Goal: Transaction & Acquisition: Book appointment/travel/reservation

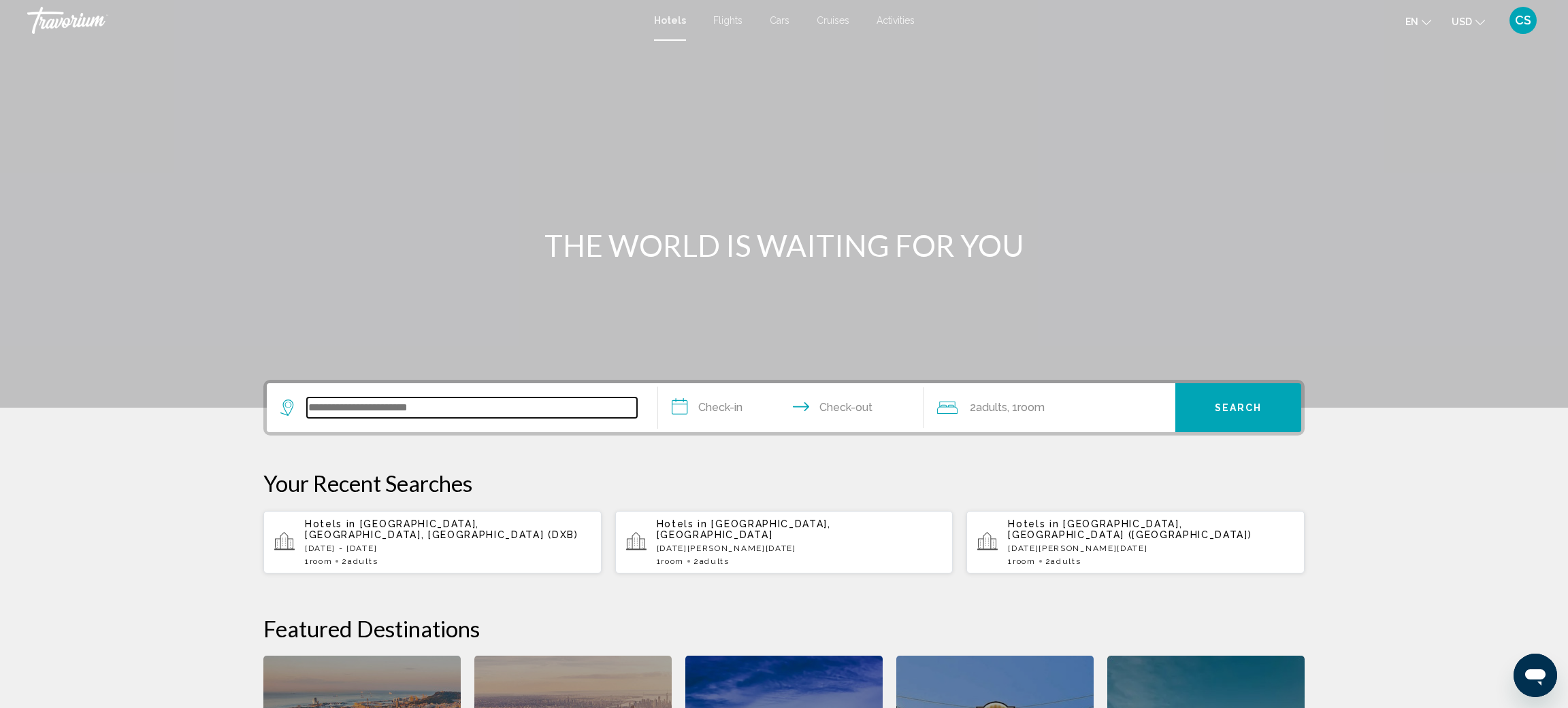
click at [373, 413] on input "Search widget" at bounding box center [472, 408] width 330 height 21
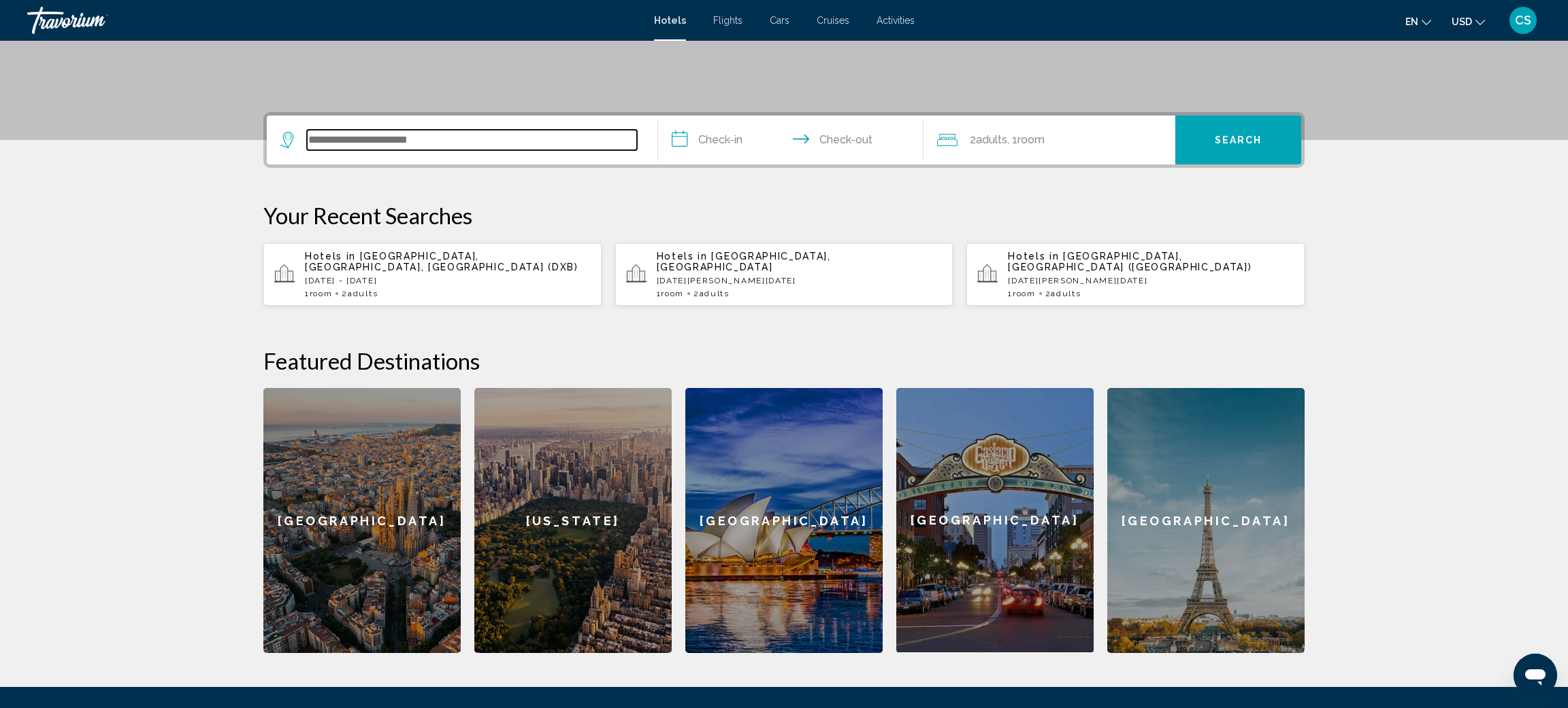
scroll to position [336, 0]
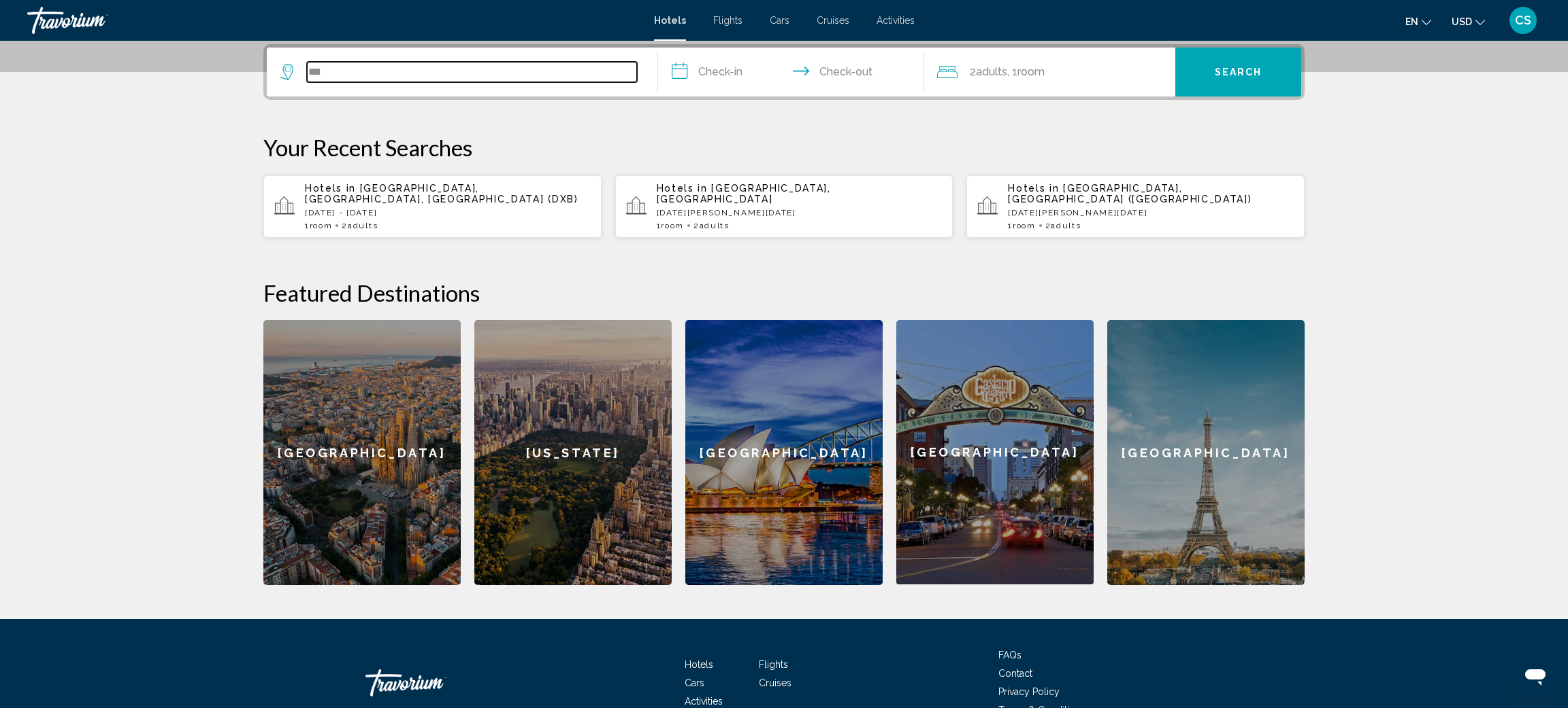
type input "***"
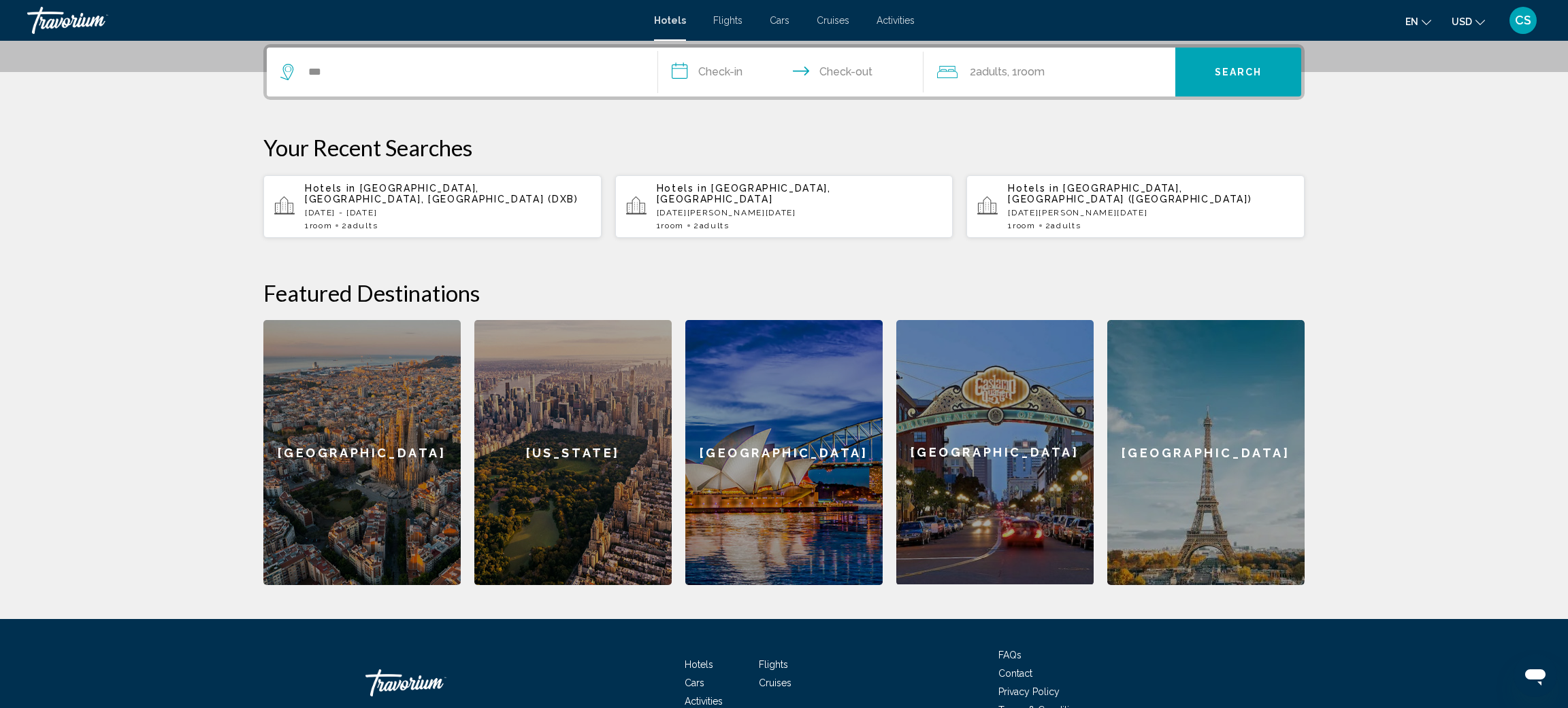
click at [349, 193] on span "[GEOGRAPHIC_DATA], [GEOGRAPHIC_DATA], [GEOGRAPHIC_DATA] (DXB)" at bounding box center [441, 194] width 273 height 22
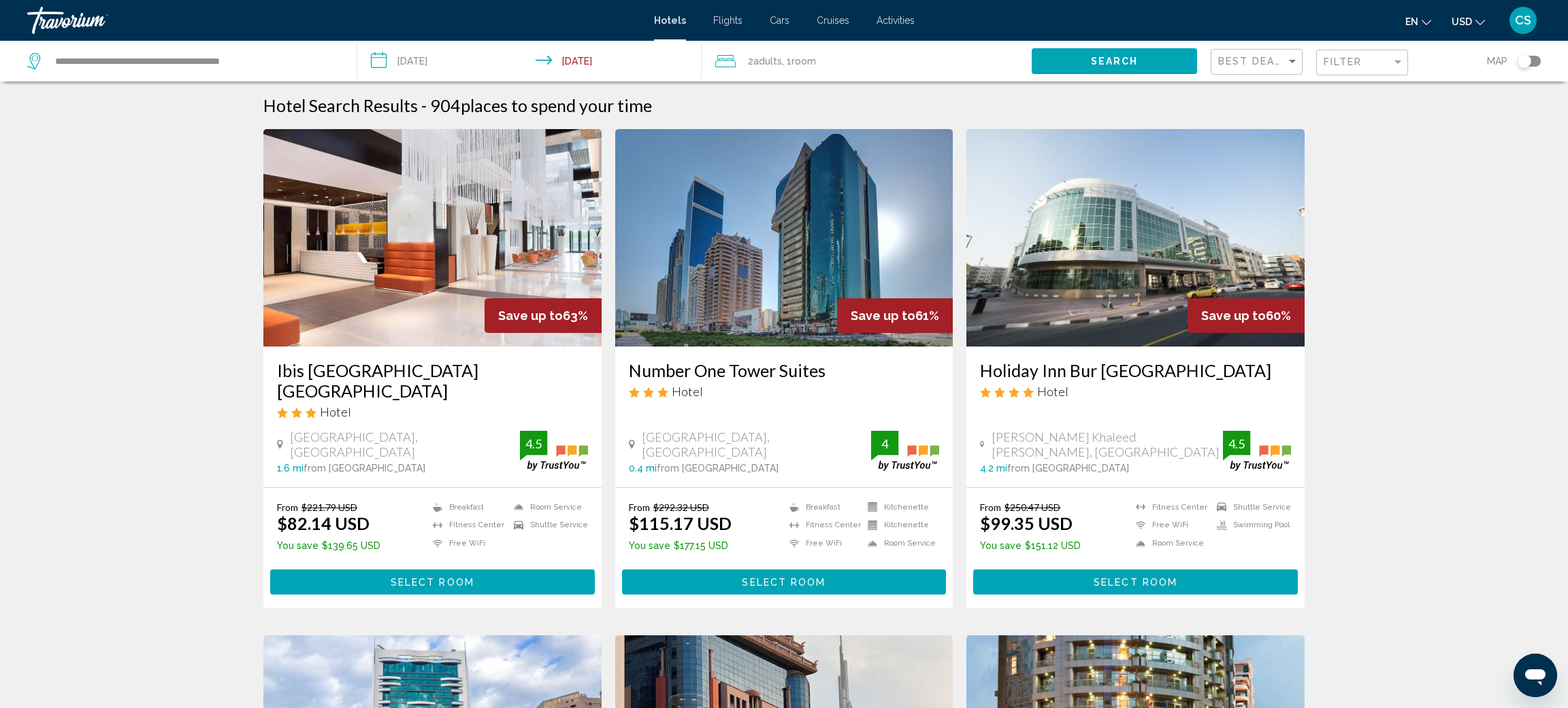
click at [1354, 71] on div "Filter" at bounding box center [1363, 63] width 80 height 25
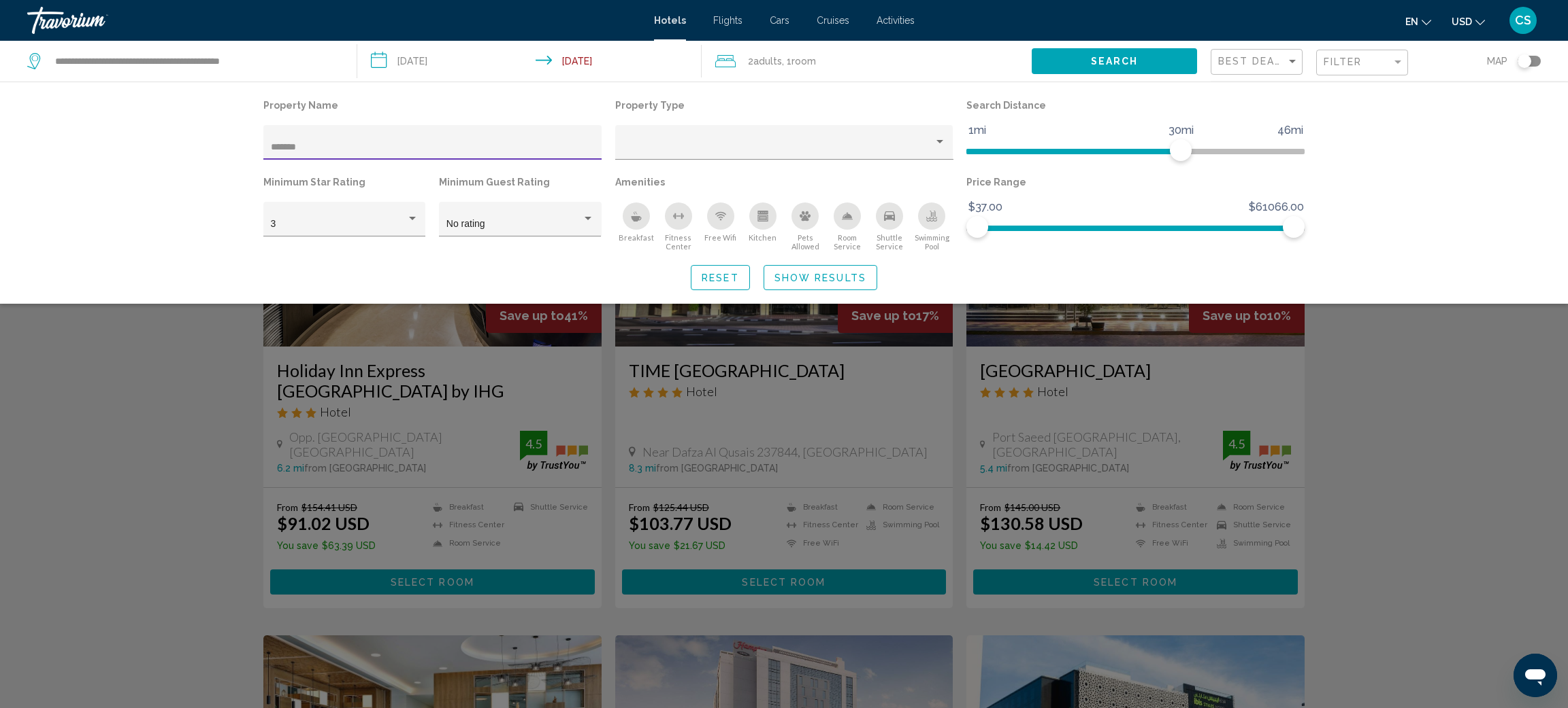
type input "*******"
click at [850, 282] on span "Show Results" at bounding box center [820, 278] width 91 height 11
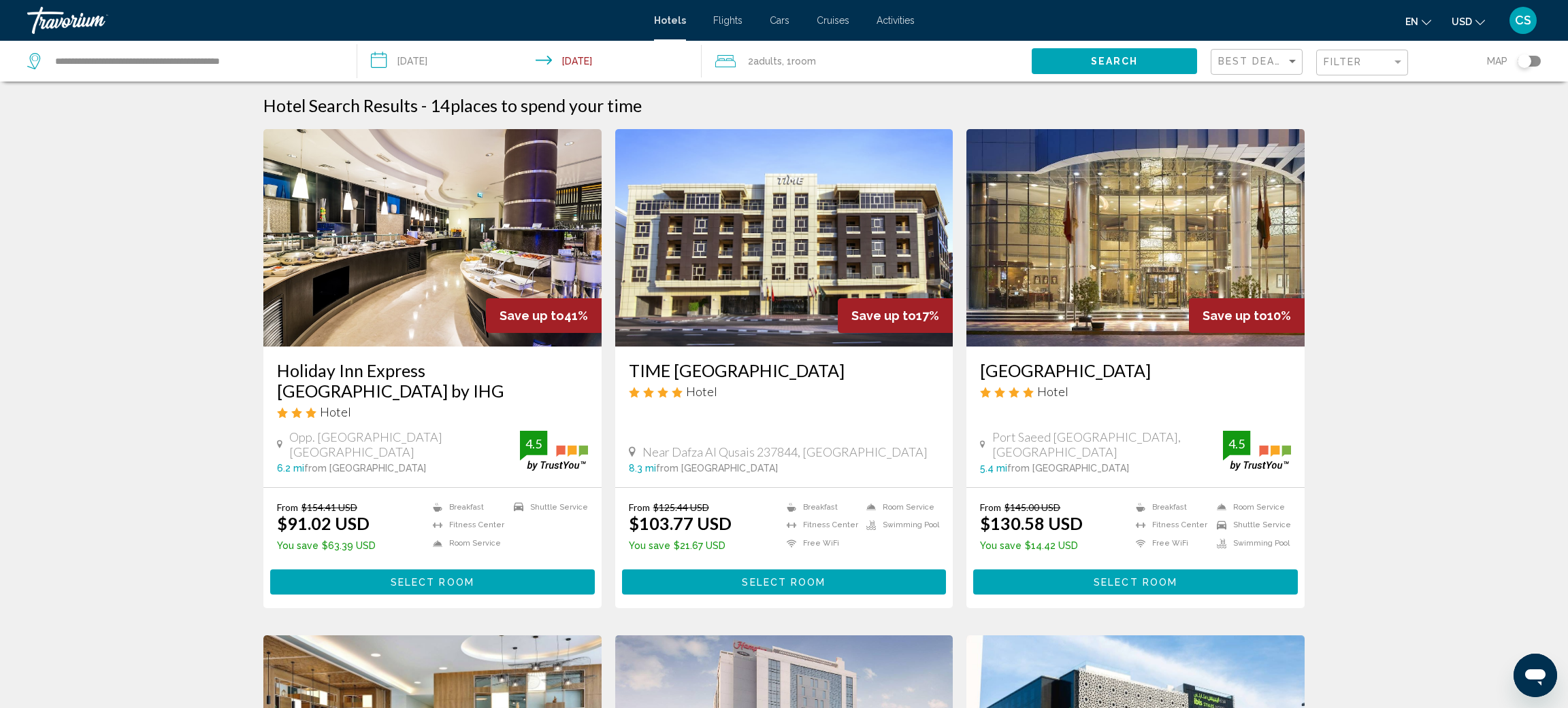
click at [384, 327] on img "Main content" at bounding box center [432, 237] width 338 height 217
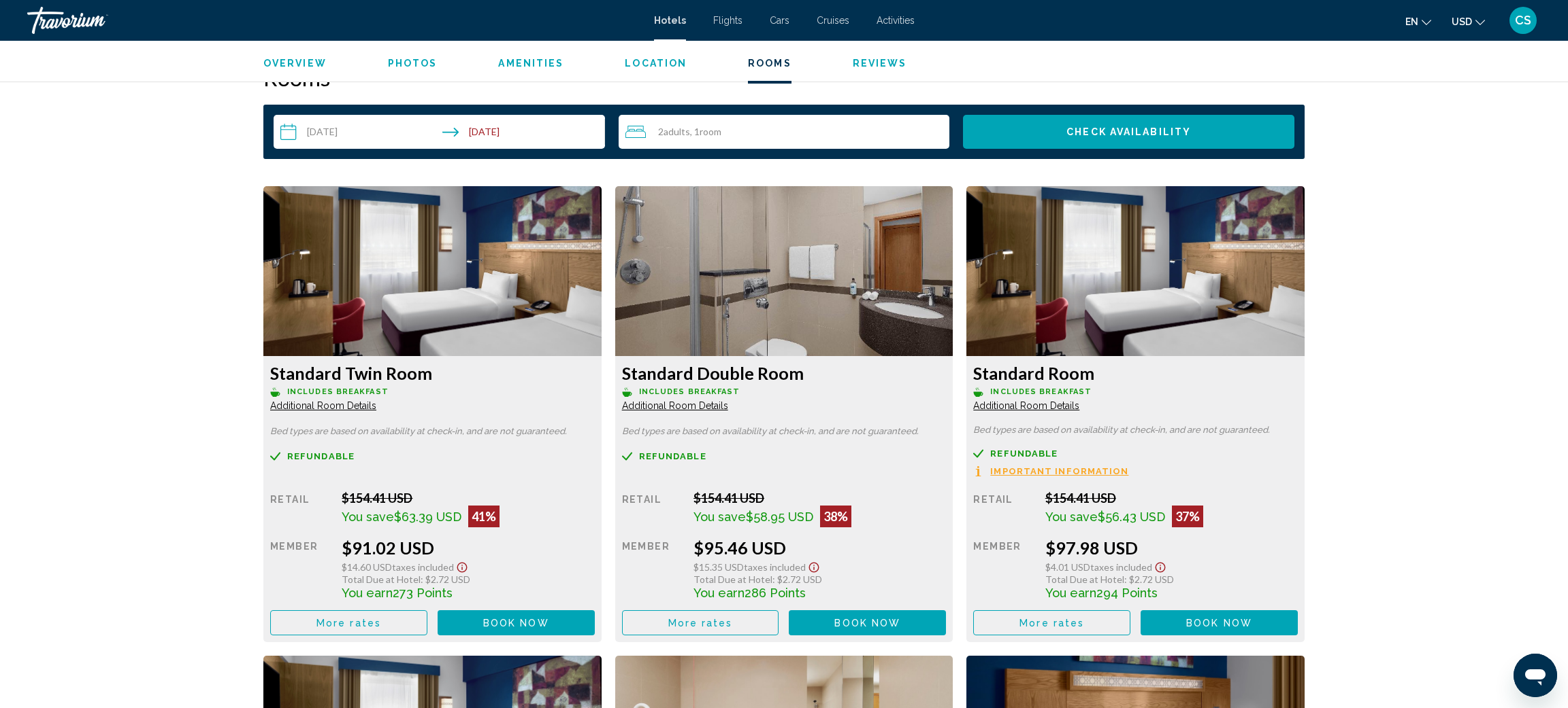
scroll to position [1734, 0]
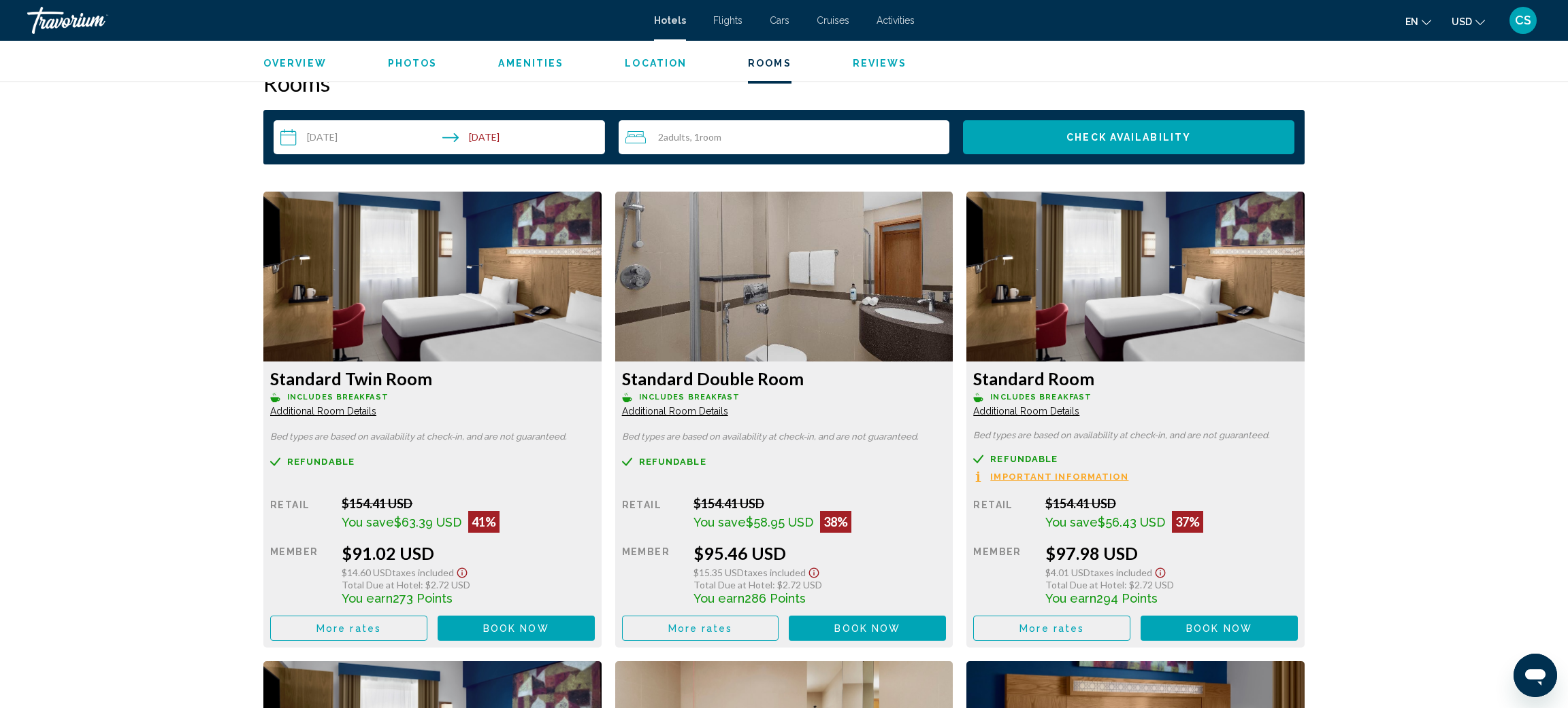
click at [508, 127] on input "**********" at bounding box center [441, 139] width 337 height 38
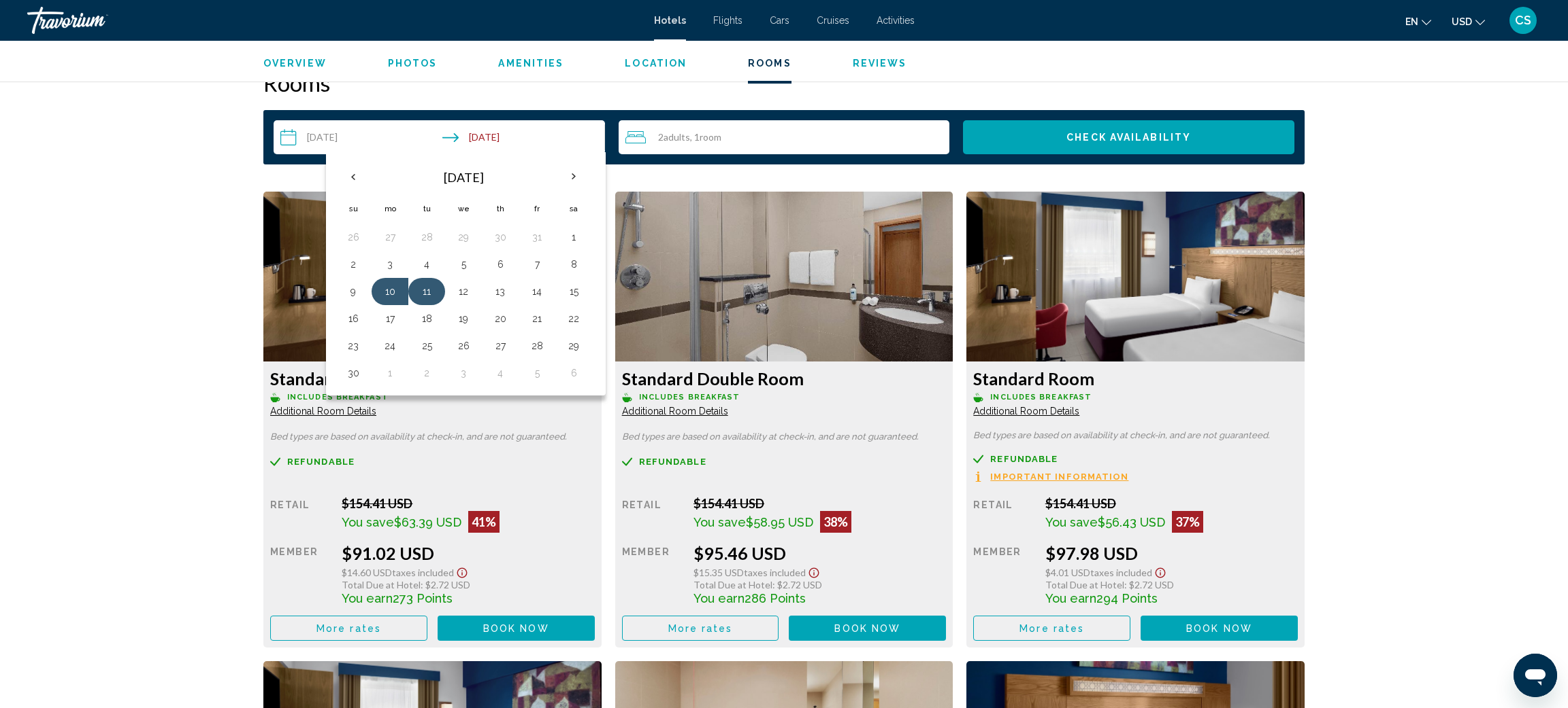
click at [429, 299] on button "11" at bounding box center [426, 291] width 22 height 19
click at [545, 297] on button "14" at bounding box center [537, 291] width 22 height 19
type input "**********"
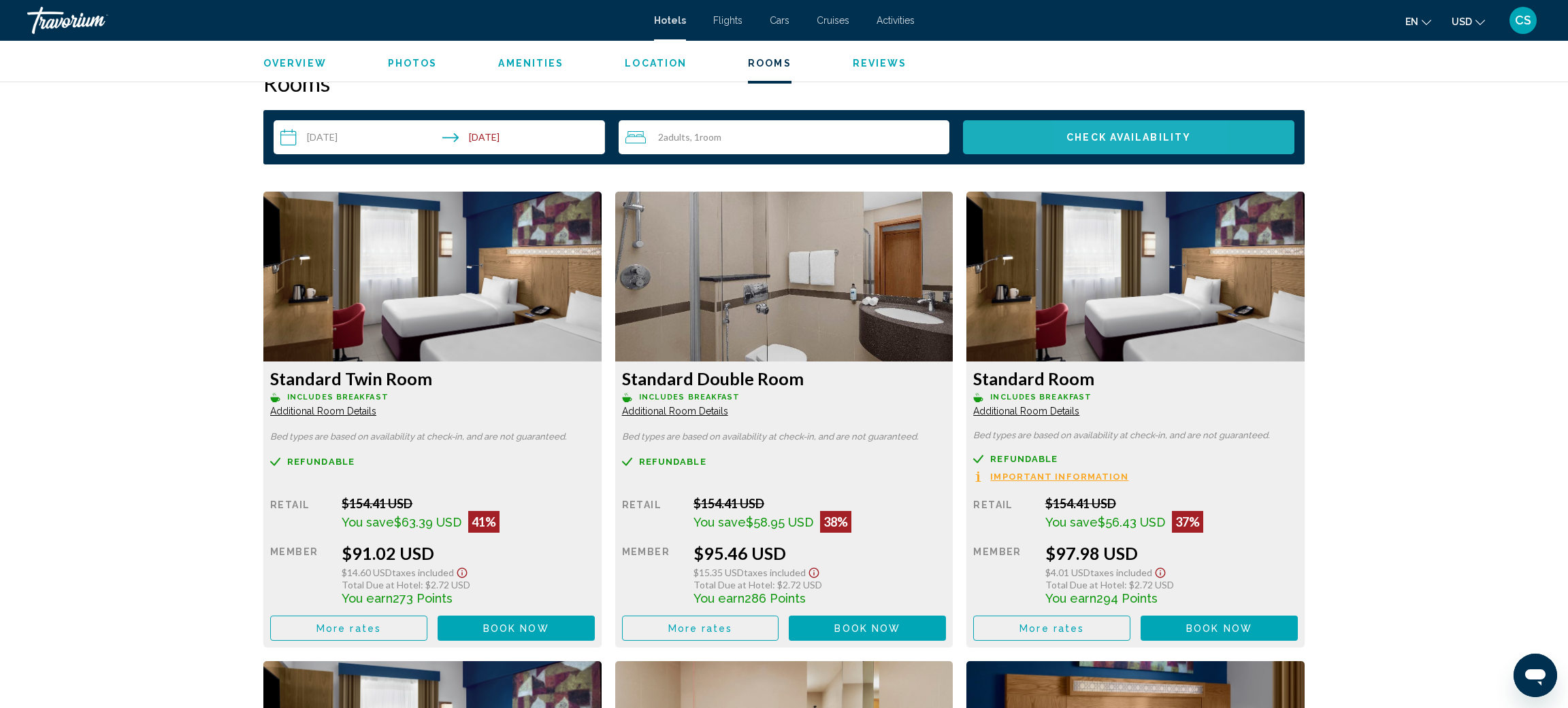
click at [1088, 146] on button "Check Availability" at bounding box center [1128, 137] width 331 height 34
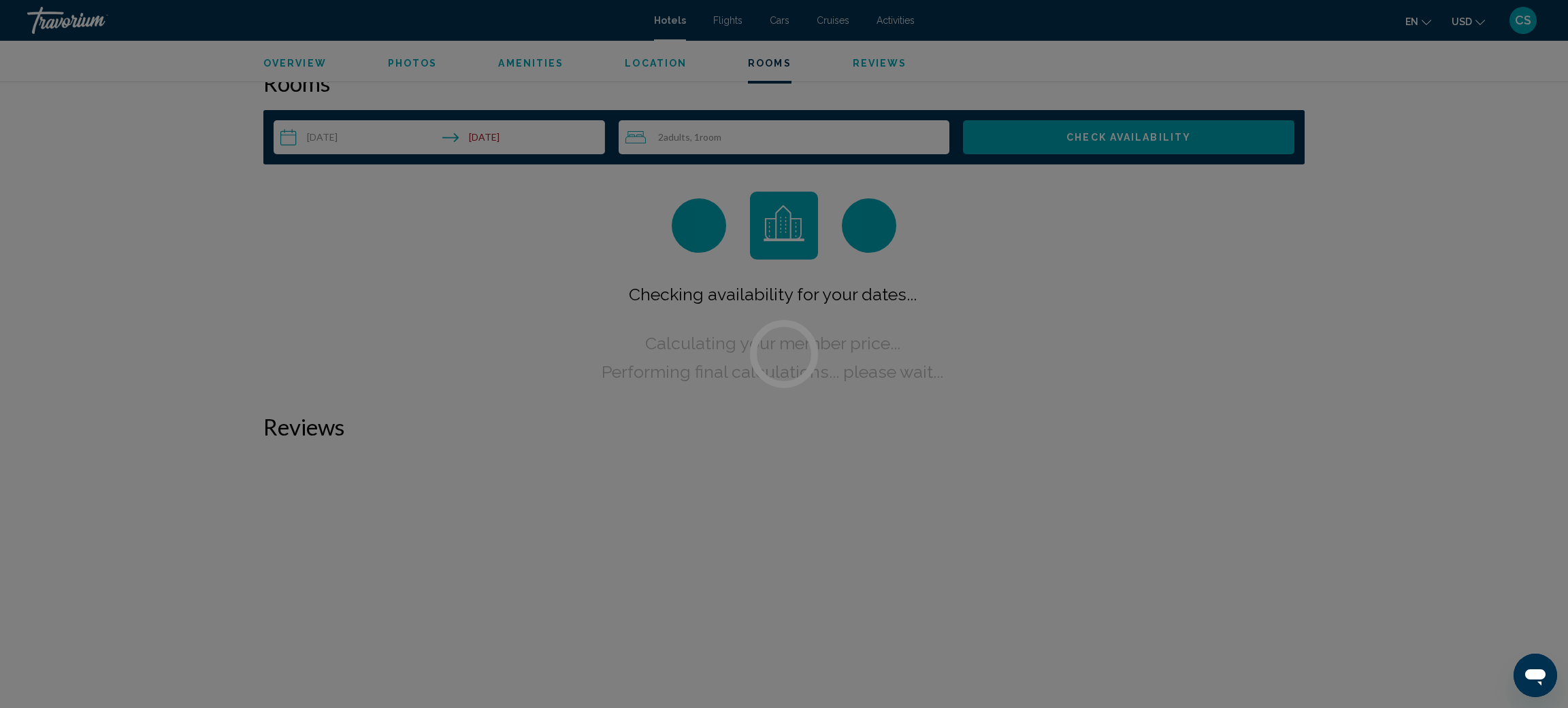
scroll to position [1722, 0]
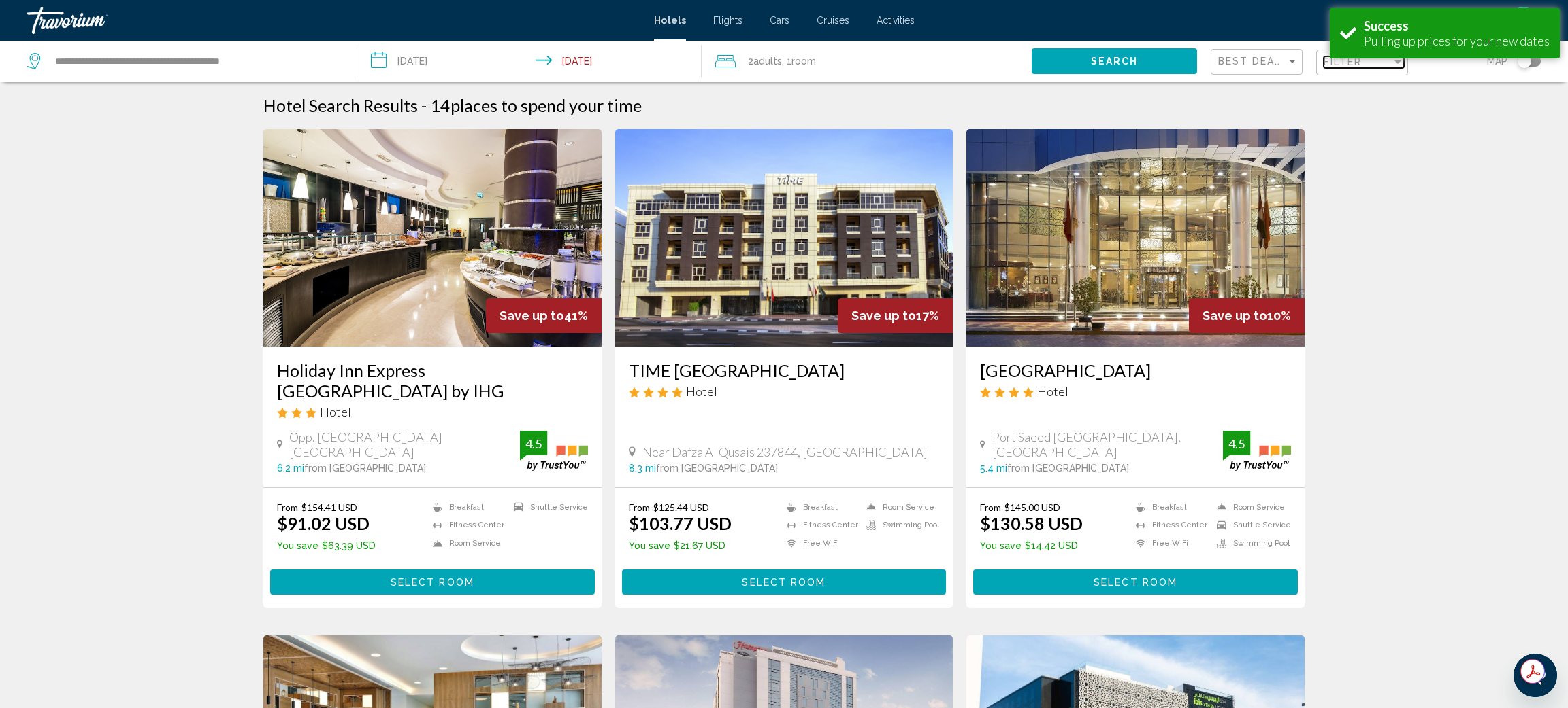
click at [1343, 67] on span "Filter" at bounding box center [1342, 62] width 39 height 11
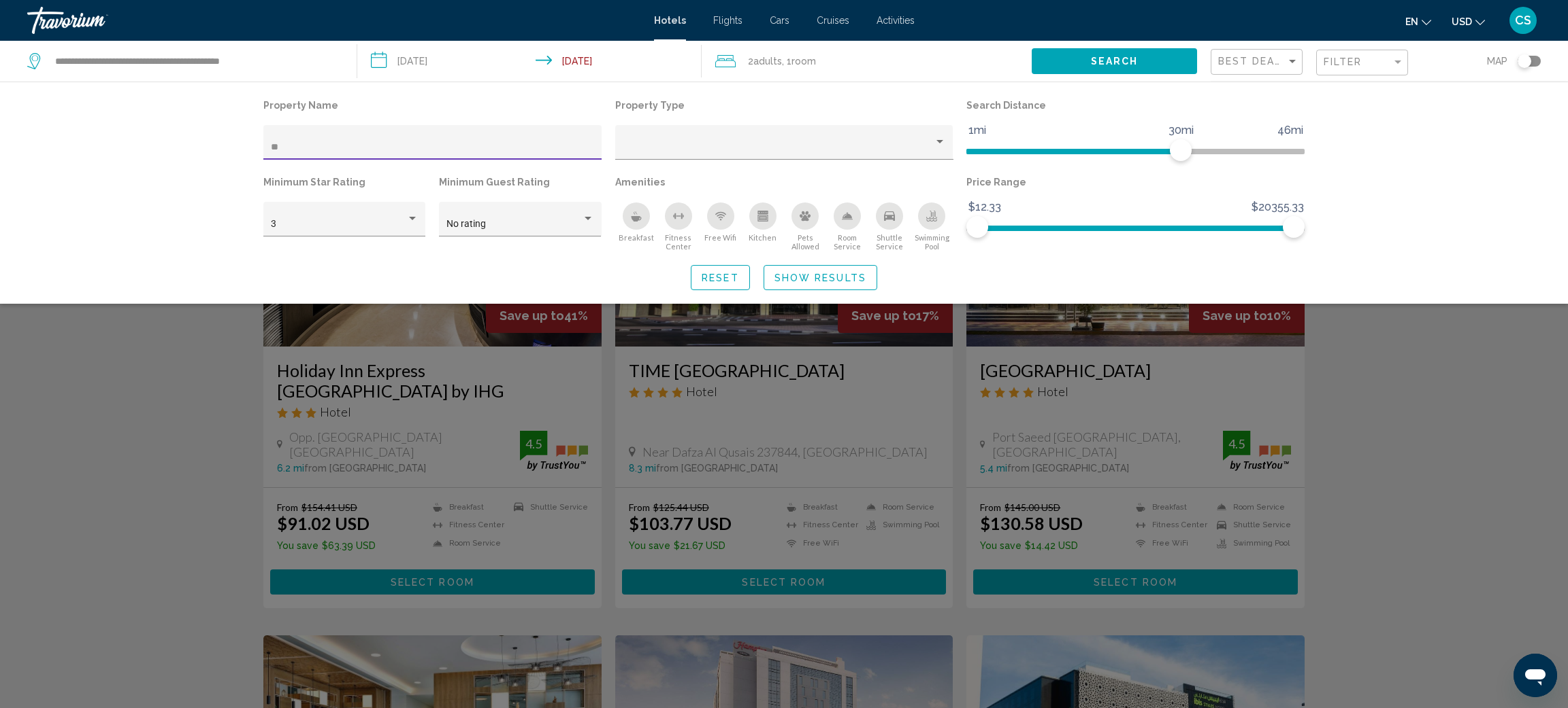
type input "*"
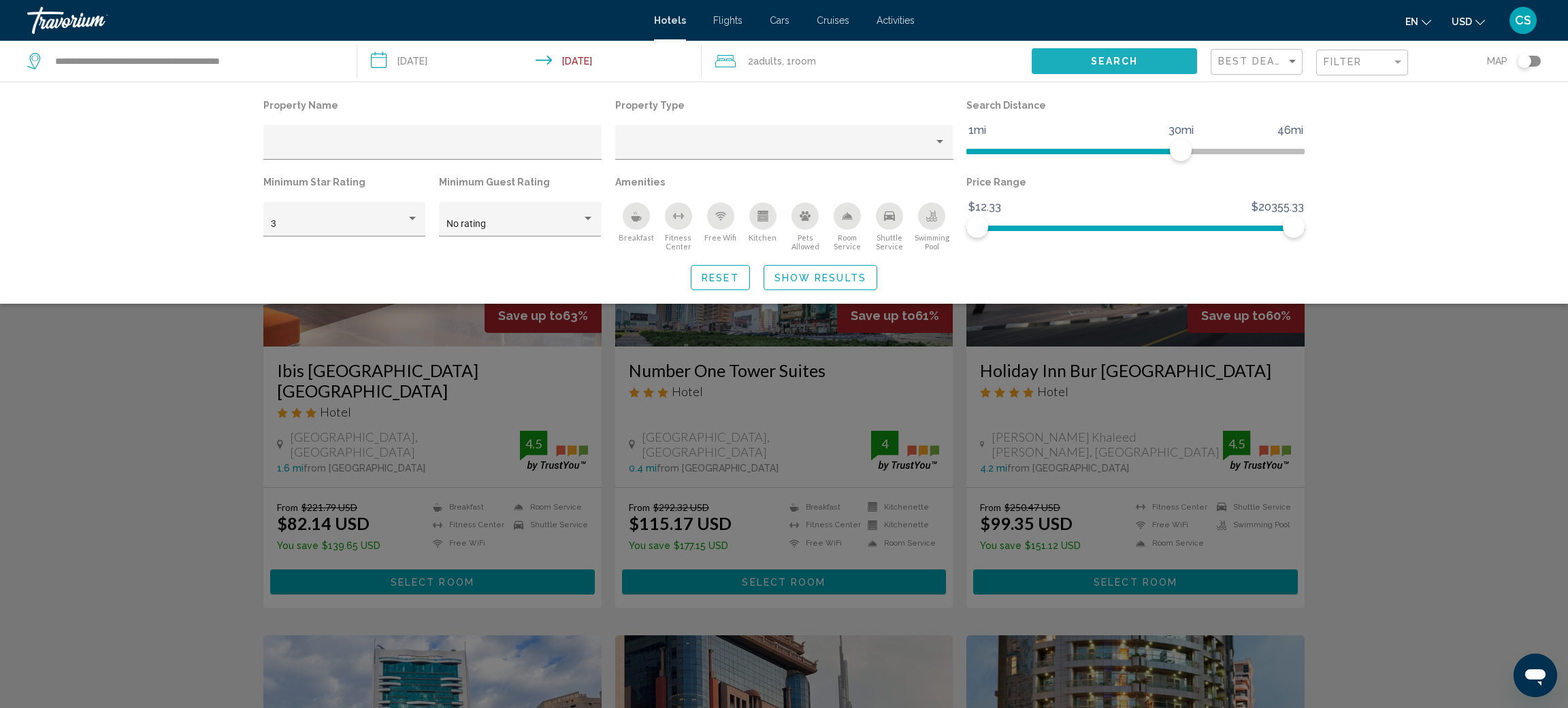
click at [1127, 62] on span "Search" at bounding box center [1115, 62] width 48 height 11
click at [830, 275] on span "Show Results" at bounding box center [820, 278] width 91 height 11
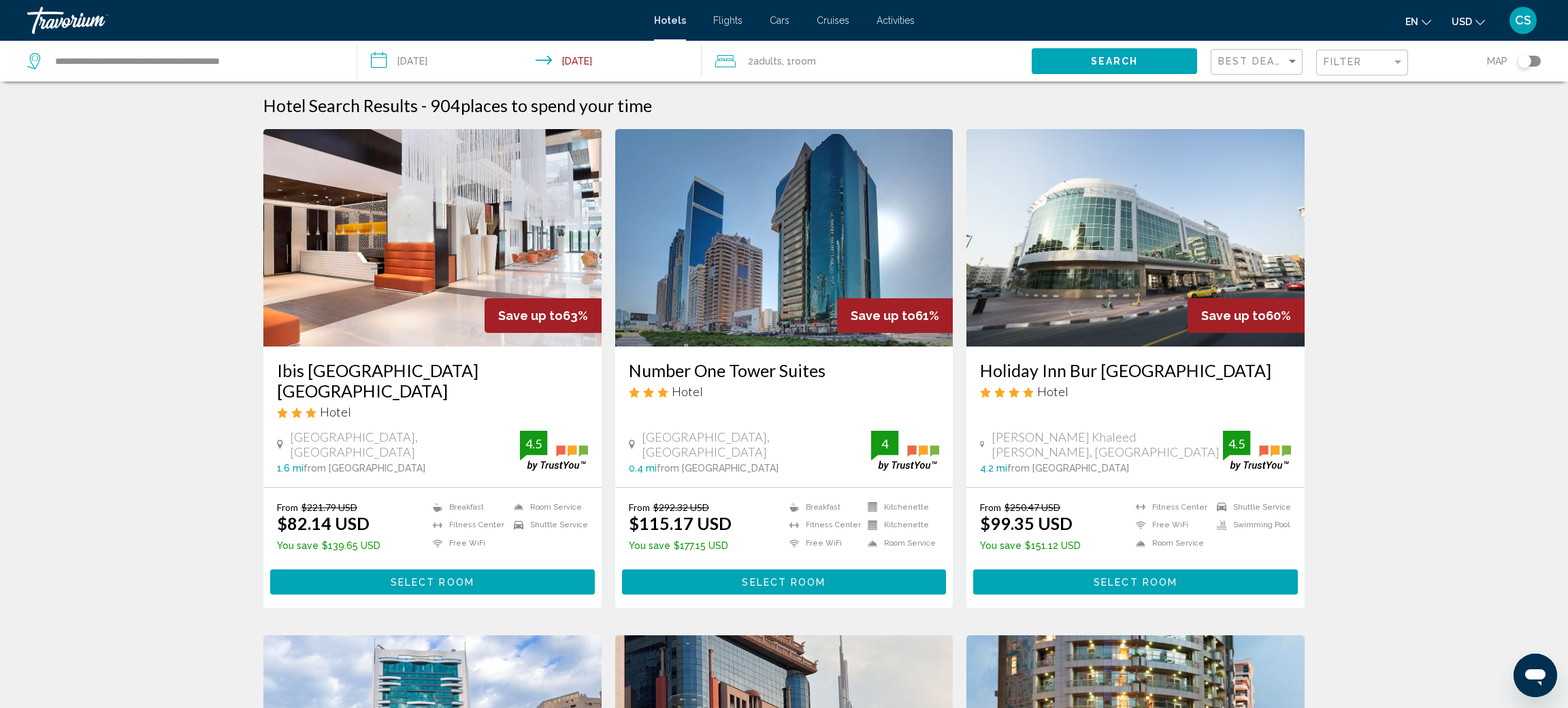
click at [1120, 64] on span "Search" at bounding box center [1115, 62] width 48 height 11
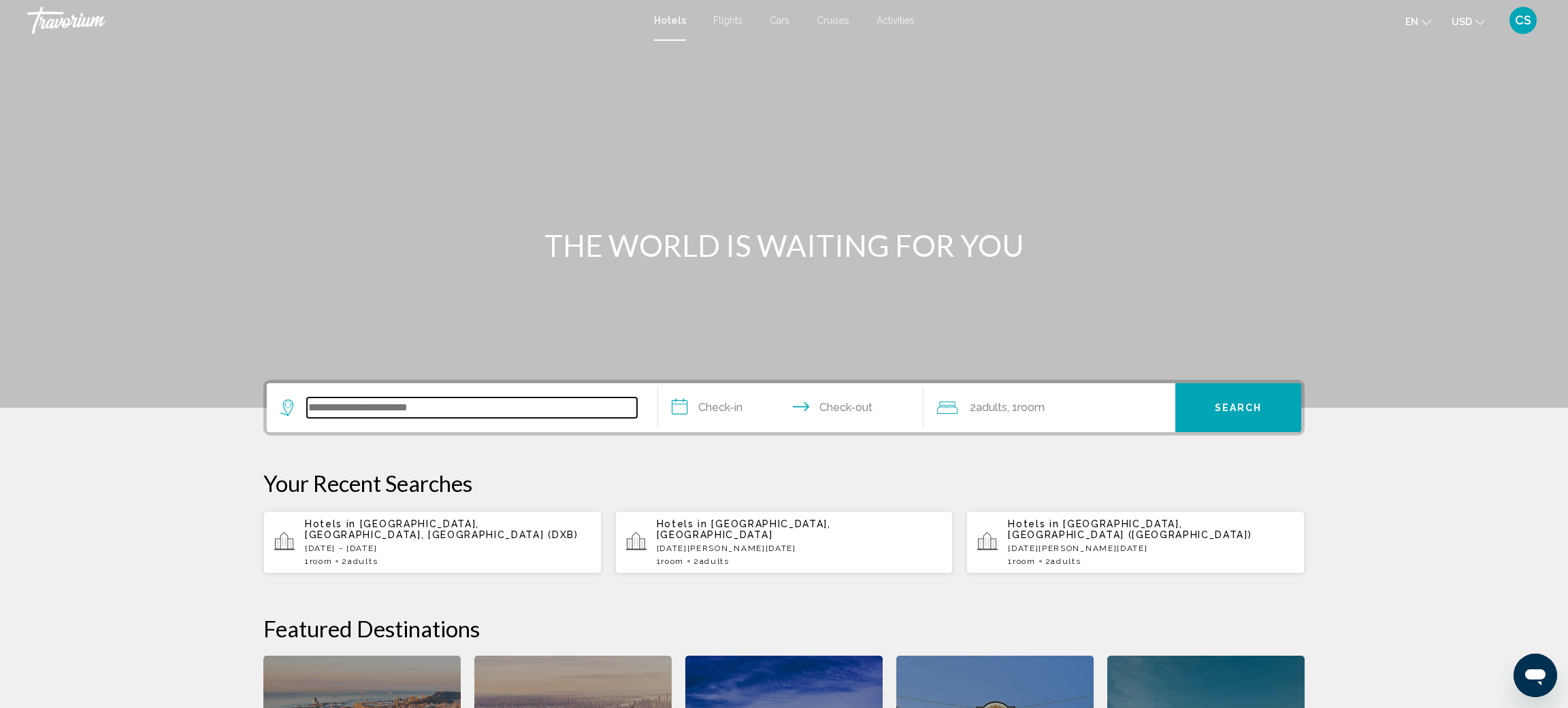
click at [381, 400] on input "Search widget" at bounding box center [472, 408] width 330 height 21
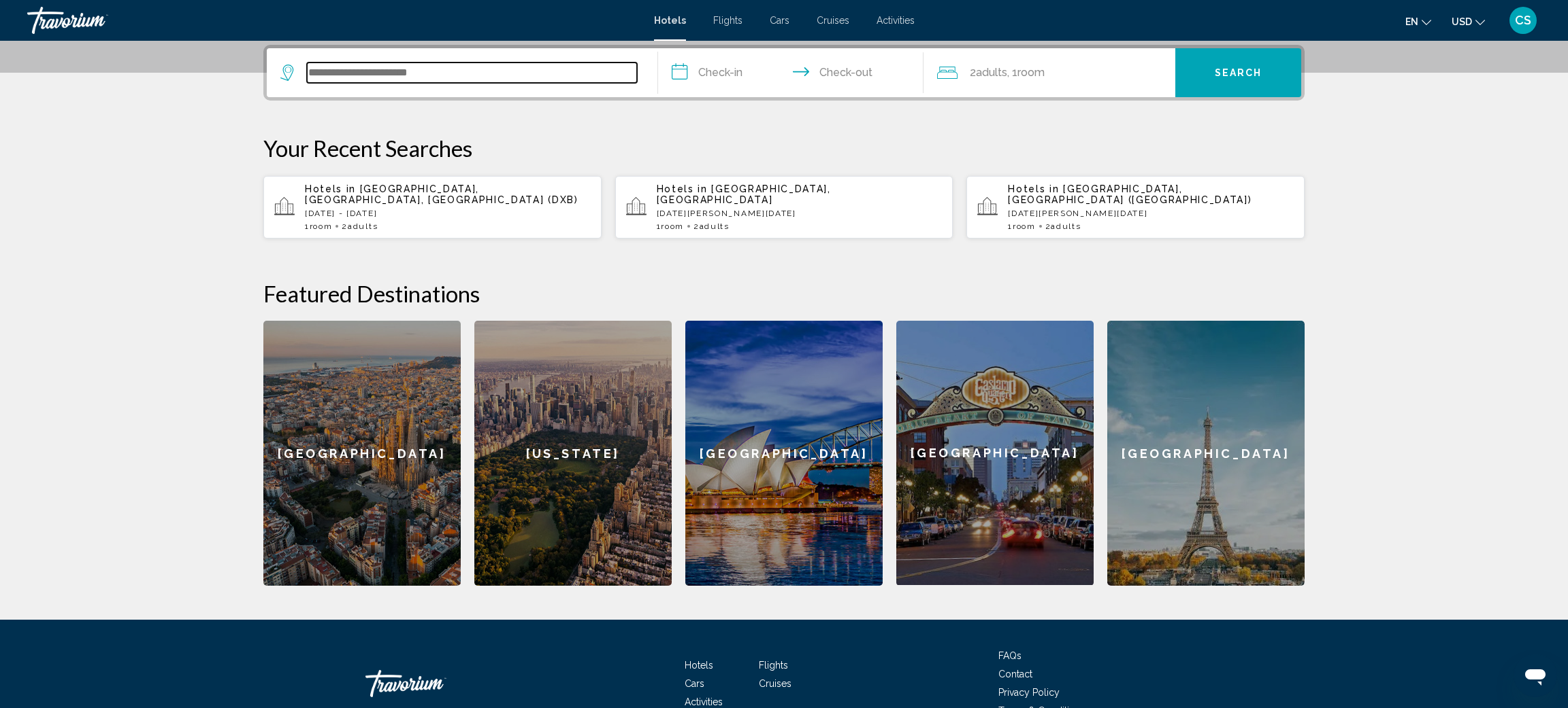
scroll to position [336, 0]
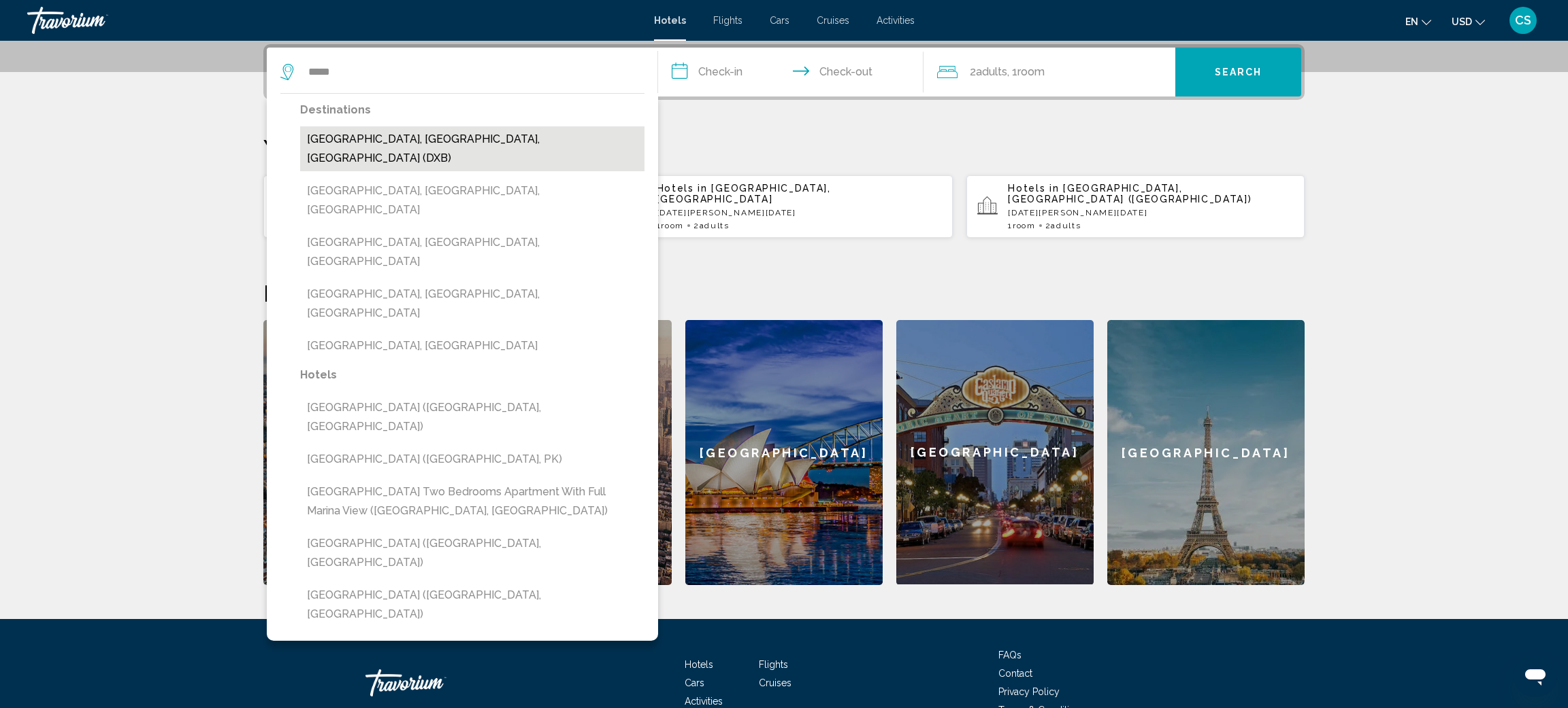
click at [366, 137] on button "[GEOGRAPHIC_DATA], [GEOGRAPHIC_DATA], [GEOGRAPHIC_DATA] (DXB)" at bounding box center [472, 148] width 344 height 45
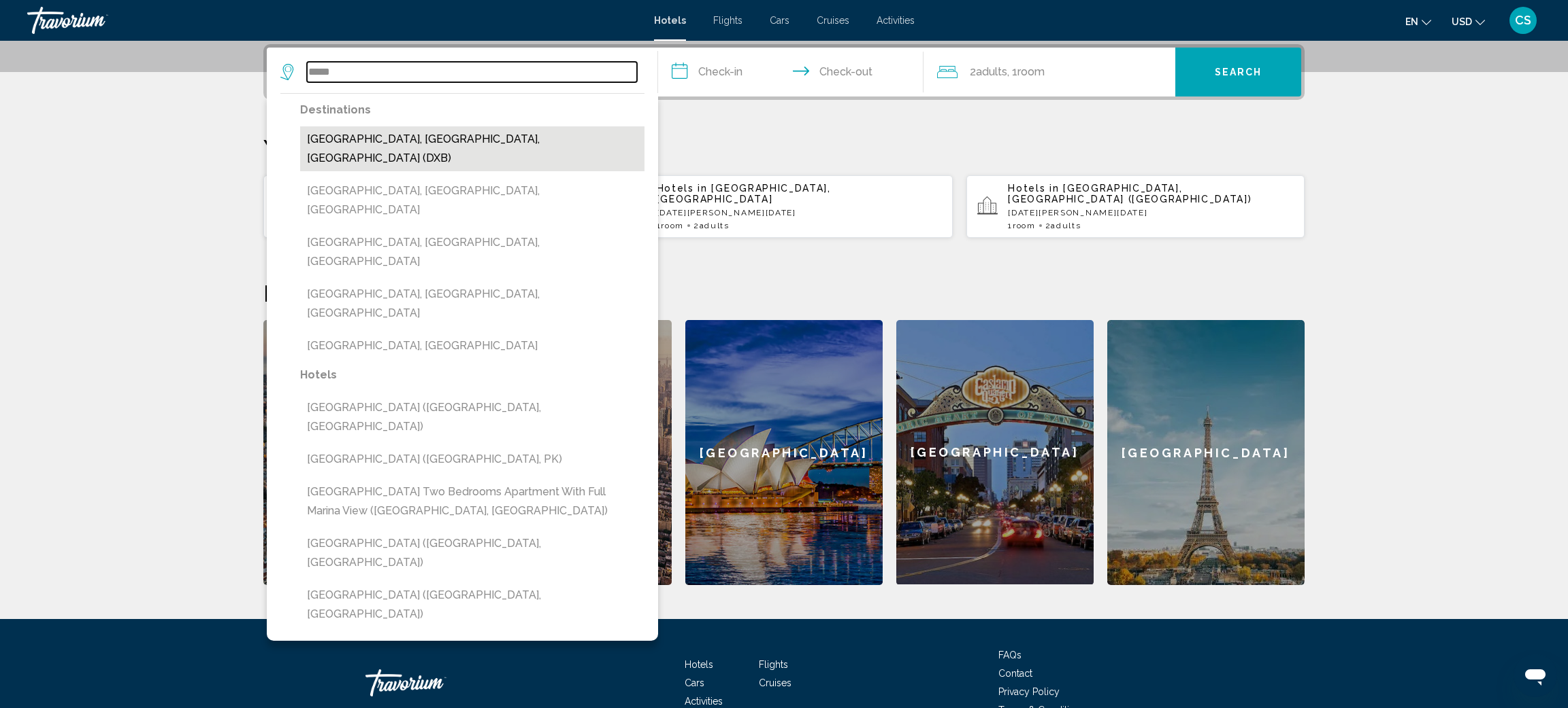
type input "**********"
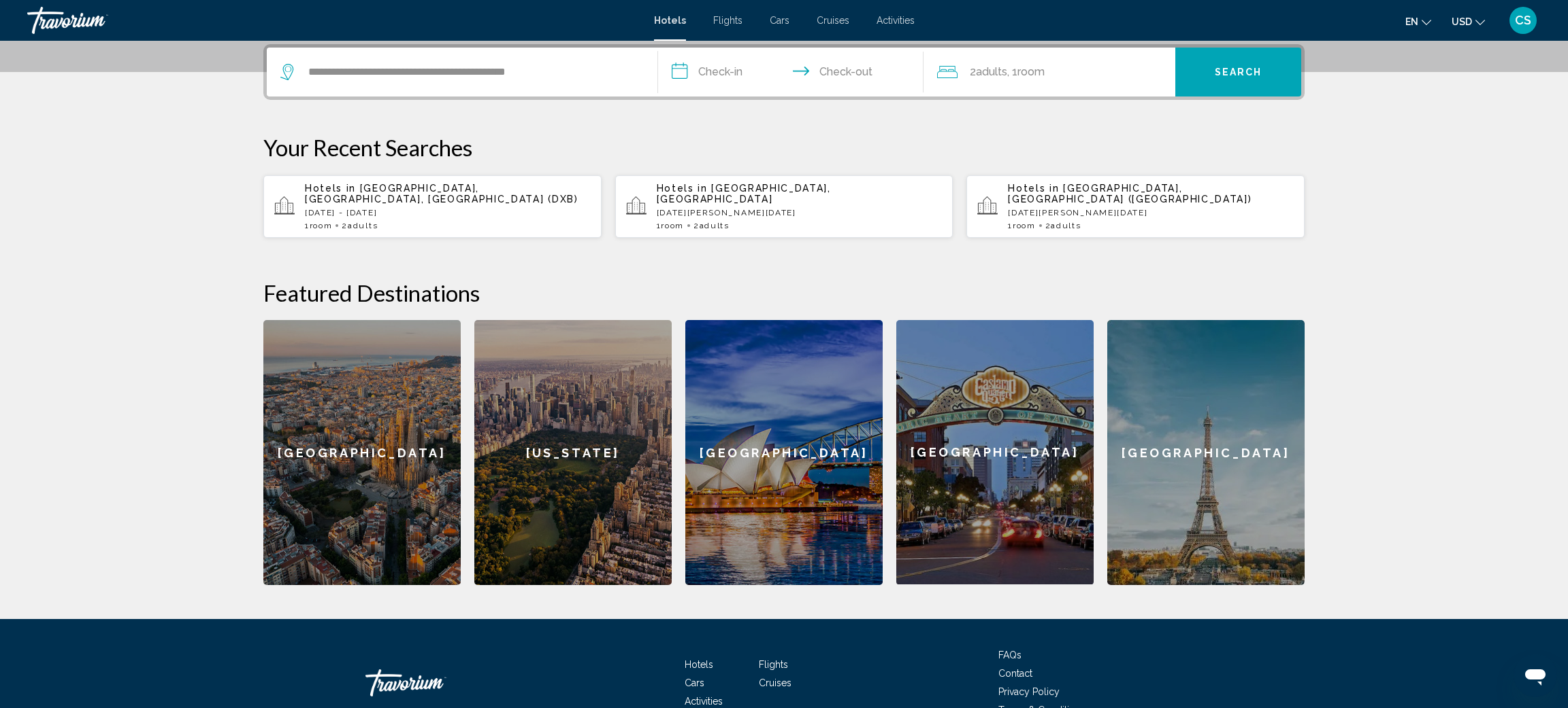
click at [703, 68] on input "**********" at bounding box center [793, 73] width 271 height 53
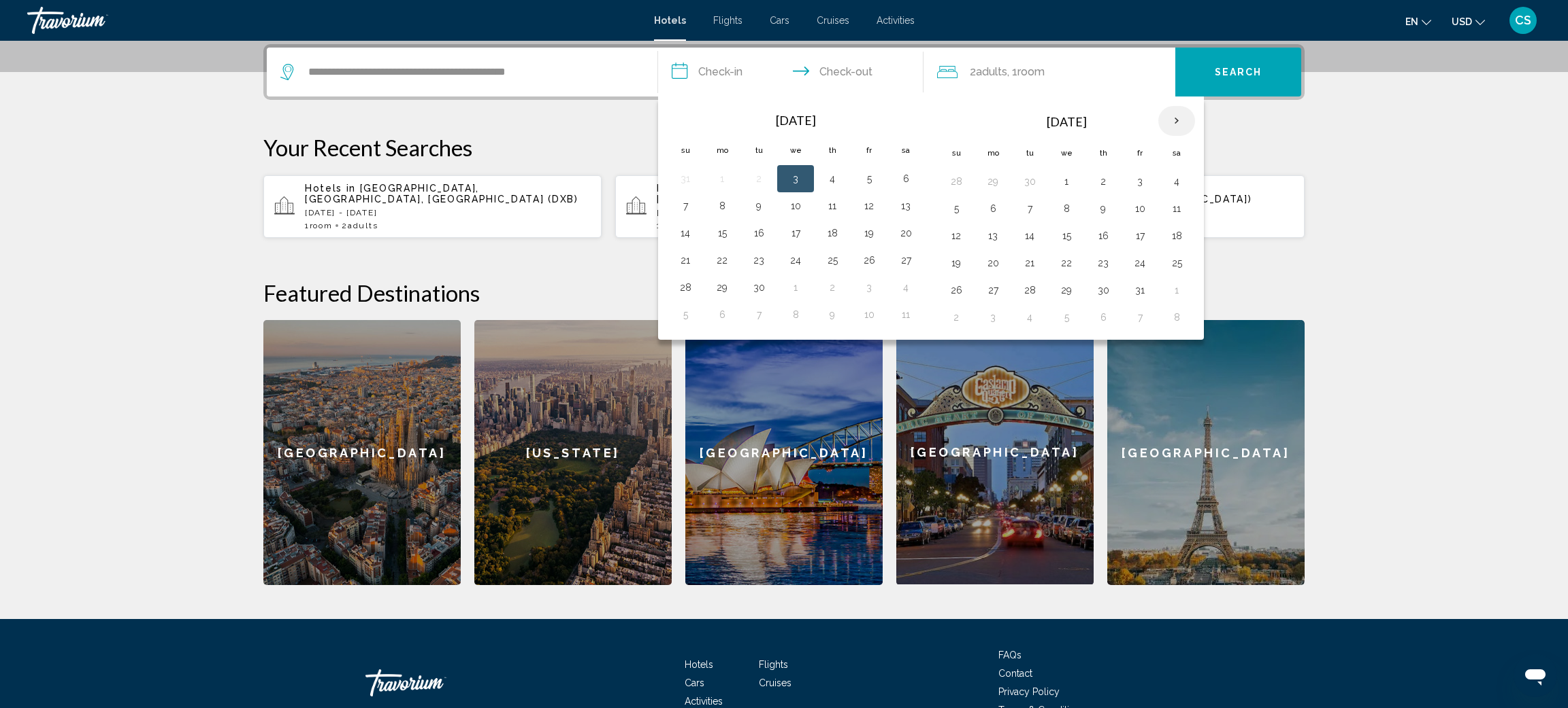
click at [1181, 117] on th "Next month" at bounding box center [1176, 121] width 37 height 30
click at [1031, 239] on button "11" at bounding box center [1029, 235] width 22 height 19
click at [1149, 237] on button "14" at bounding box center [1140, 235] width 22 height 19
type input "**********"
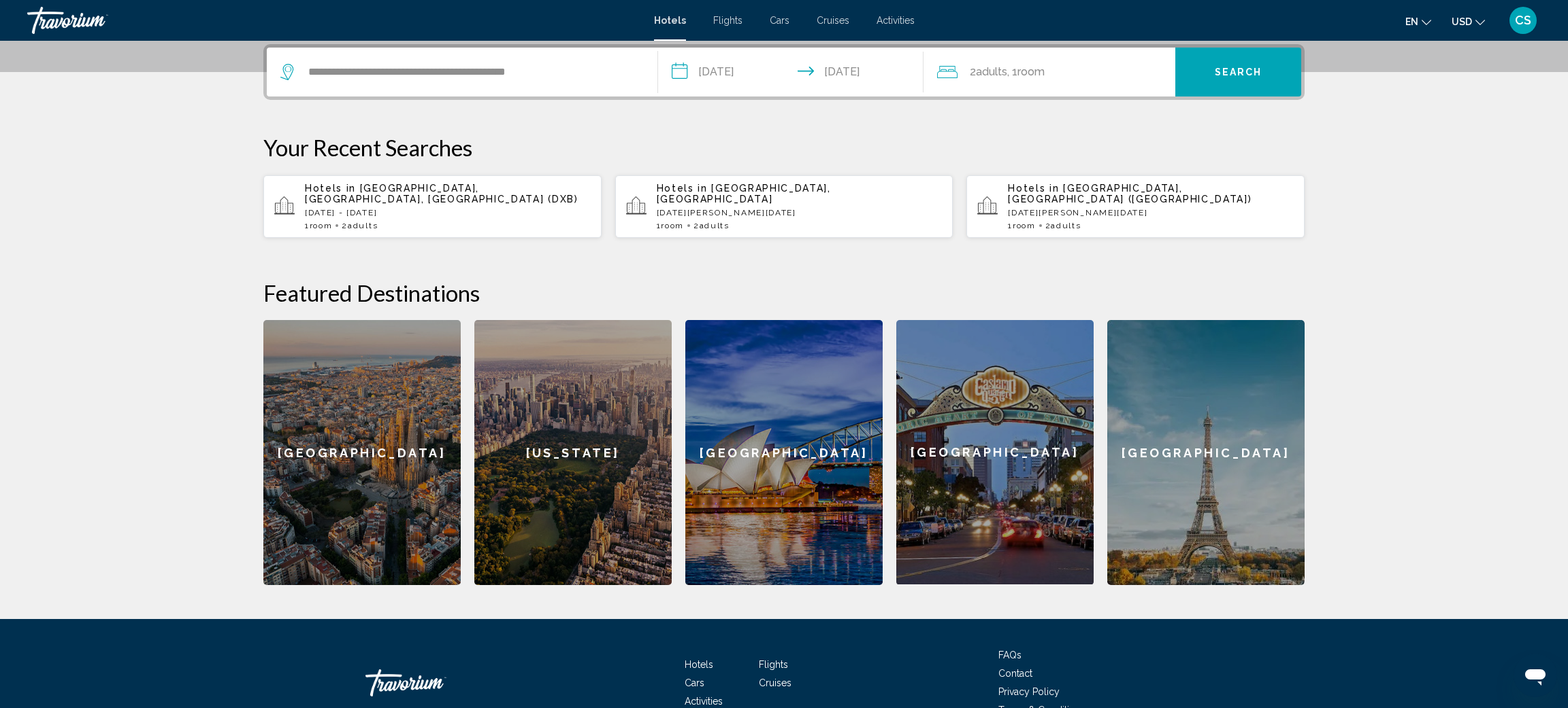
click at [1244, 62] on button "Search" at bounding box center [1237, 71] width 126 height 49
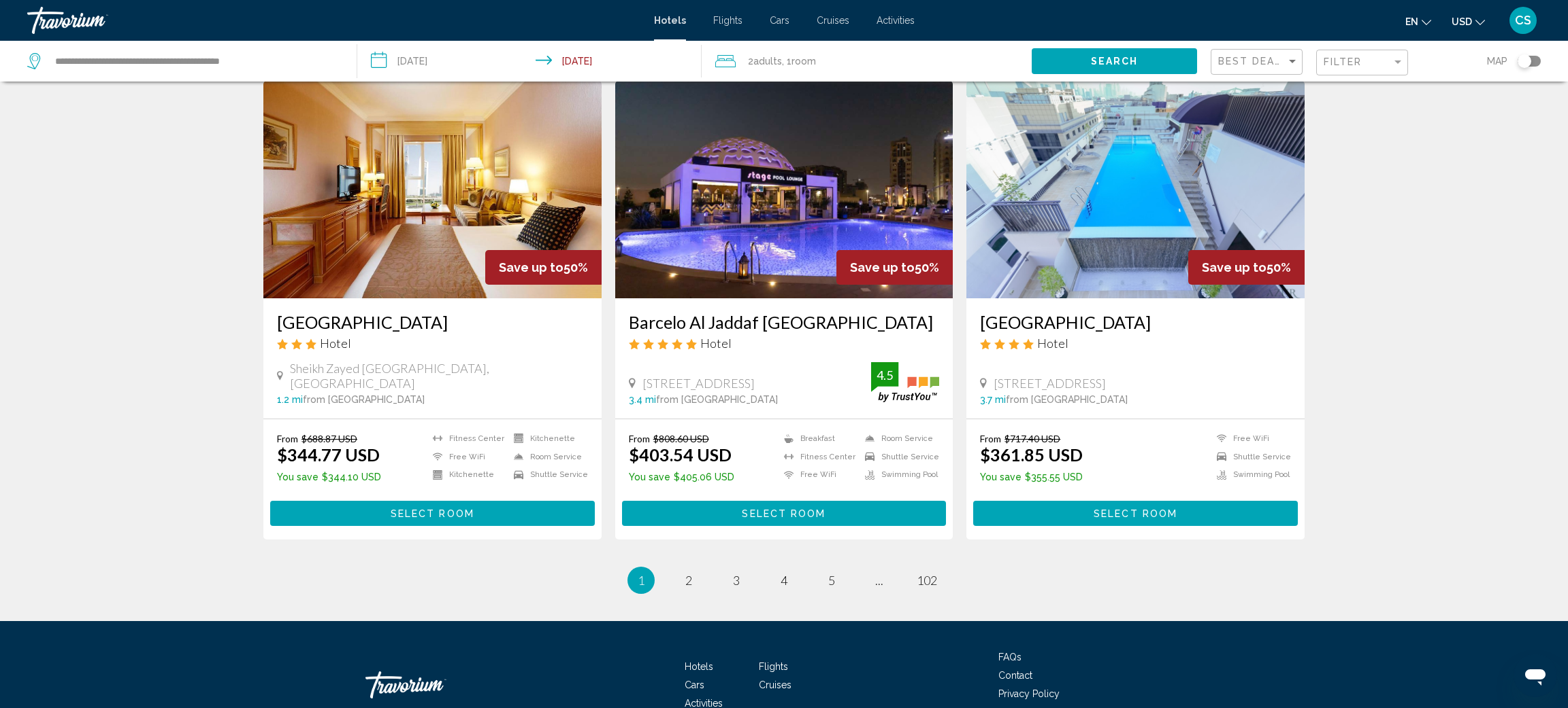
scroll to position [1612, 0]
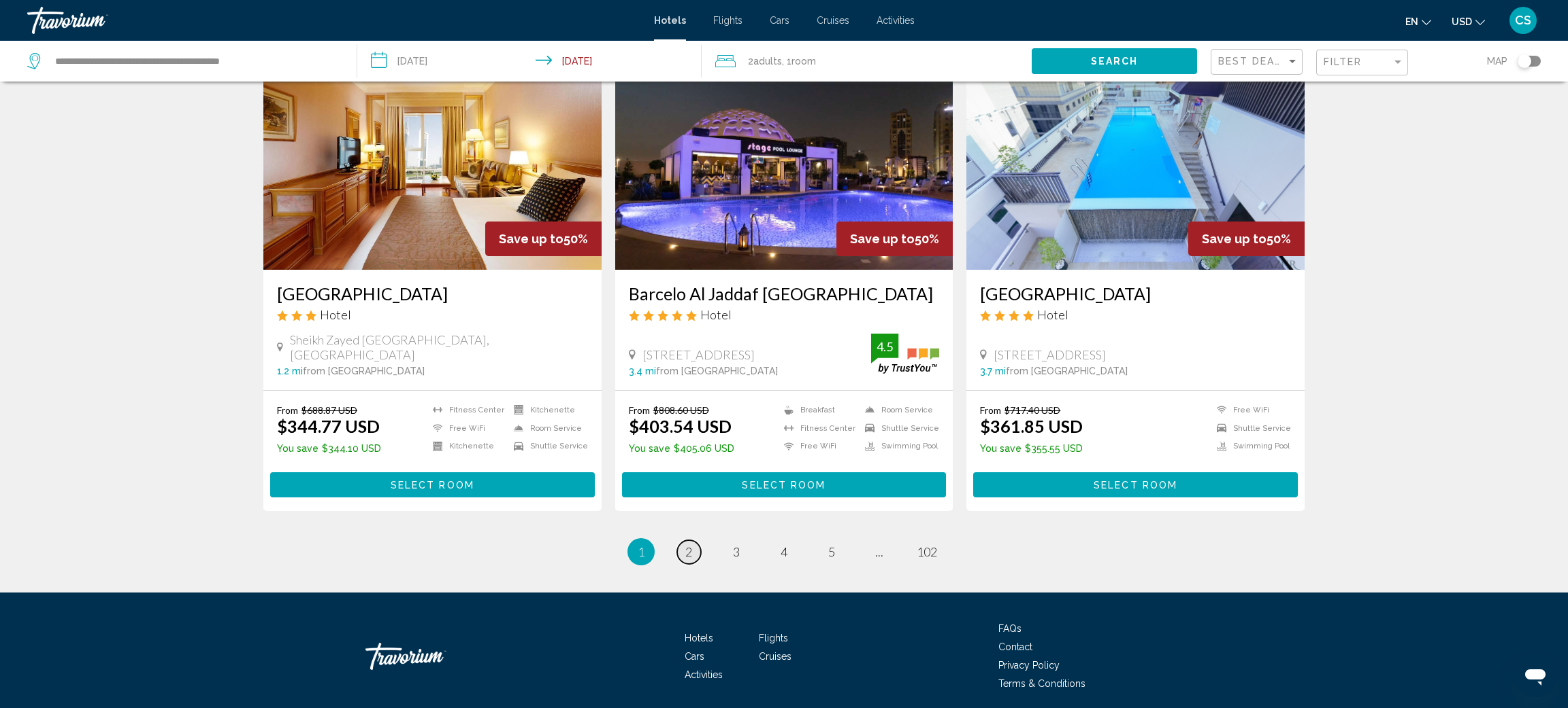
click at [685, 544] on span "2" at bounding box center [688, 551] width 7 height 15
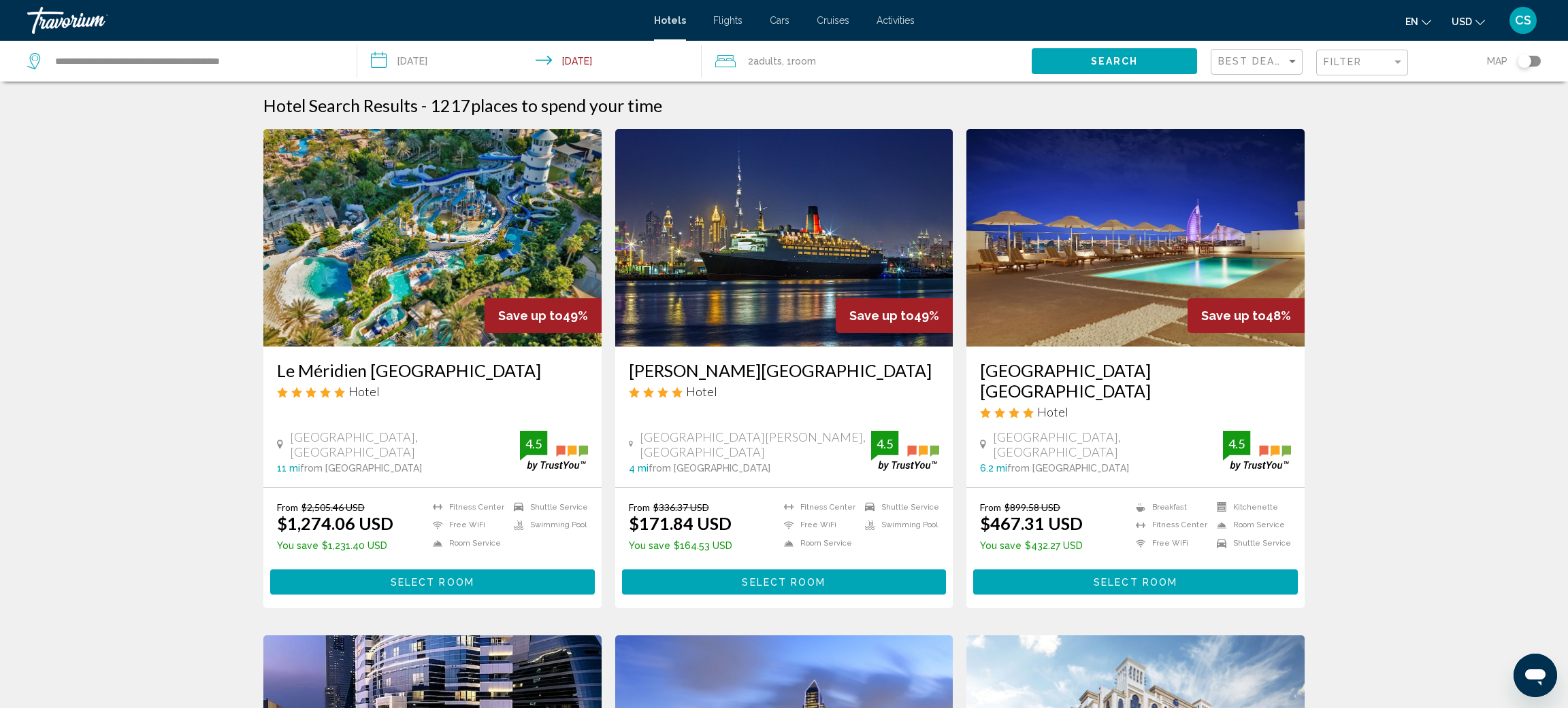
click at [346, 253] on img "Main content" at bounding box center [432, 237] width 338 height 217
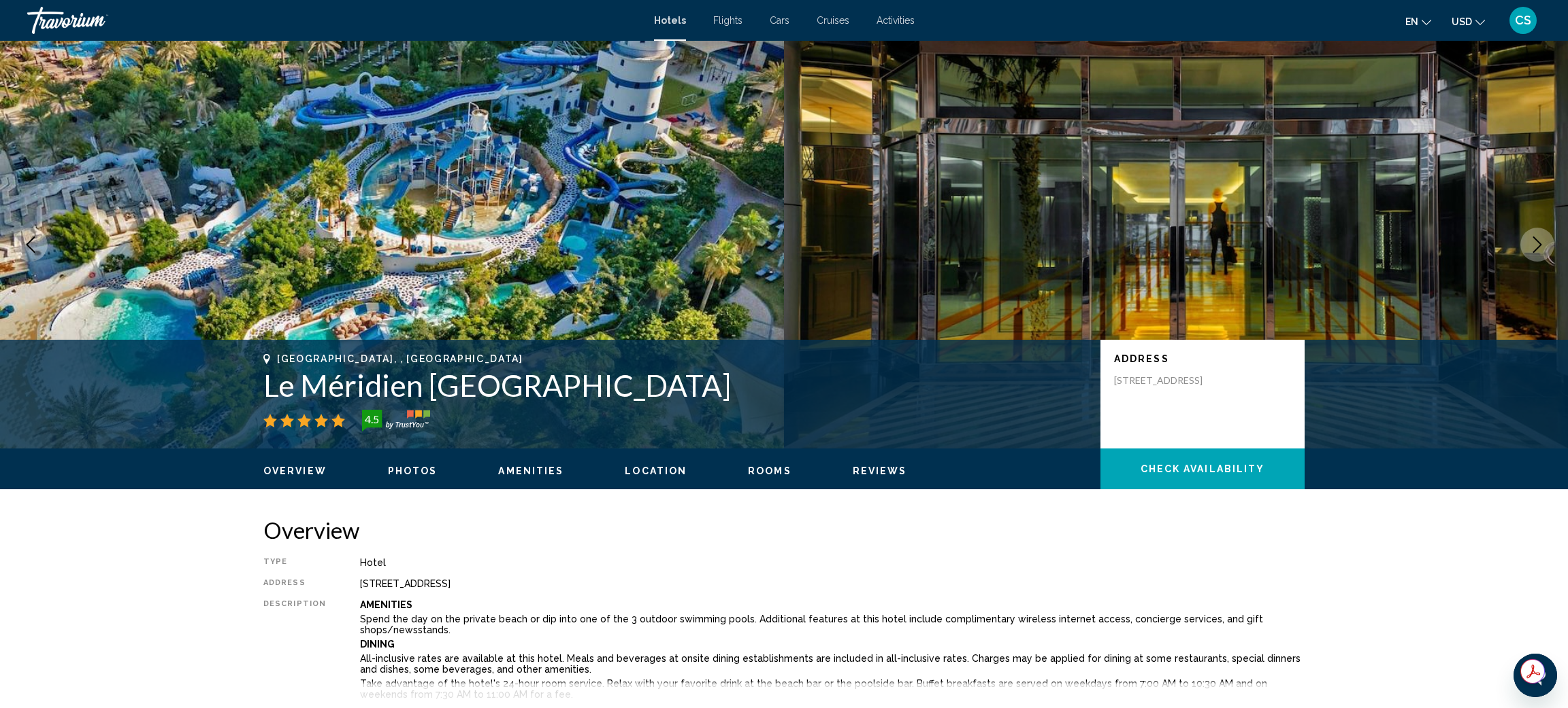
click at [1525, 236] on button "Next image" at bounding box center [1537, 244] width 34 height 34
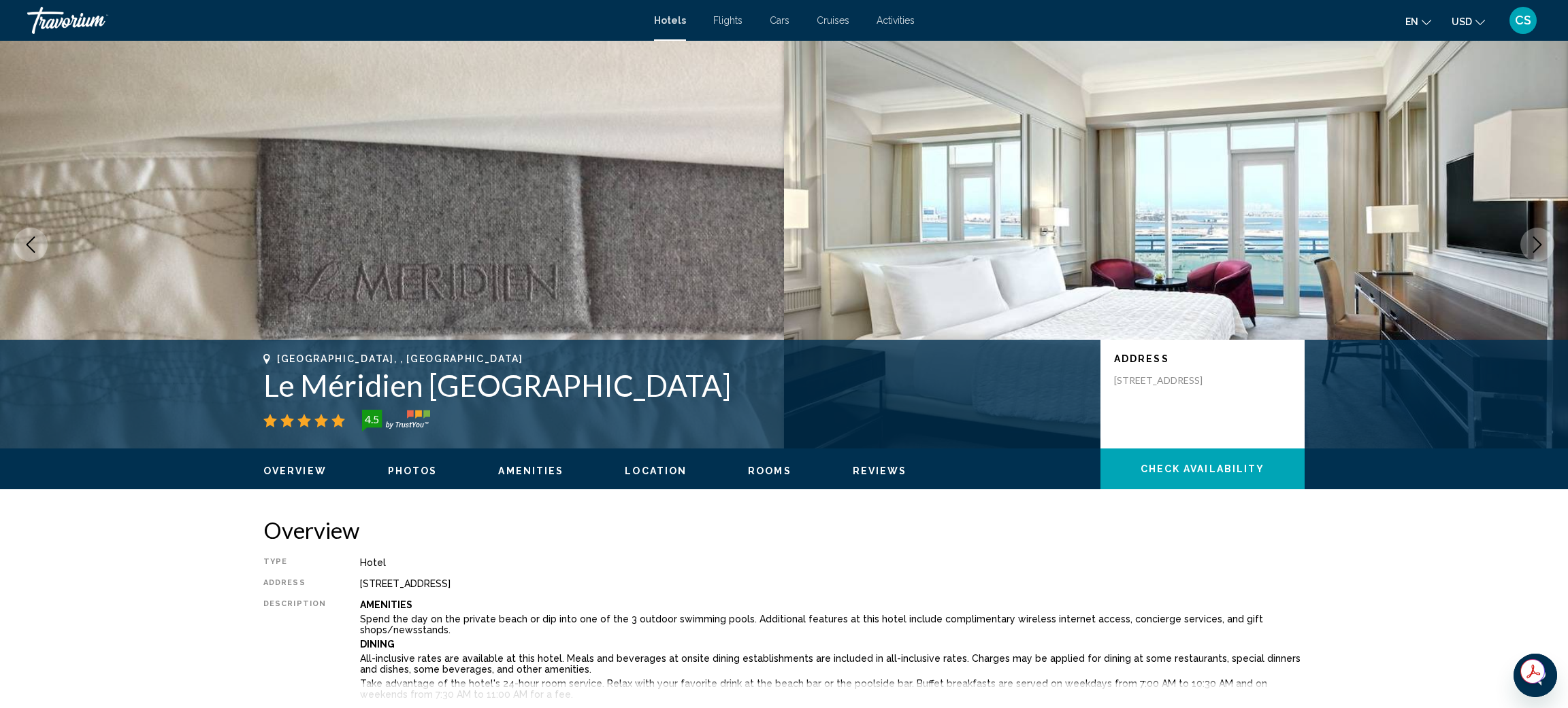
click at [1525, 236] on button "Next image" at bounding box center [1537, 244] width 34 height 34
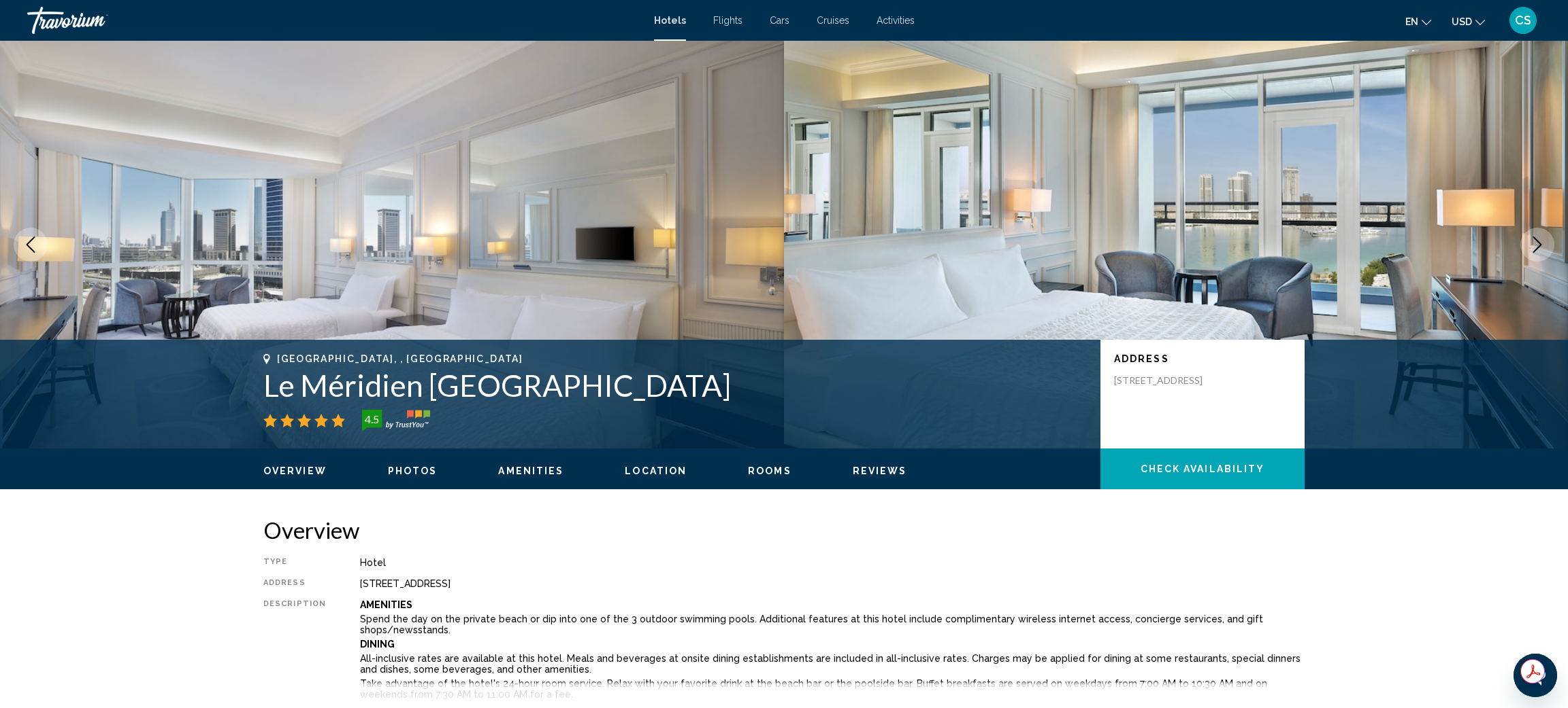
click at [1525, 236] on button "Next image" at bounding box center [1537, 244] width 34 height 34
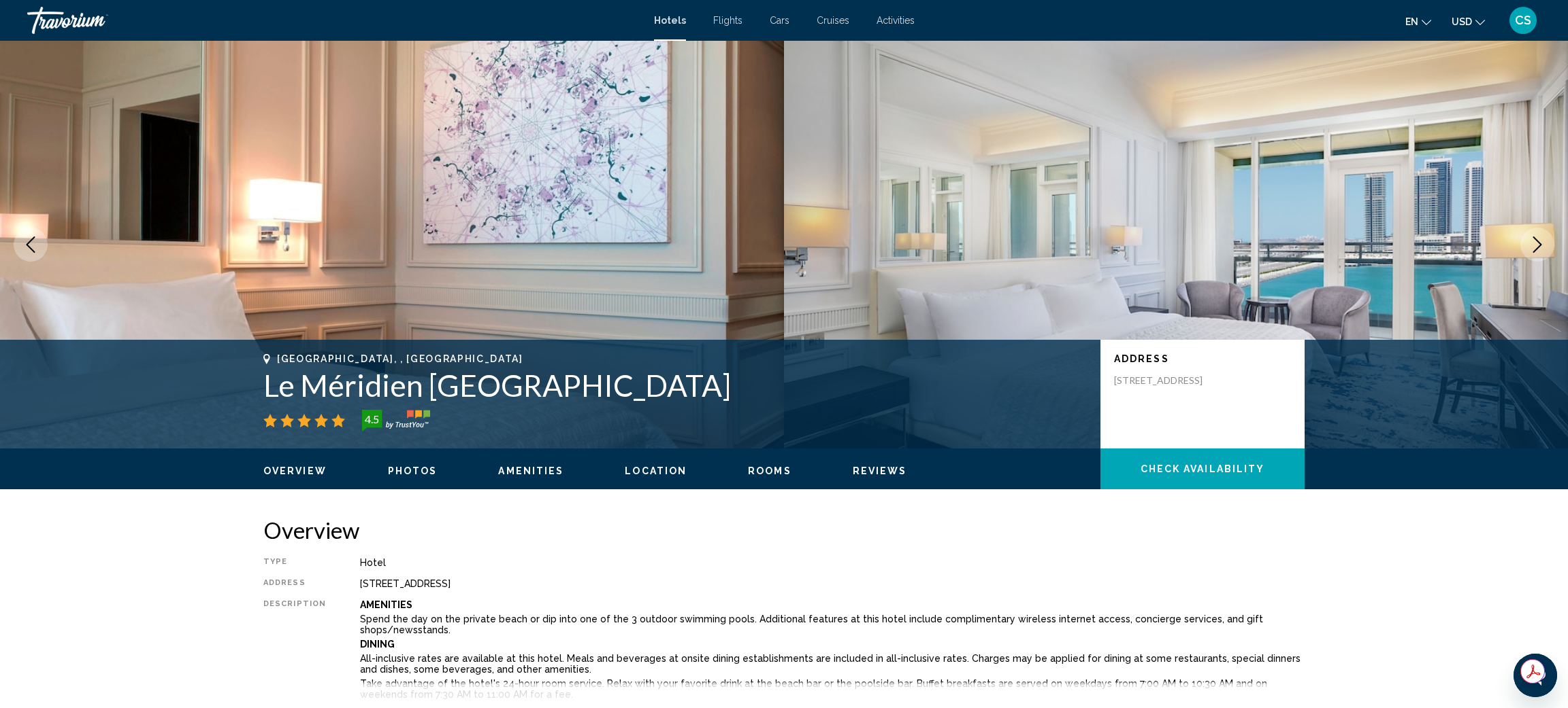
click at [1525, 236] on button "Next image" at bounding box center [1537, 244] width 34 height 34
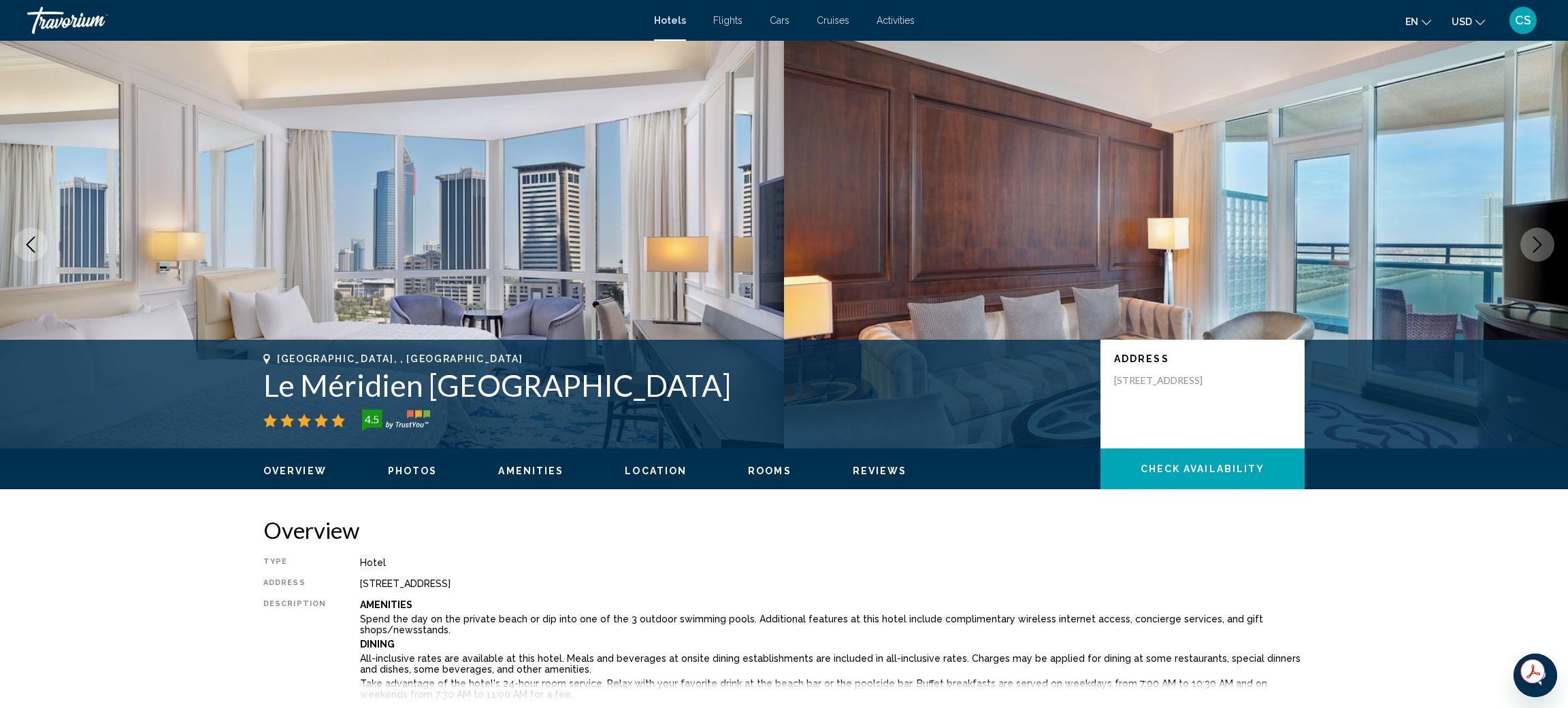
click at [1525, 236] on button "Next image" at bounding box center [1537, 244] width 34 height 34
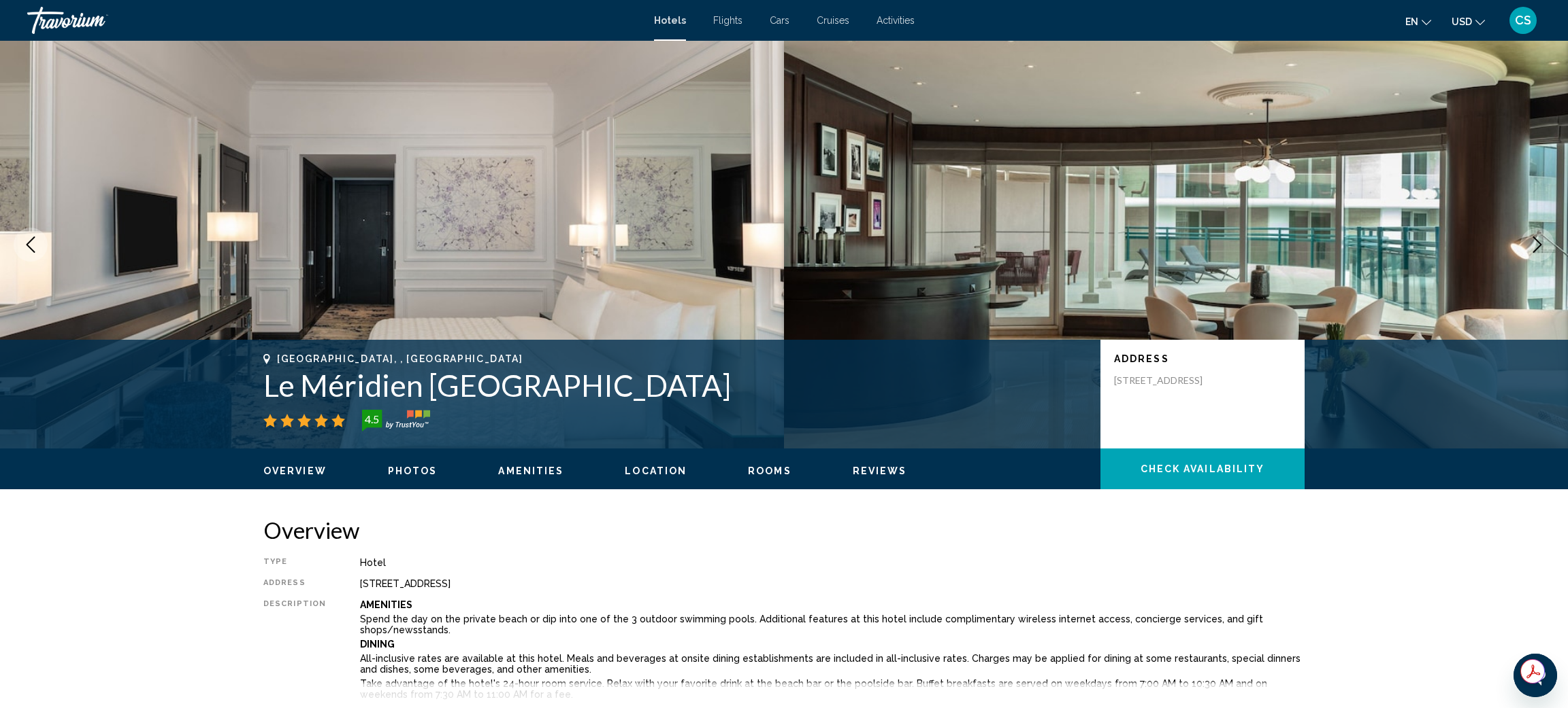
click at [1525, 236] on button "Next image" at bounding box center [1537, 244] width 34 height 34
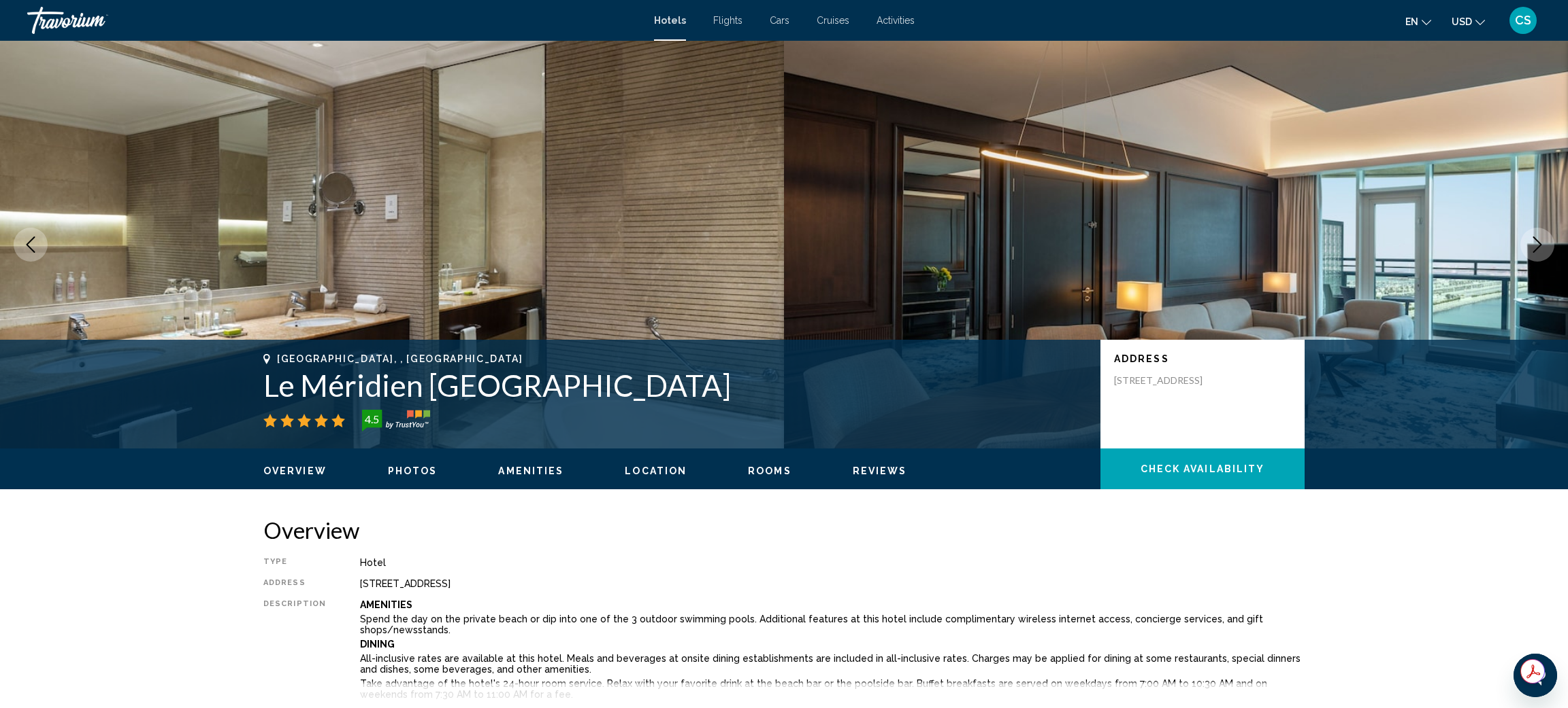
click at [1525, 236] on button "Next image" at bounding box center [1537, 244] width 34 height 34
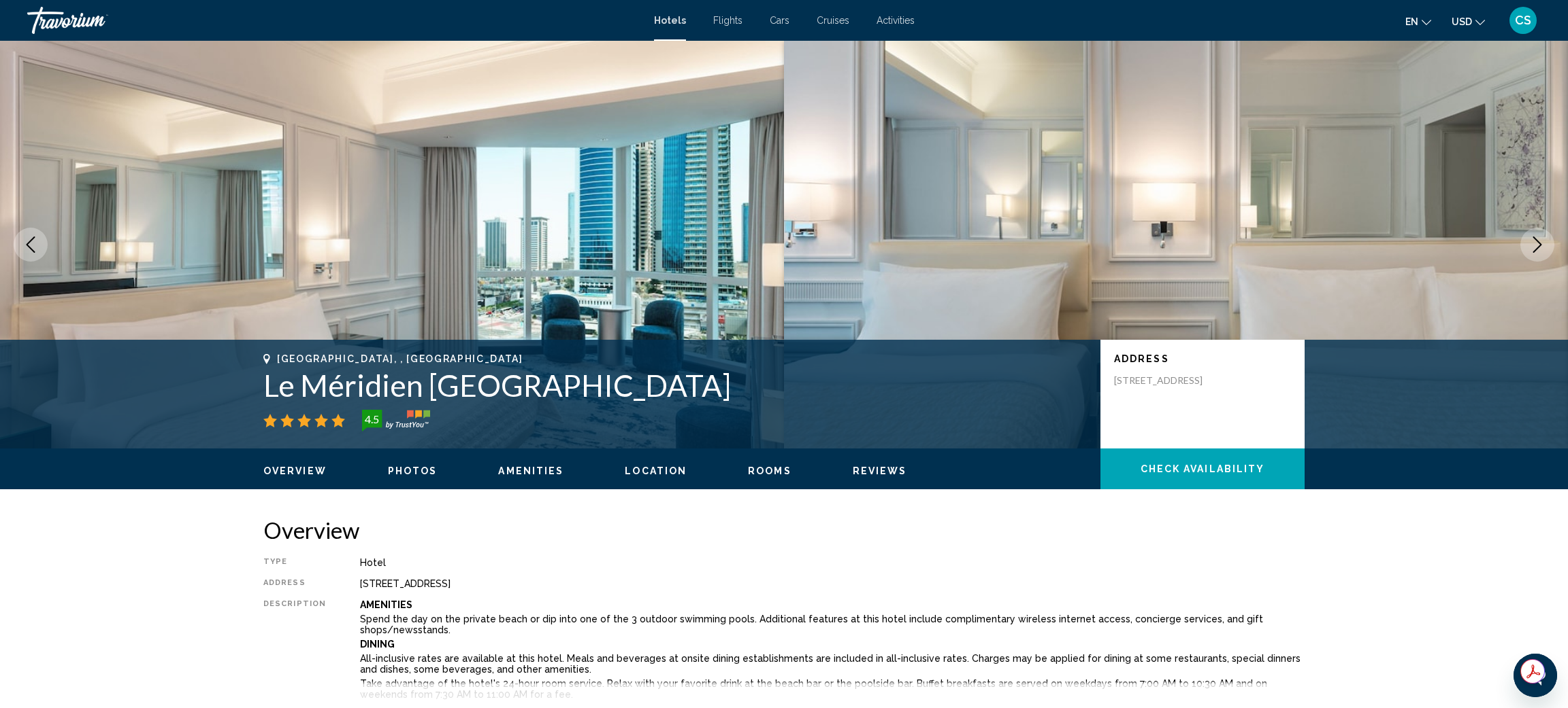
click at [1525, 236] on button "Next image" at bounding box center [1537, 244] width 34 height 34
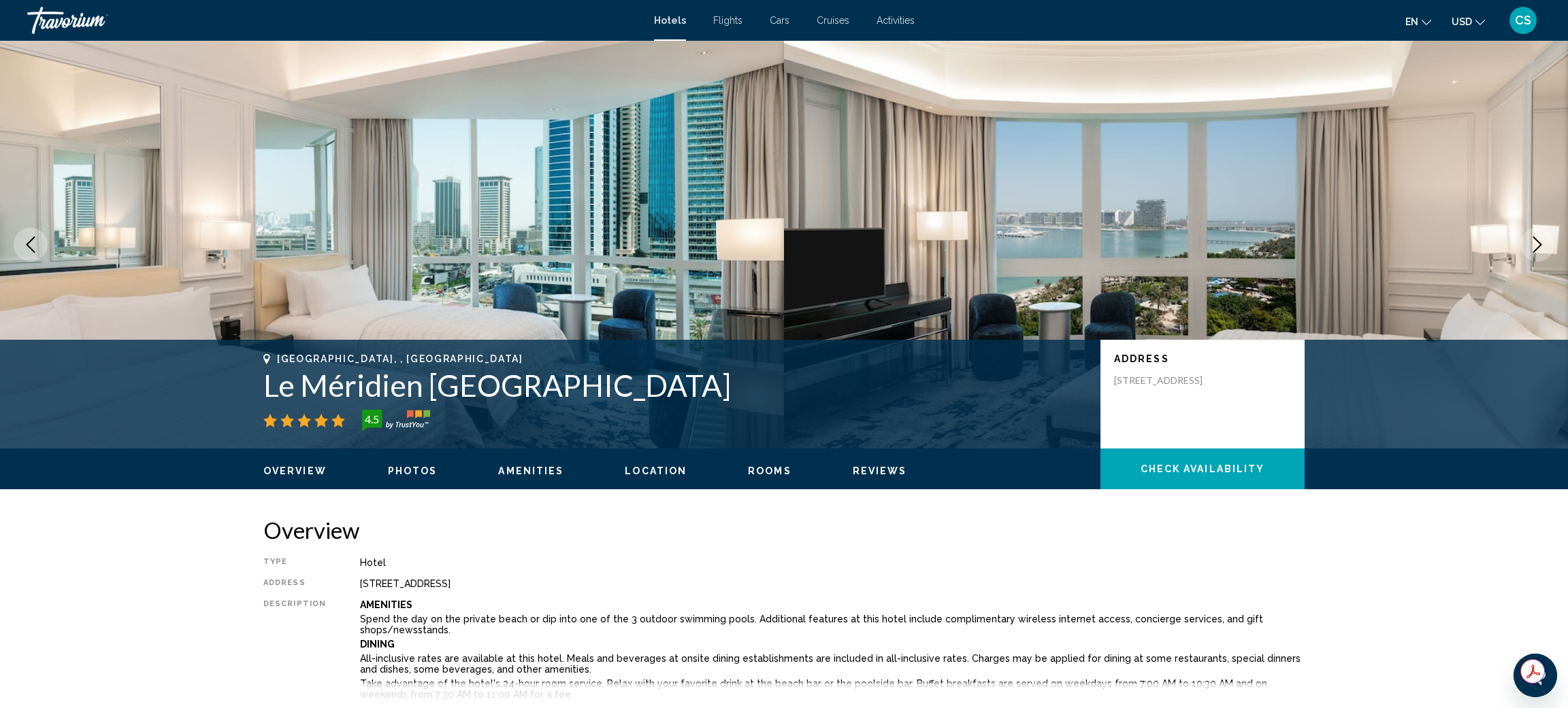
click at [1525, 236] on button "Next image" at bounding box center [1537, 244] width 34 height 34
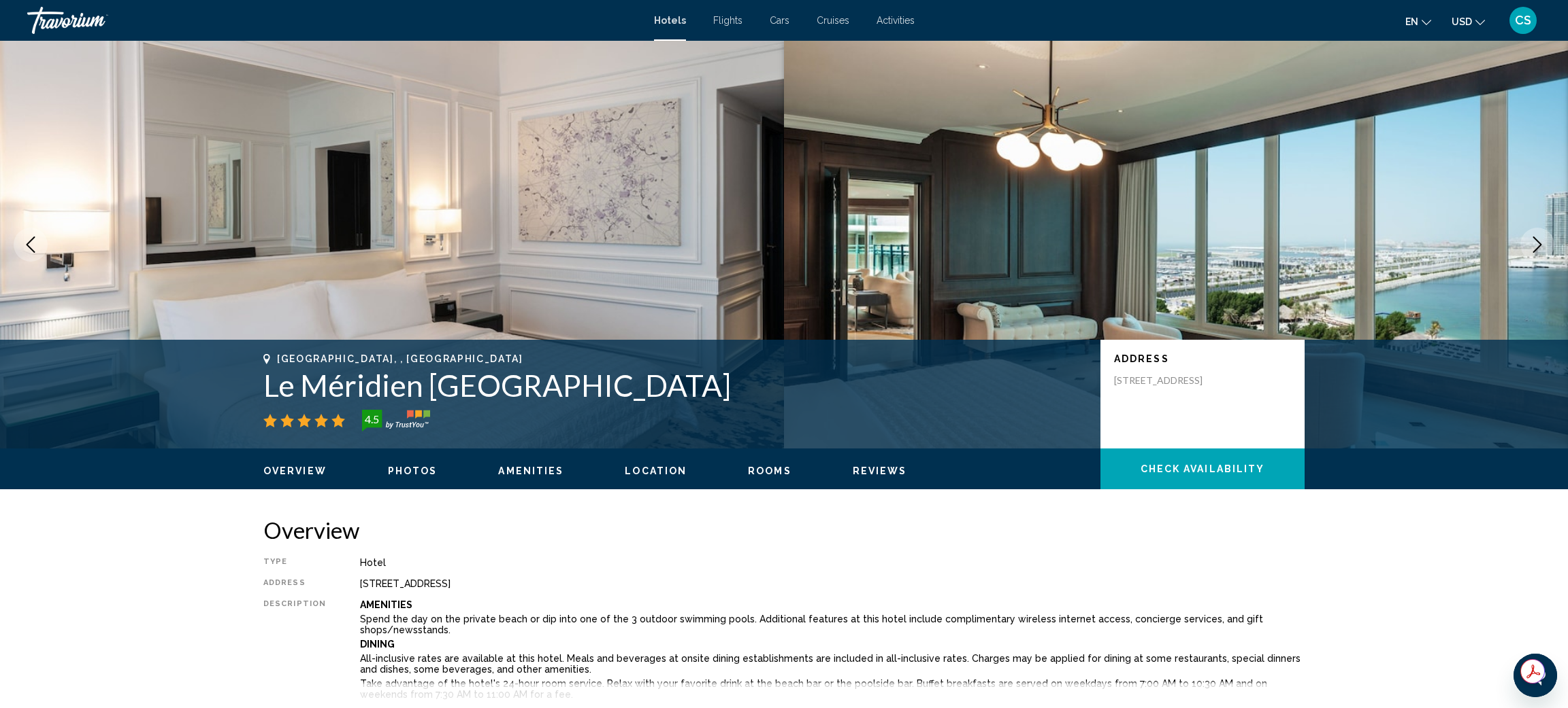
click at [1525, 236] on button "Next image" at bounding box center [1537, 244] width 34 height 34
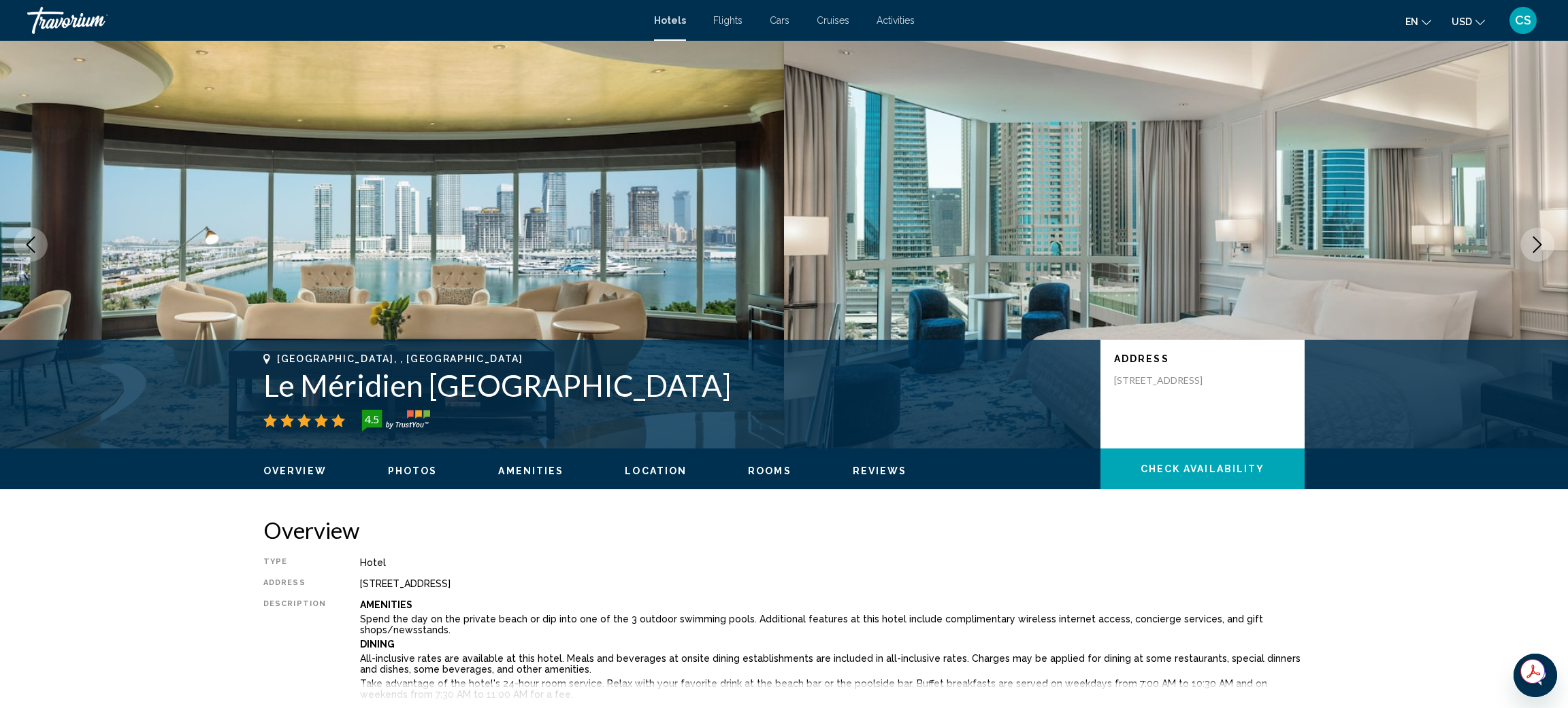
click at [1525, 236] on button "Next image" at bounding box center [1537, 244] width 34 height 34
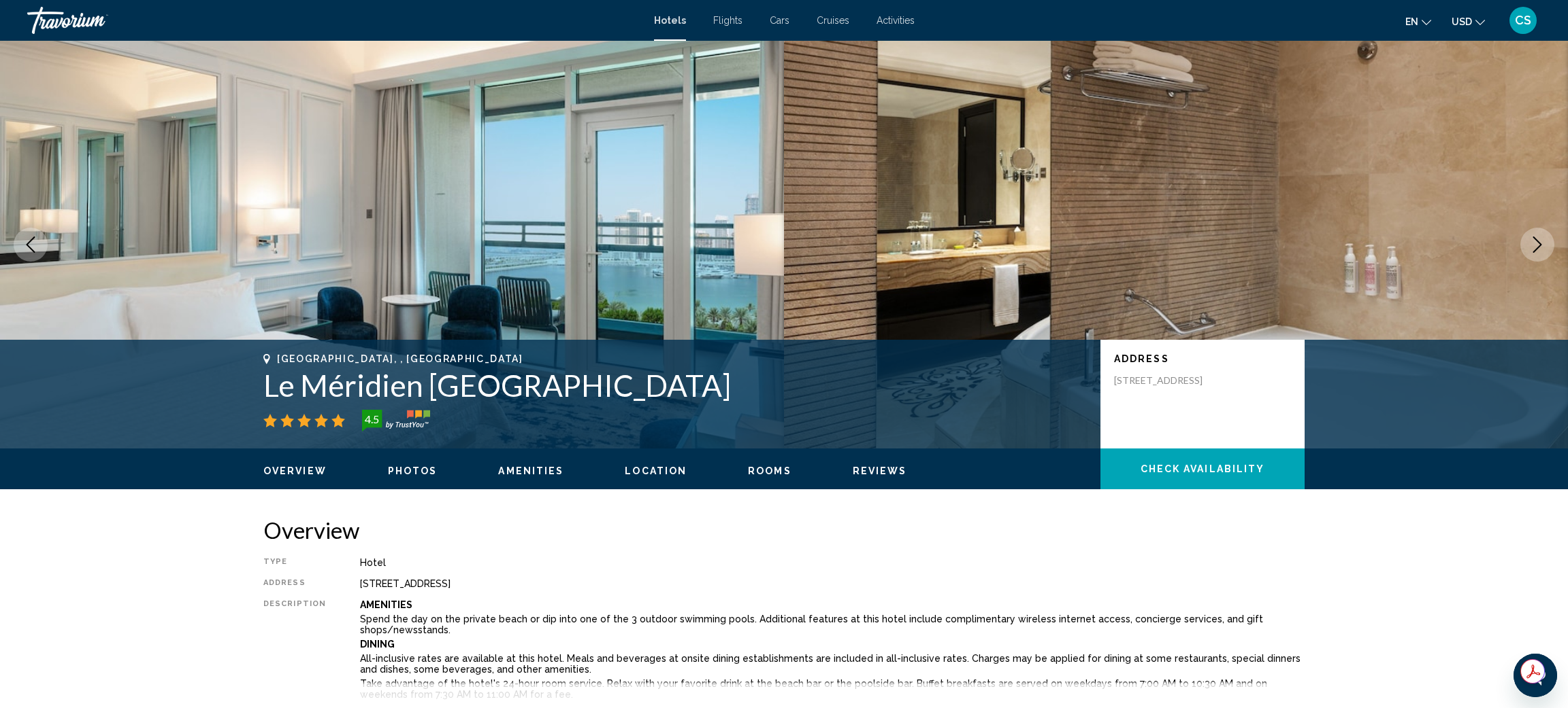
click at [1525, 236] on button "Next image" at bounding box center [1537, 244] width 34 height 34
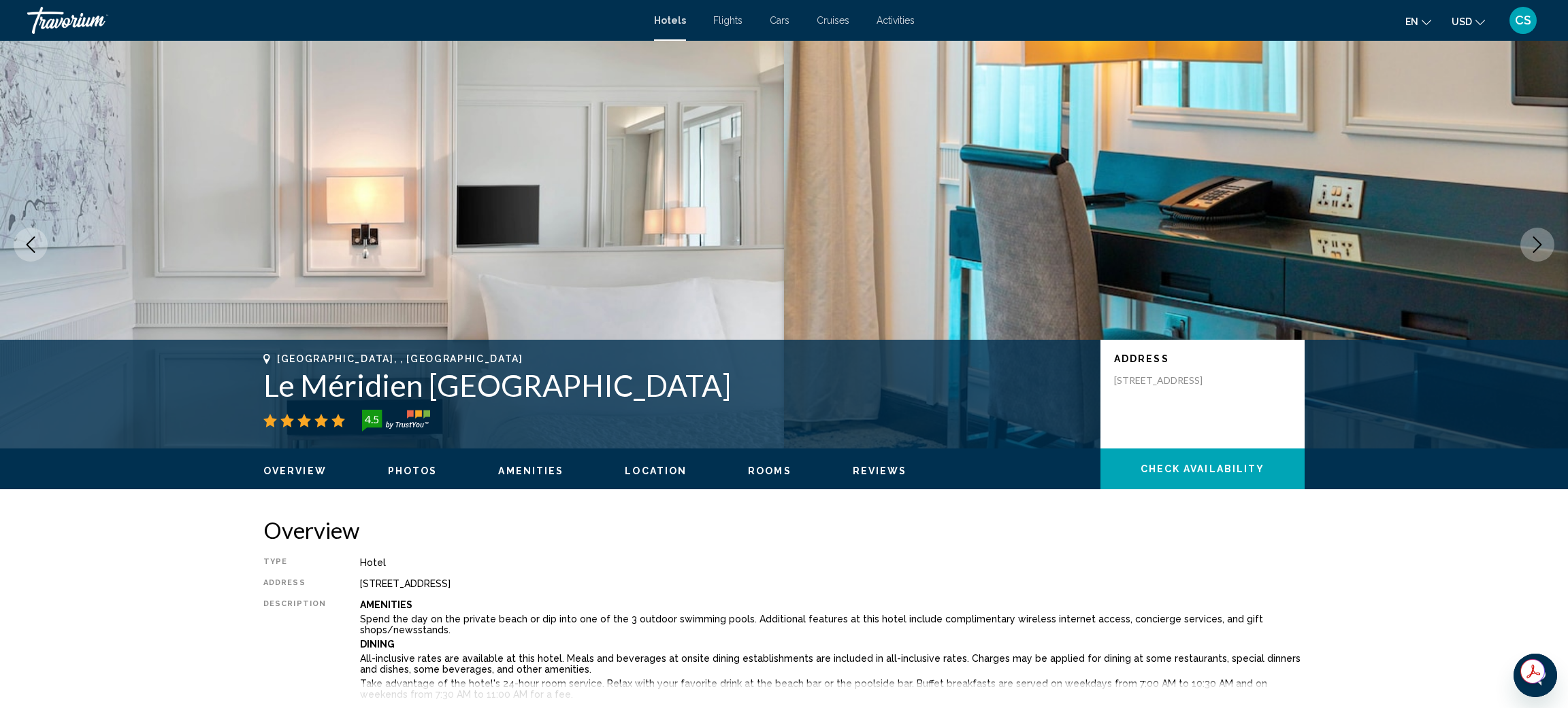
click at [1525, 236] on button "Next image" at bounding box center [1537, 244] width 34 height 34
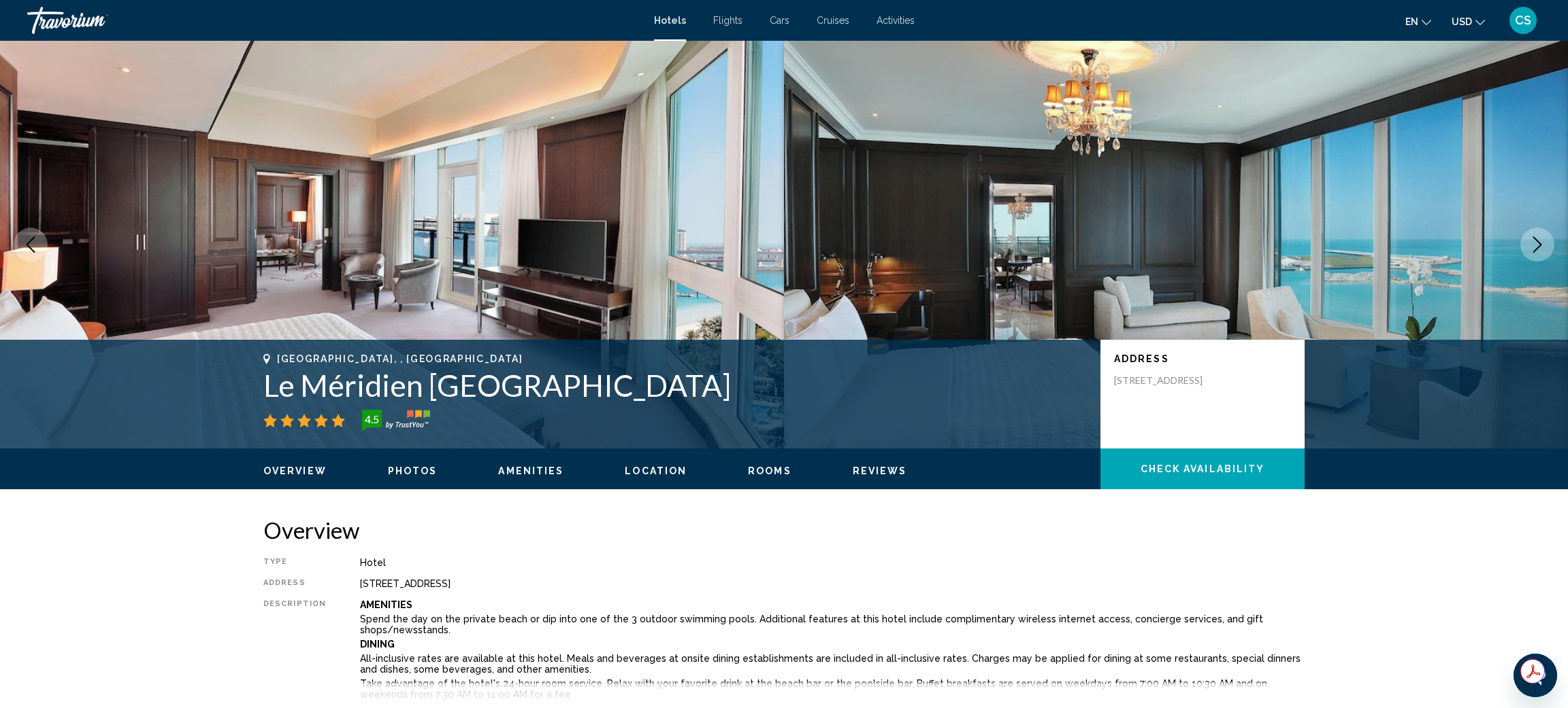
click at [1525, 236] on button "Next image" at bounding box center [1537, 244] width 34 height 34
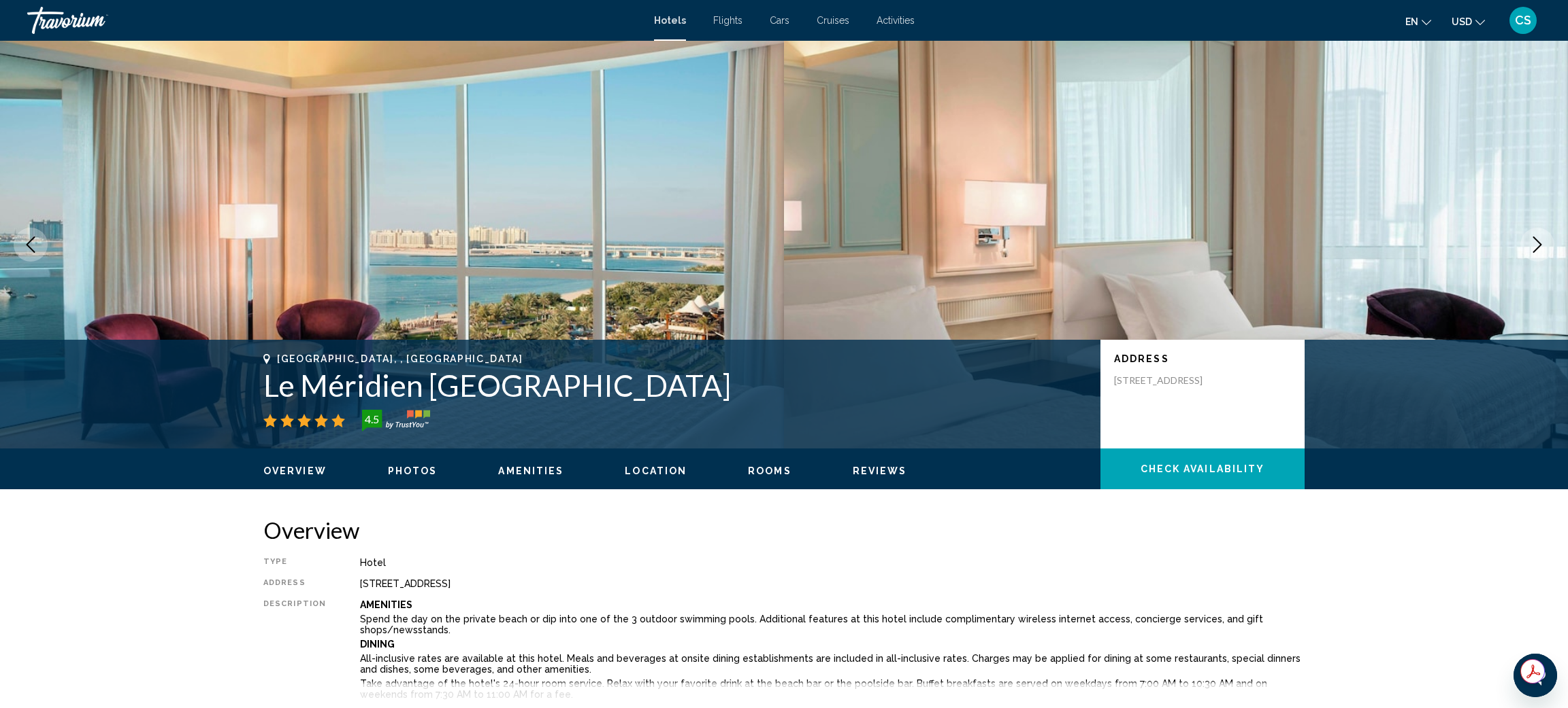
click at [1525, 236] on button "Next image" at bounding box center [1537, 244] width 34 height 34
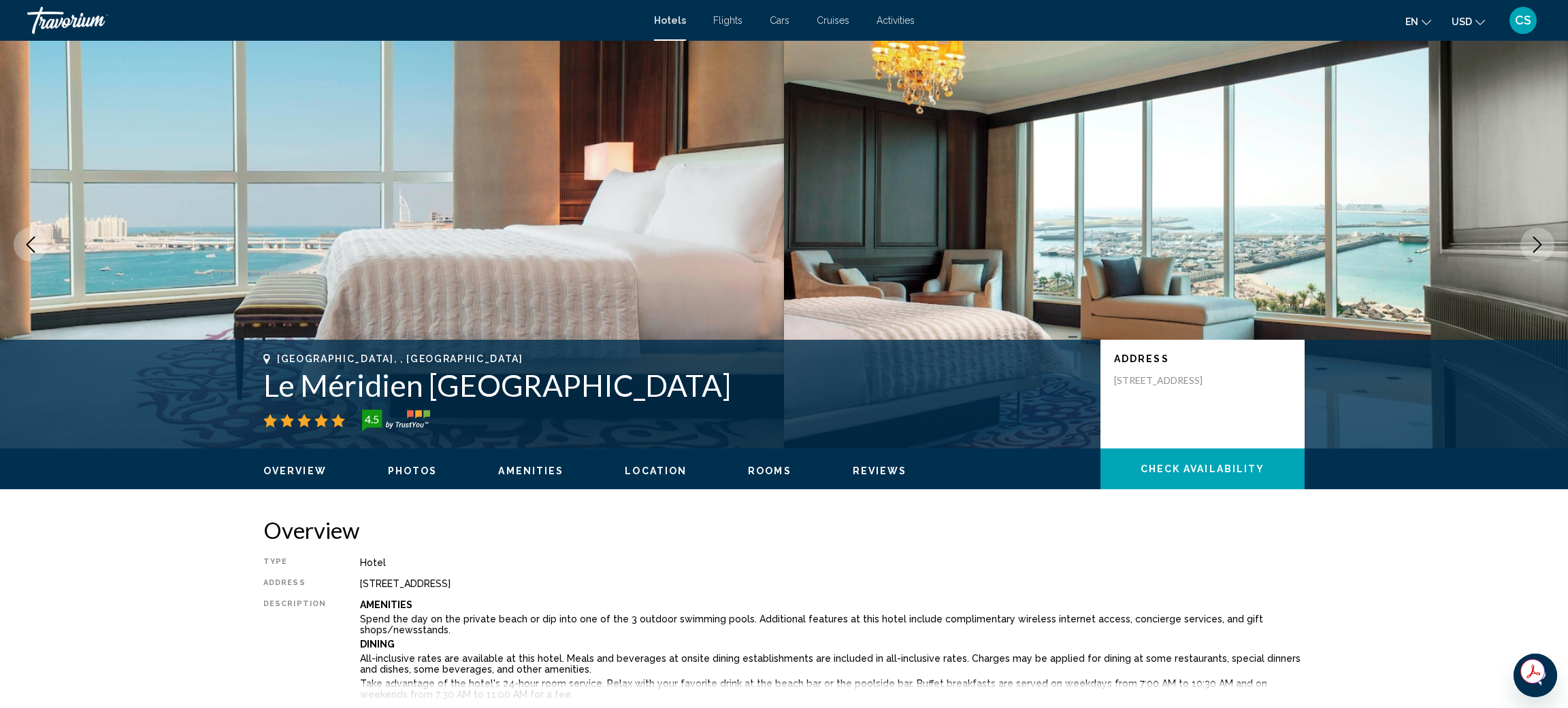
click at [1525, 236] on button "Next image" at bounding box center [1537, 244] width 34 height 34
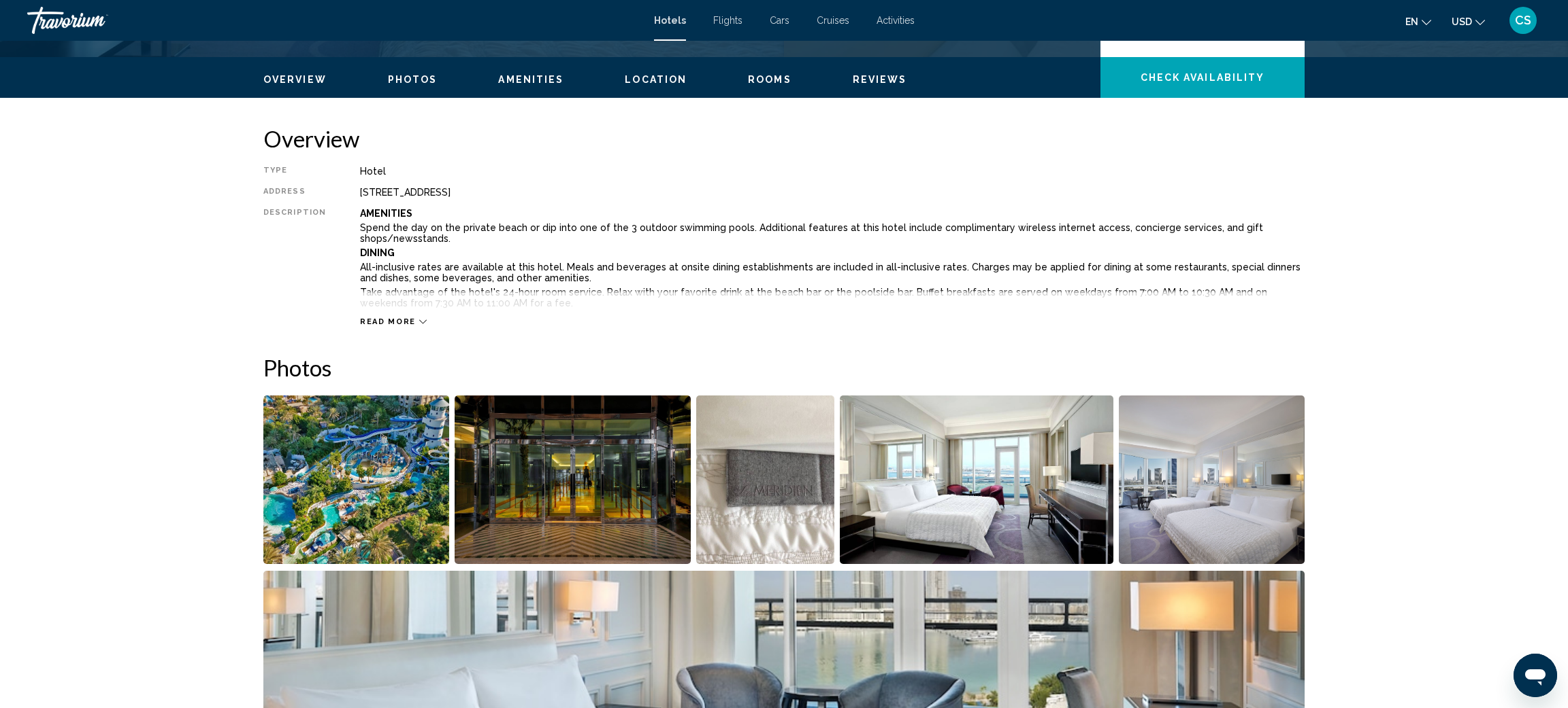
scroll to position [371, 0]
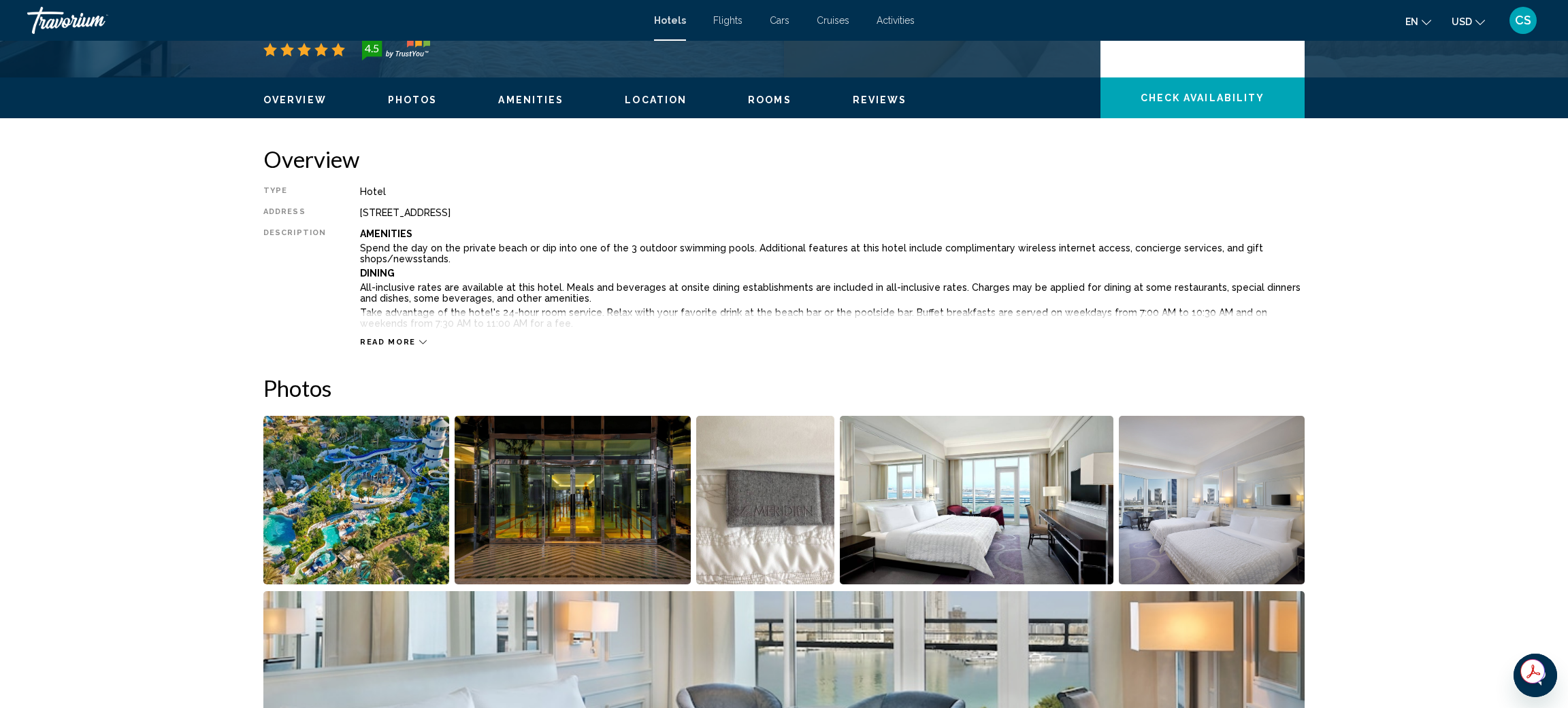
click at [393, 342] on span "Read more" at bounding box center [388, 342] width 56 height 9
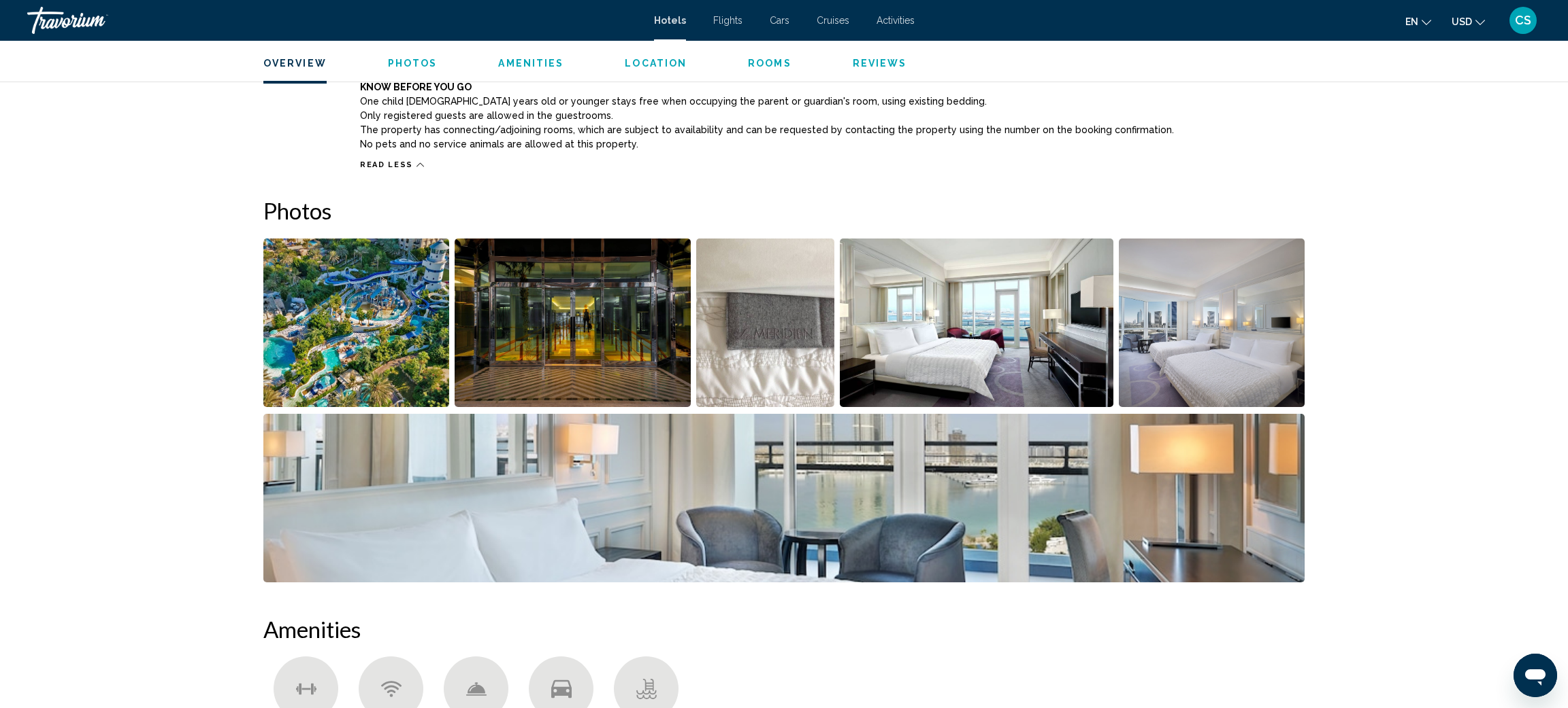
scroll to position [1433, 0]
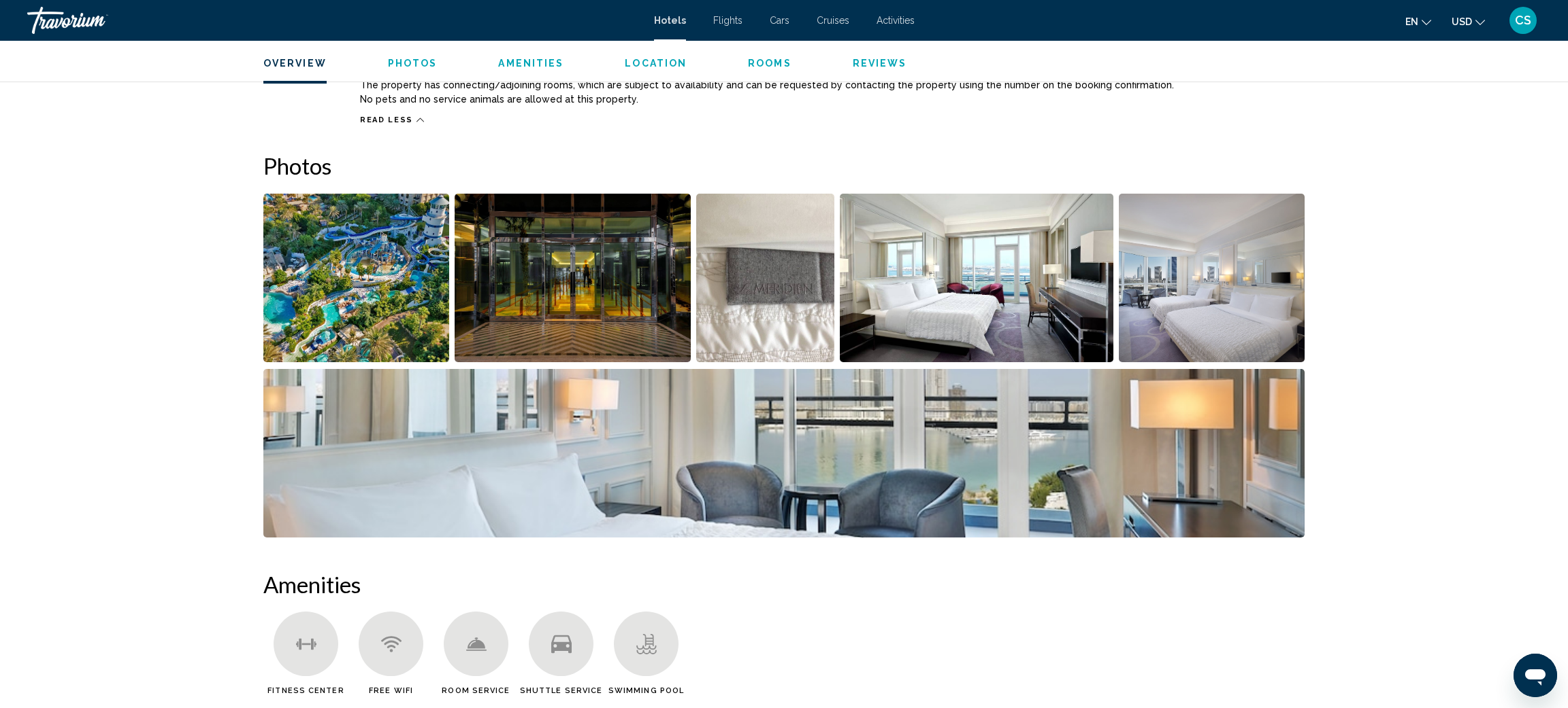
click at [337, 258] on img "Open full-screen image slider" at bounding box center [356, 278] width 186 height 169
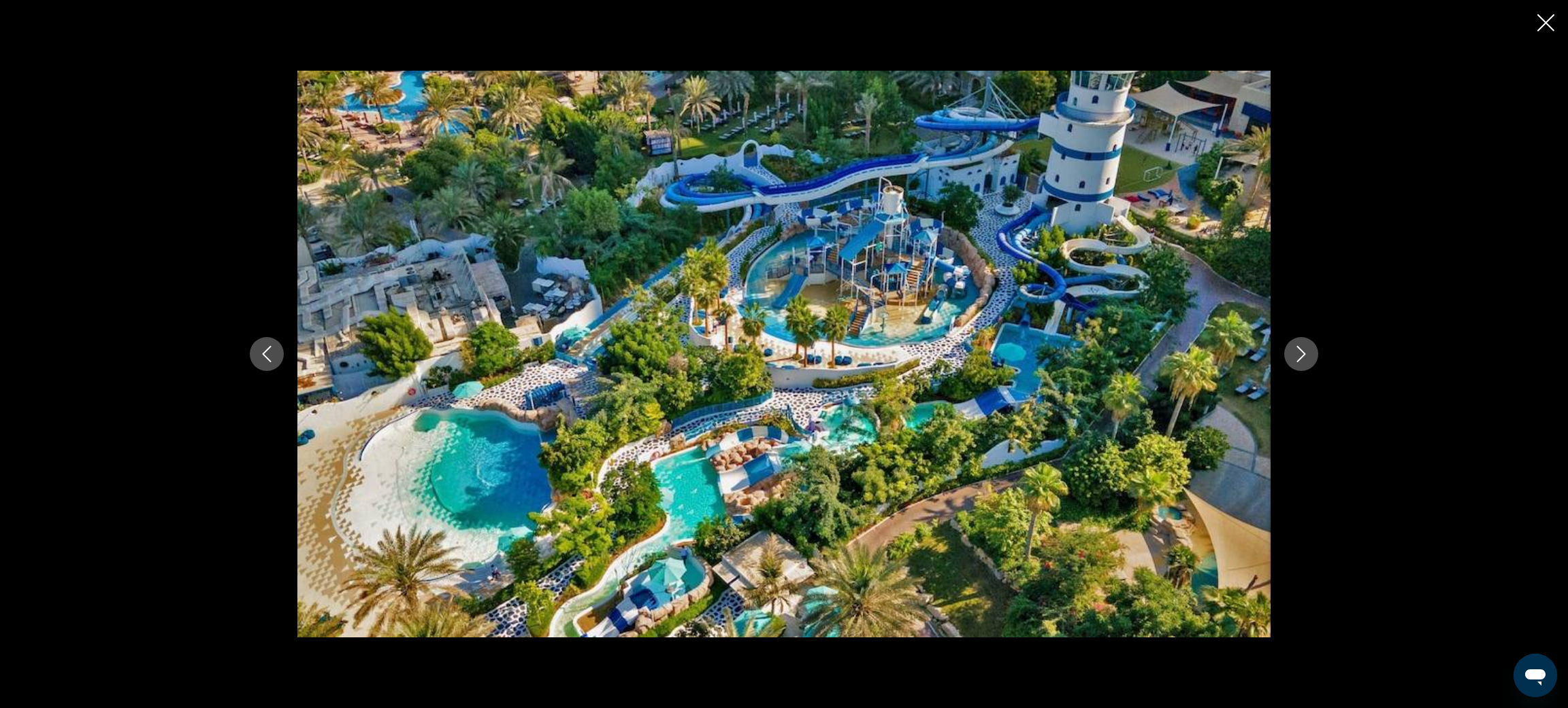
click at [1300, 359] on icon "Next image" at bounding box center [1301, 354] width 16 height 16
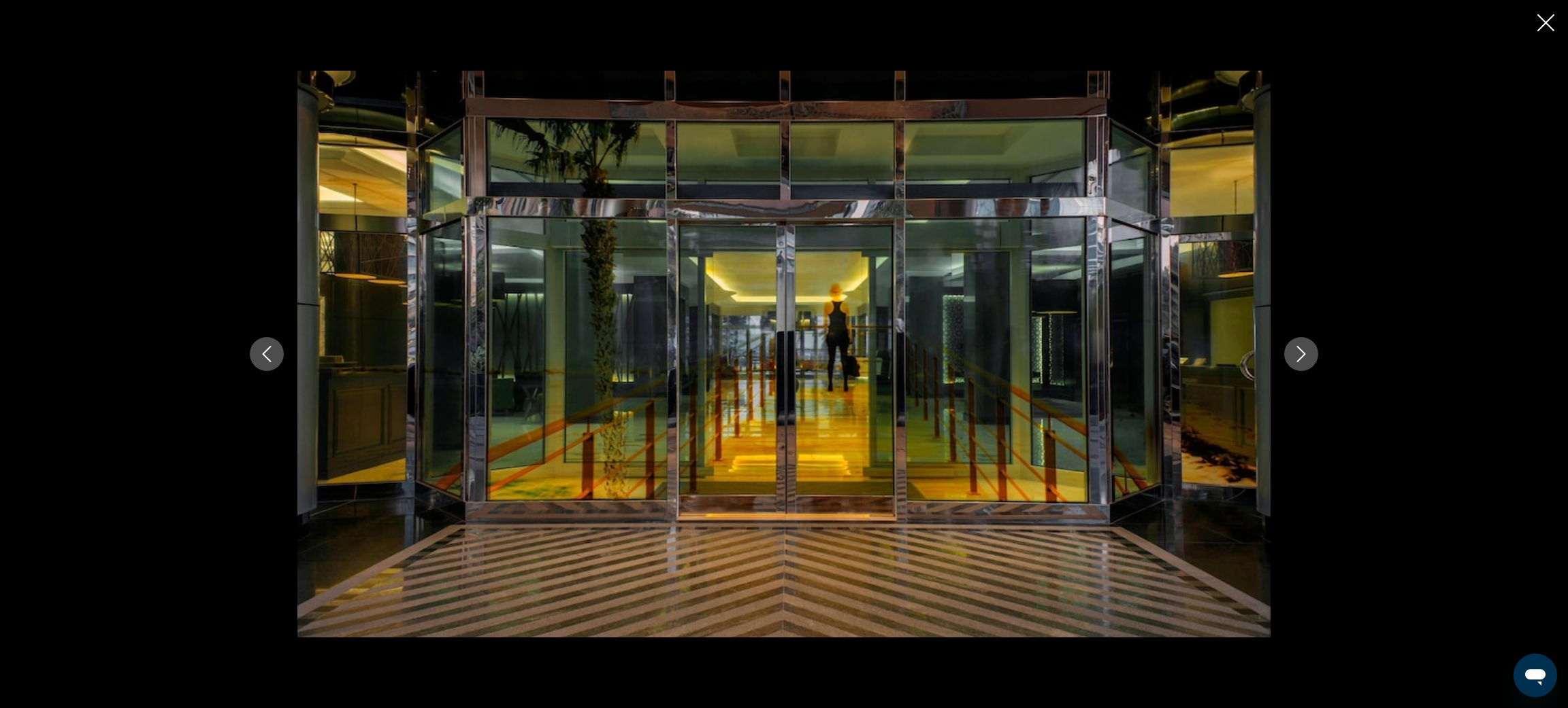
click at [1300, 359] on icon "Next image" at bounding box center [1301, 354] width 16 height 16
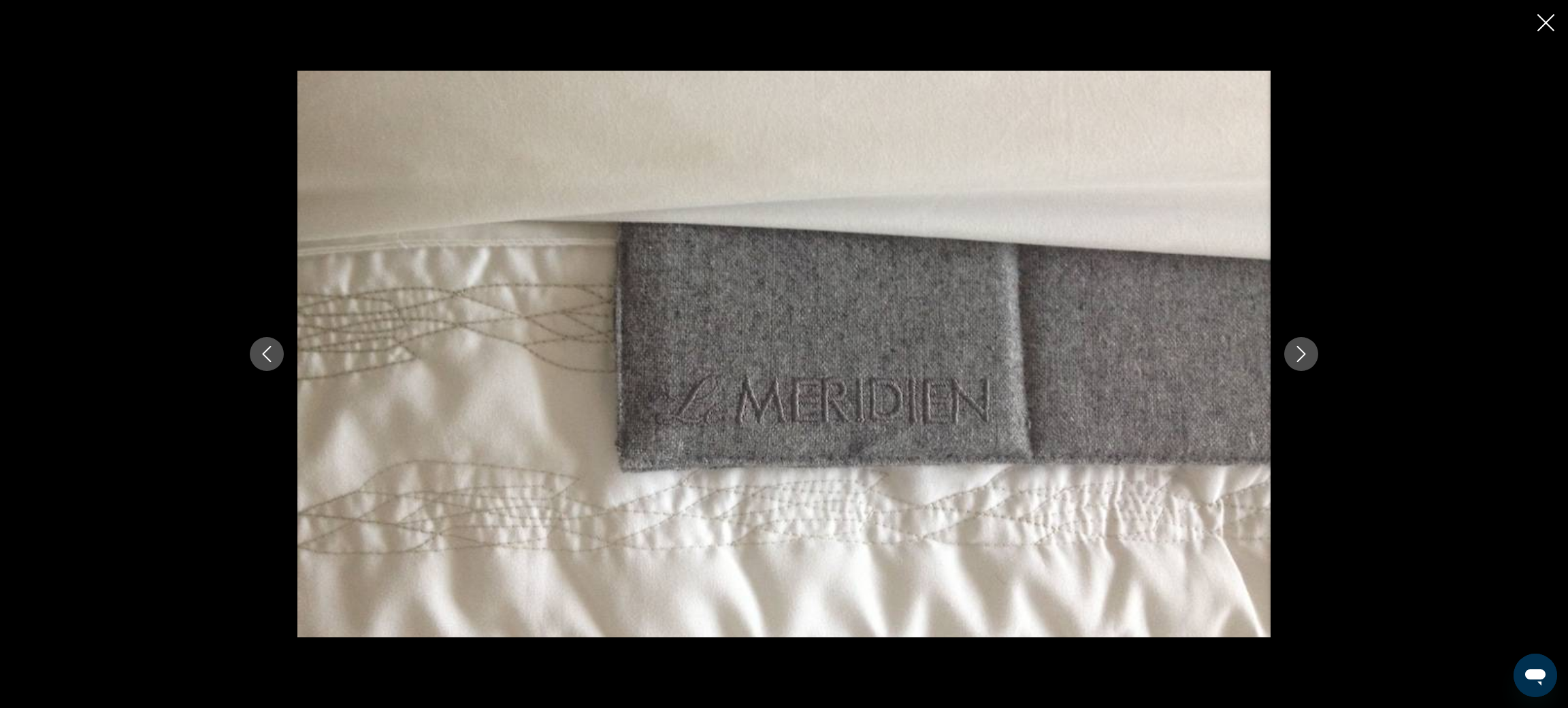
click at [1300, 359] on icon "Next image" at bounding box center [1301, 354] width 16 height 16
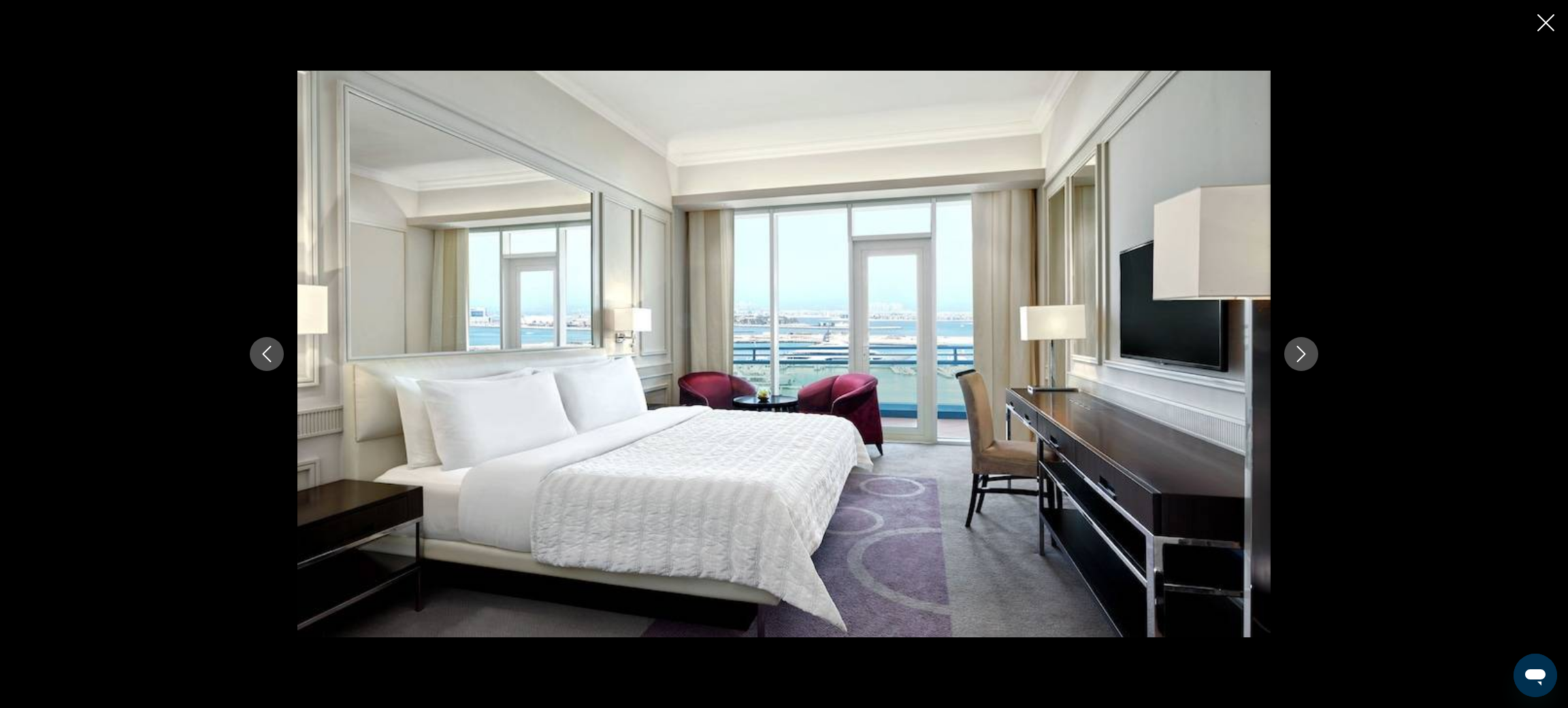
click at [1540, 26] on icon "Close slideshow" at bounding box center [1545, 22] width 17 height 17
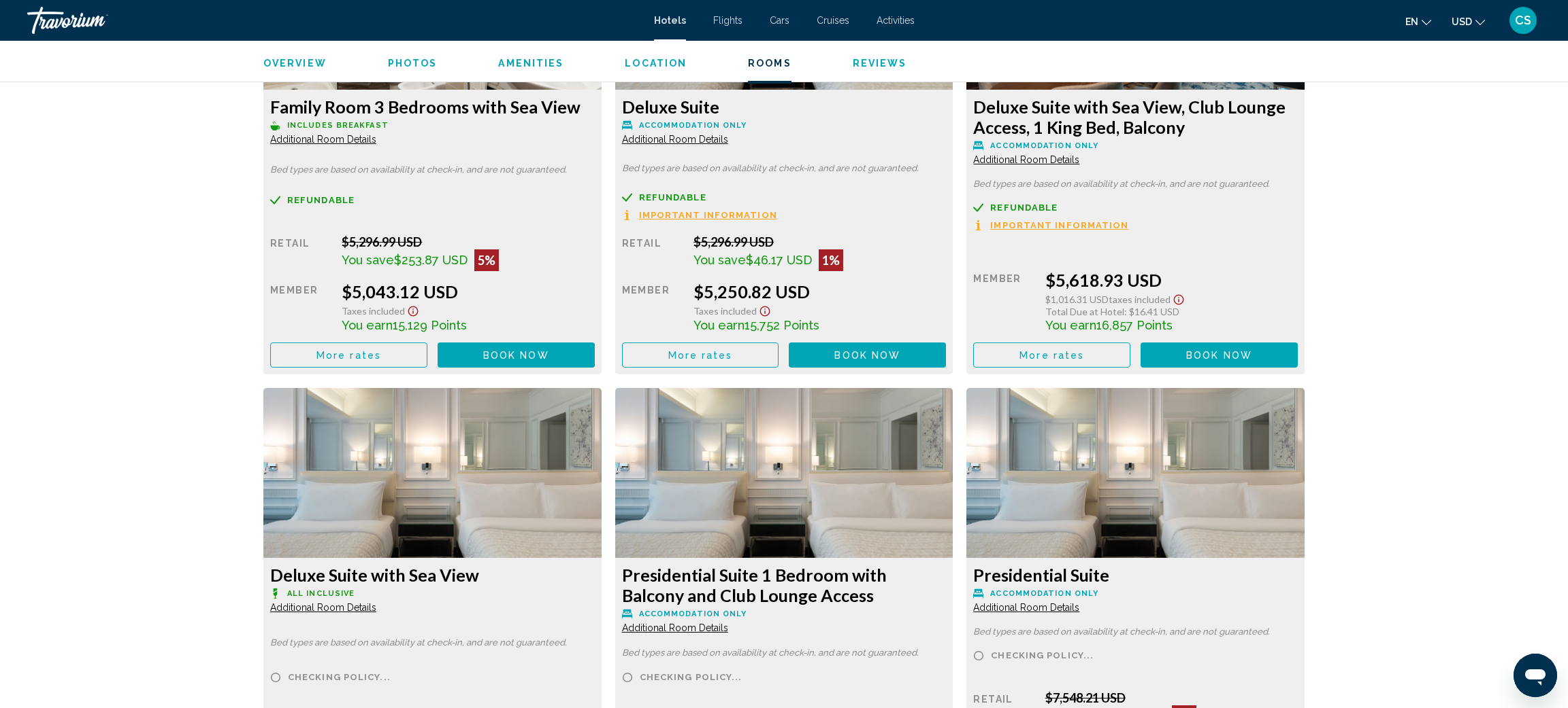
scroll to position [0, 0]
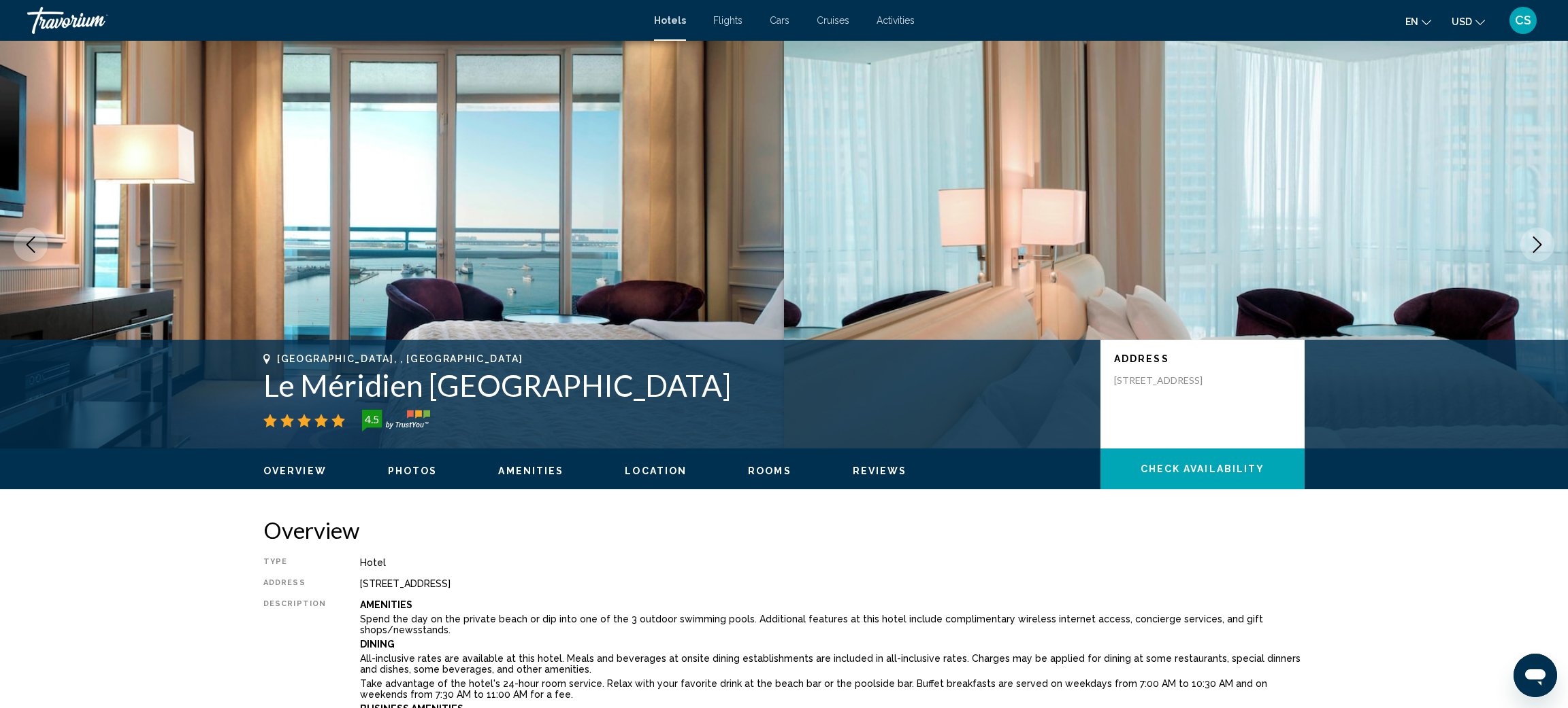
drag, startPoint x: 256, startPoint y: 378, endPoint x: 940, endPoint y: 385, distance: 684.0
click at [940, 385] on div "[GEOGRAPHIC_DATA], , [GEOGRAPHIC_DATA] Le Méridien [GEOGRAPHIC_DATA] 4.5 Addres…" at bounding box center [784, 394] width 1095 height 81
copy h1 "Le Méridien [GEOGRAPHIC_DATA]"
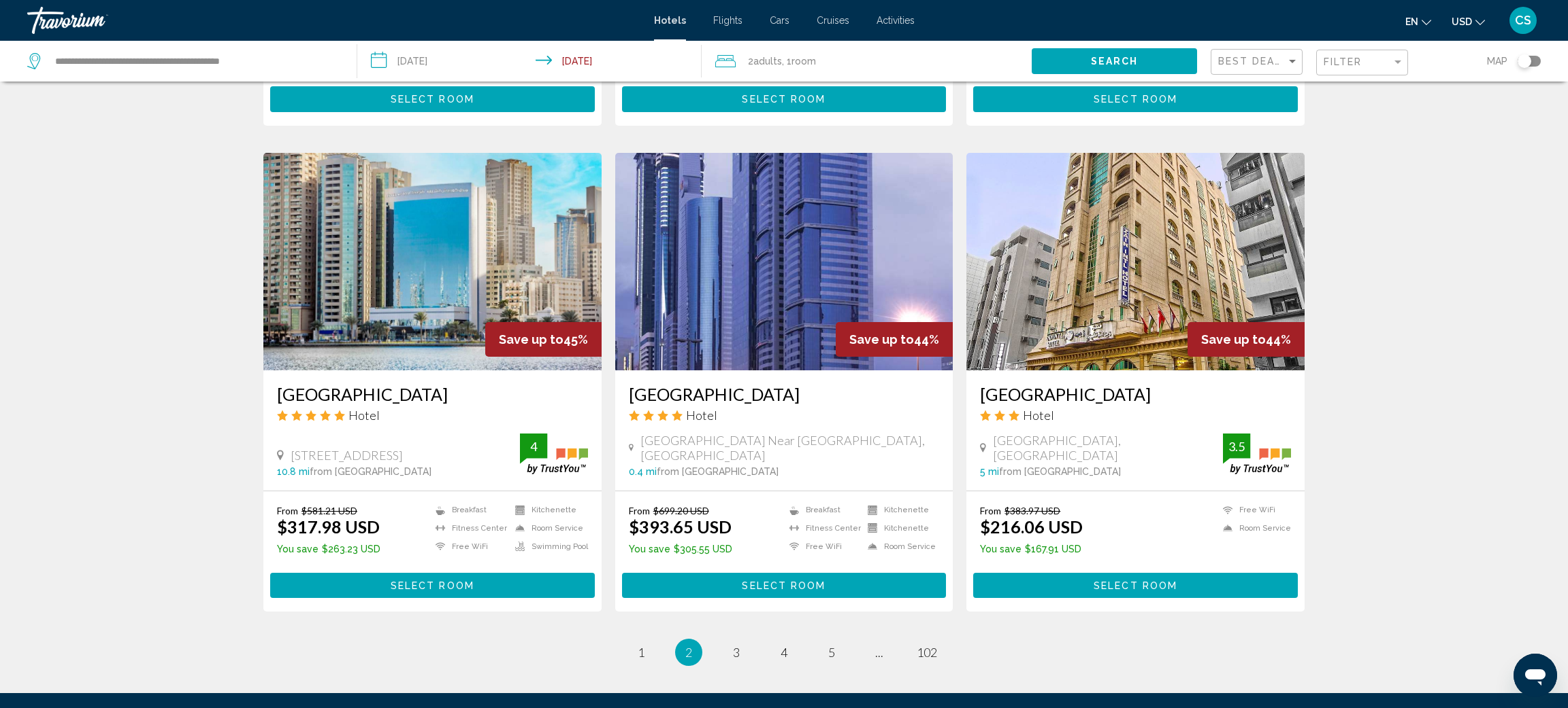
scroll to position [1641, 0]
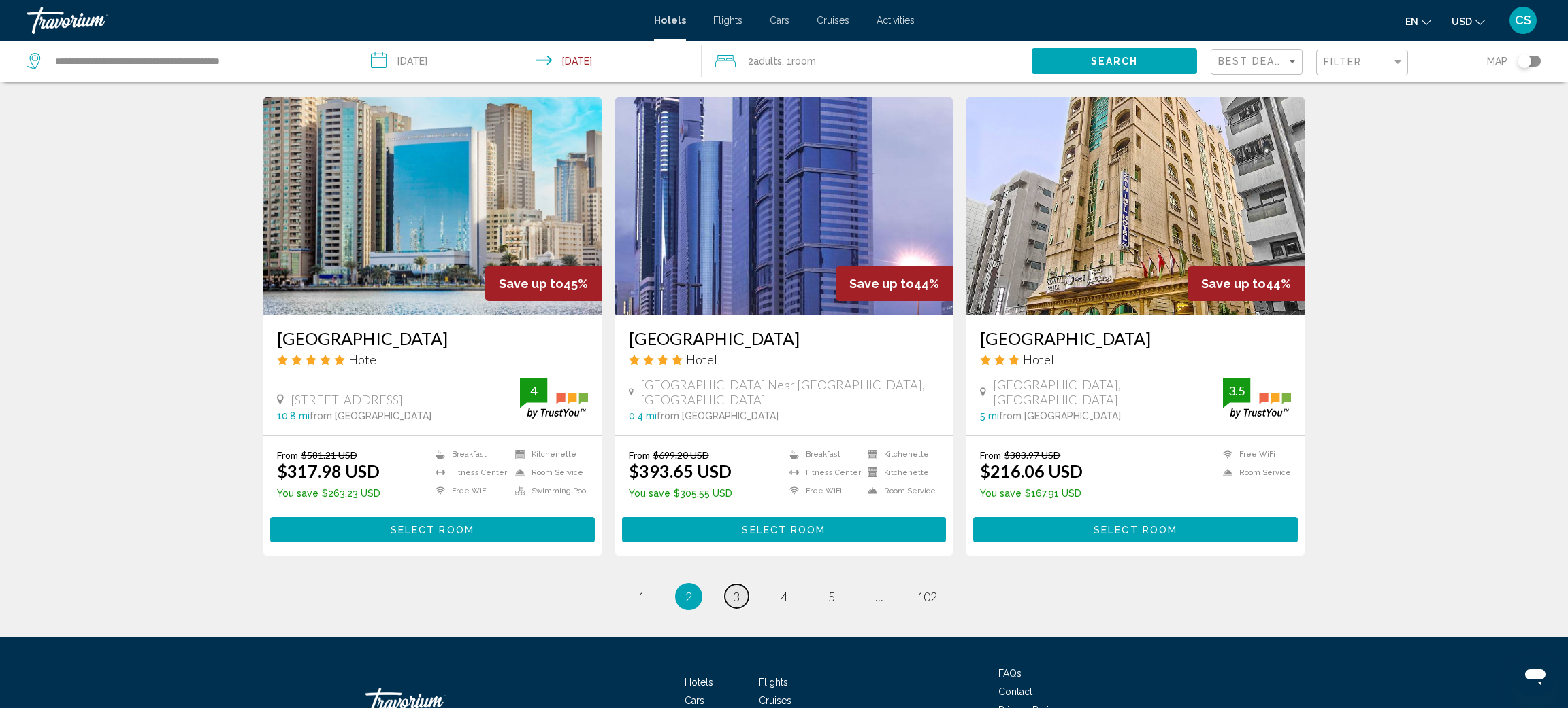
click at [740, 585] on link "page 3" at bounding box center [736, 597] width 24 height 24
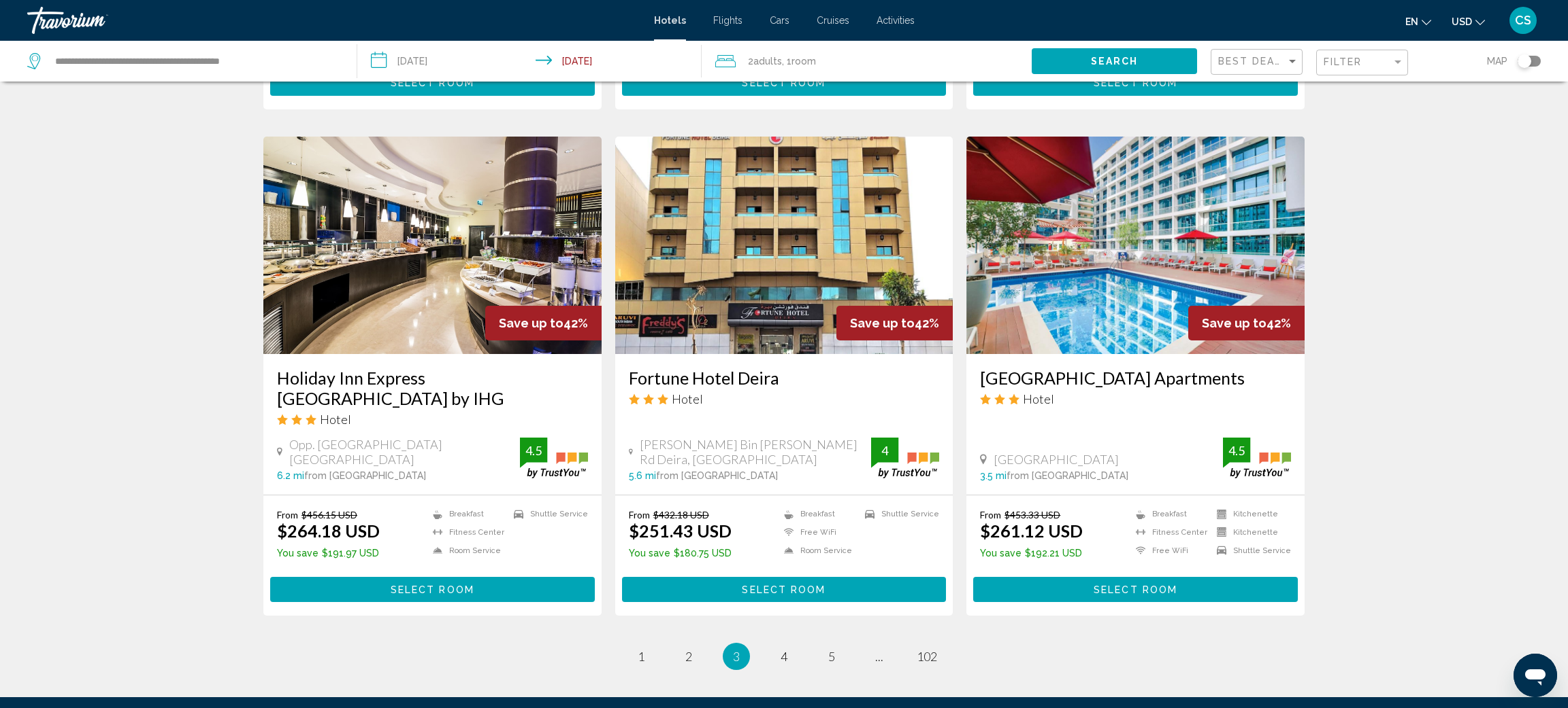
scroll to position [1502, 0]
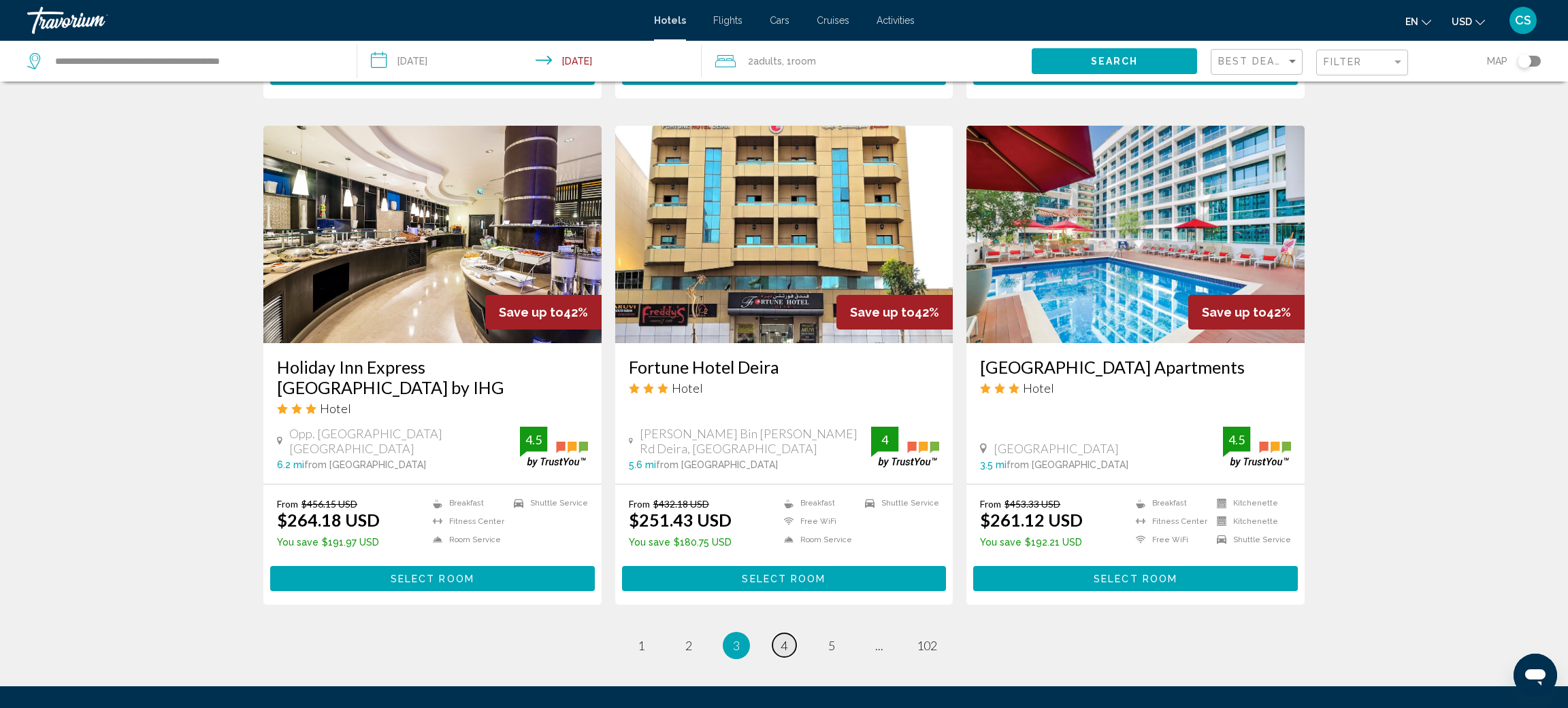
click at [784, 638] on span "4" at bounding box center [783, 645] width 7 height 15
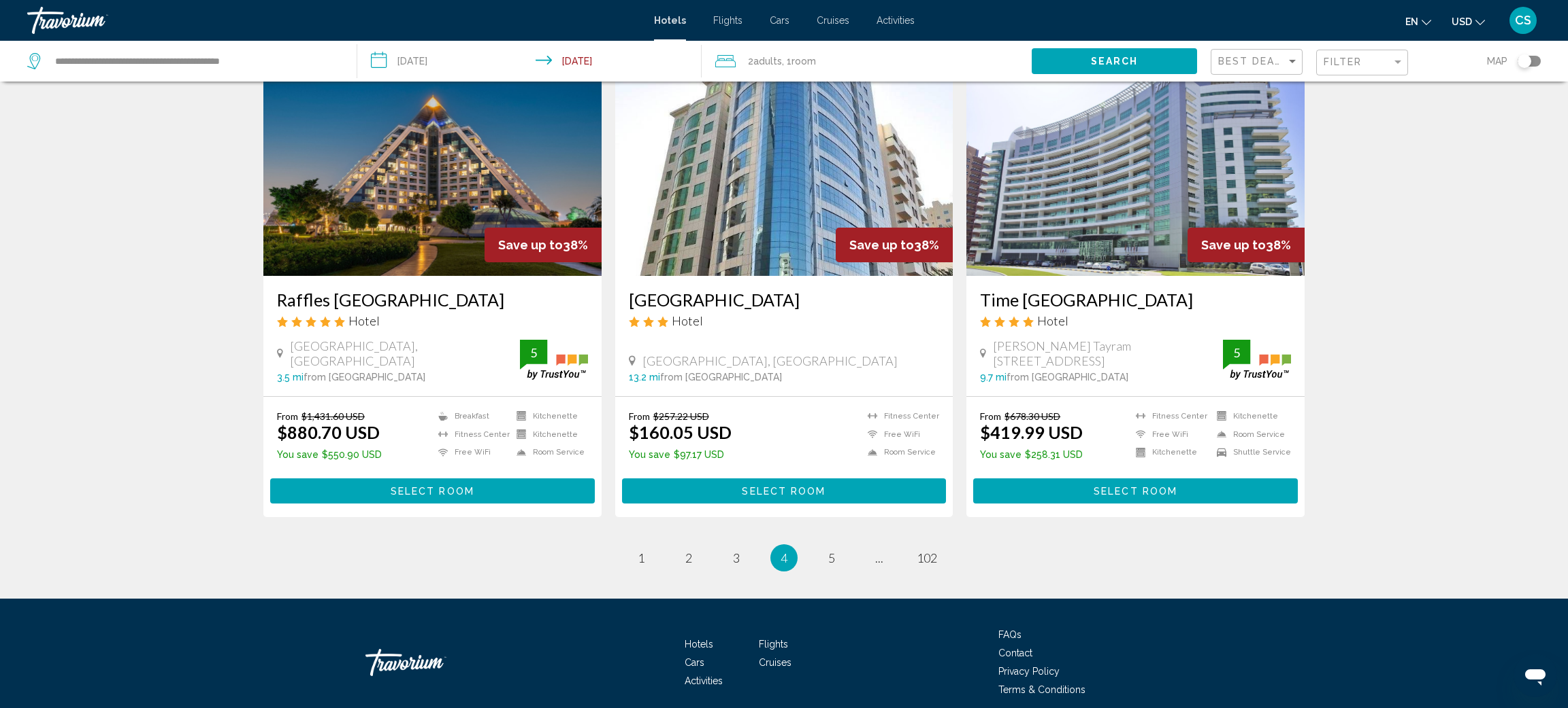
scroll to position [1573, 0]
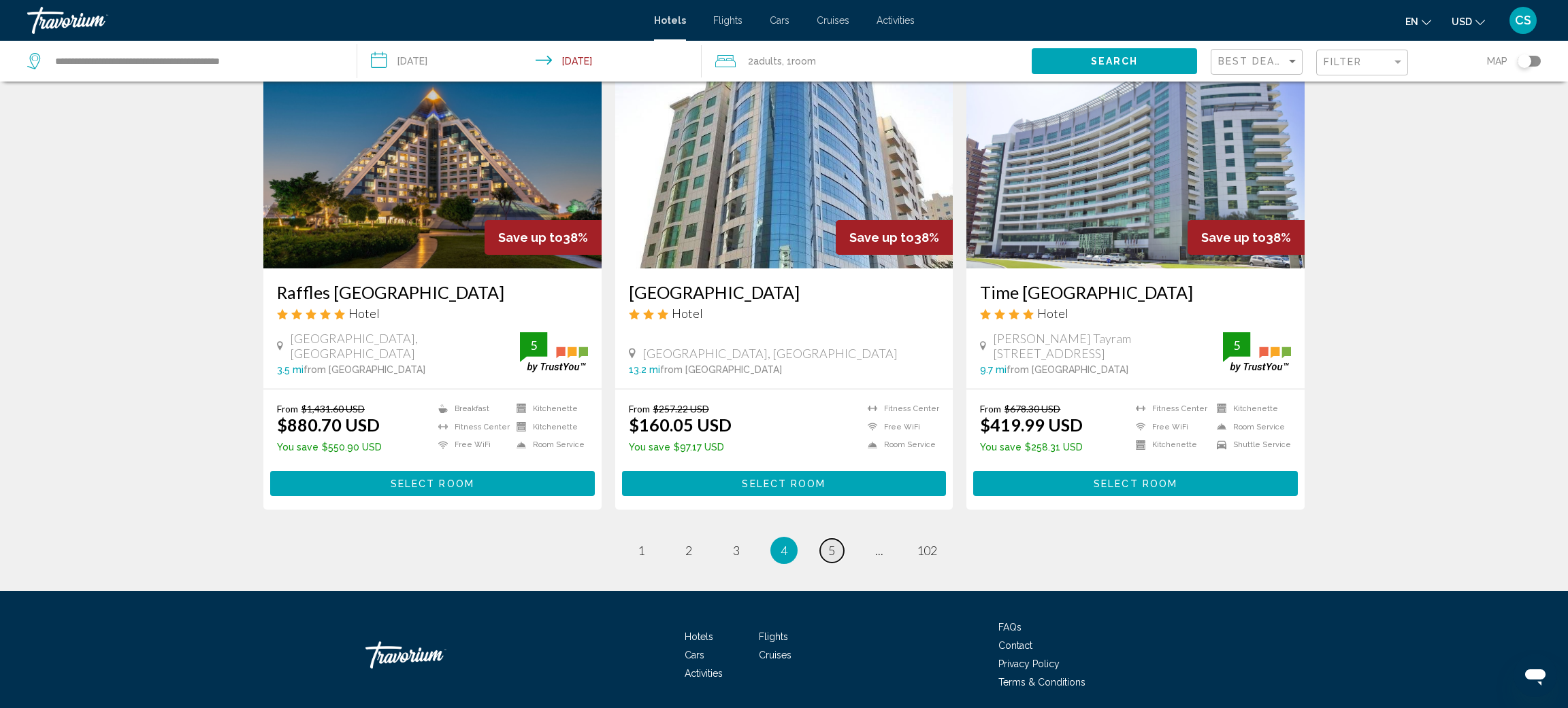
click at [828, 543] on span "5" at bounding box center [831, 550] width 7 height 15
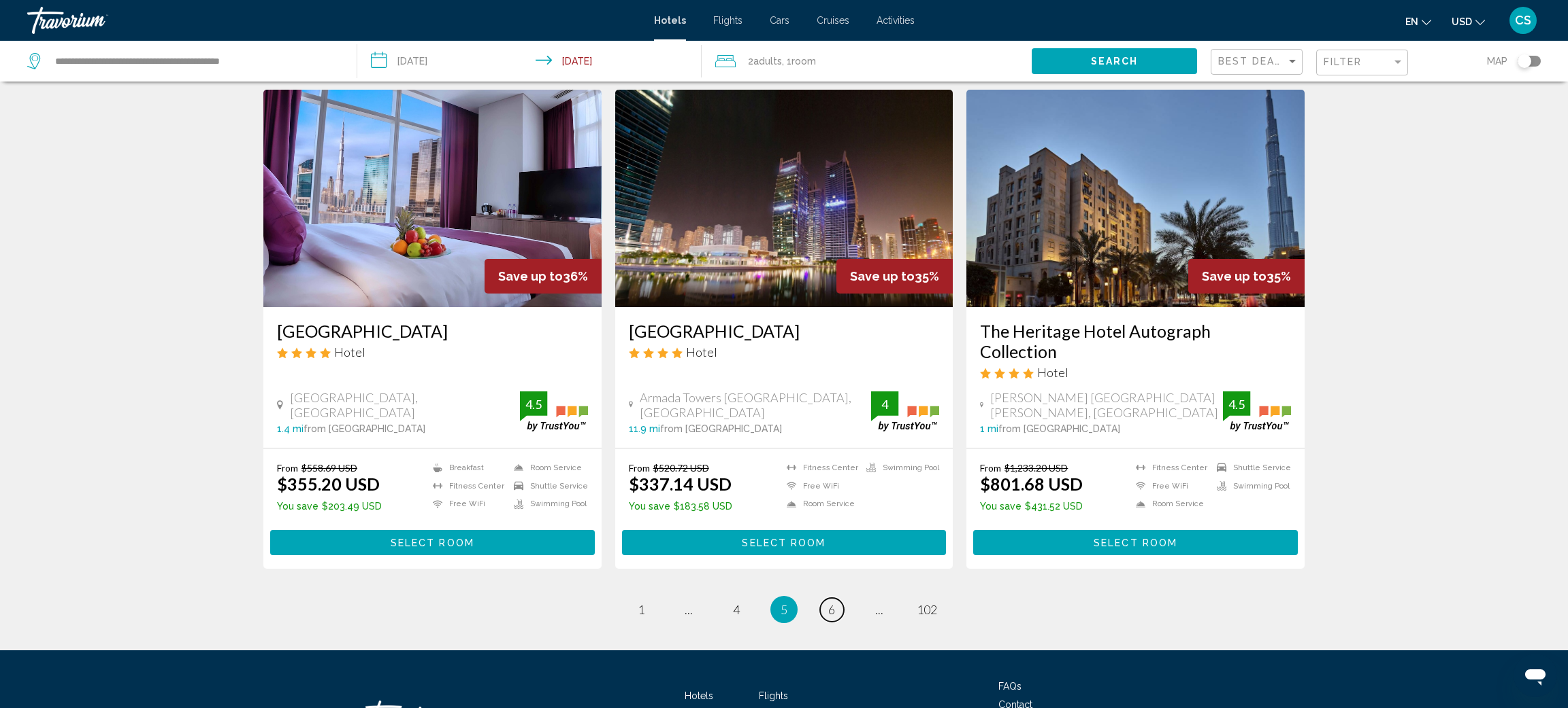
scroll to position [1568, 0]
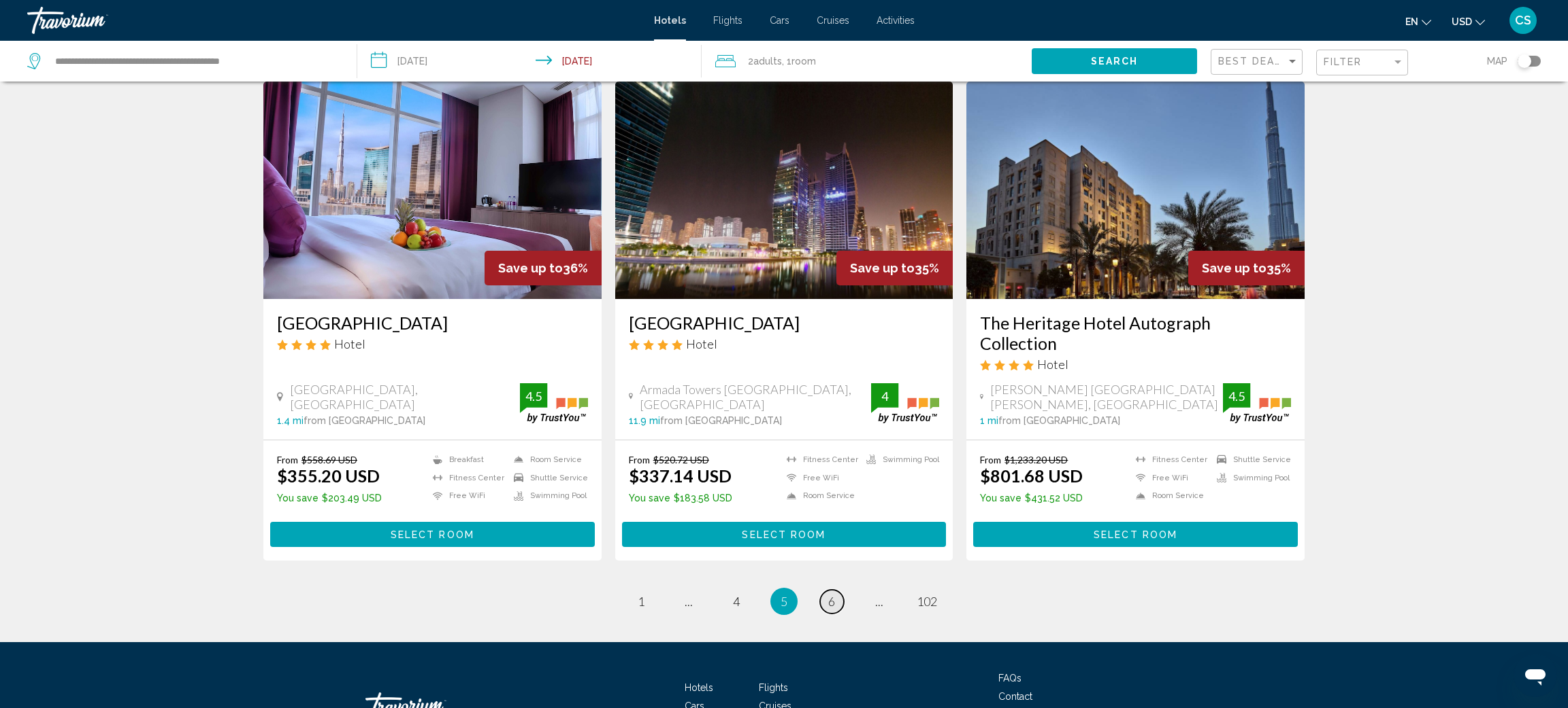
click at [828, 594] on span "6" at bounding box center [831, 601] width 7 height 15
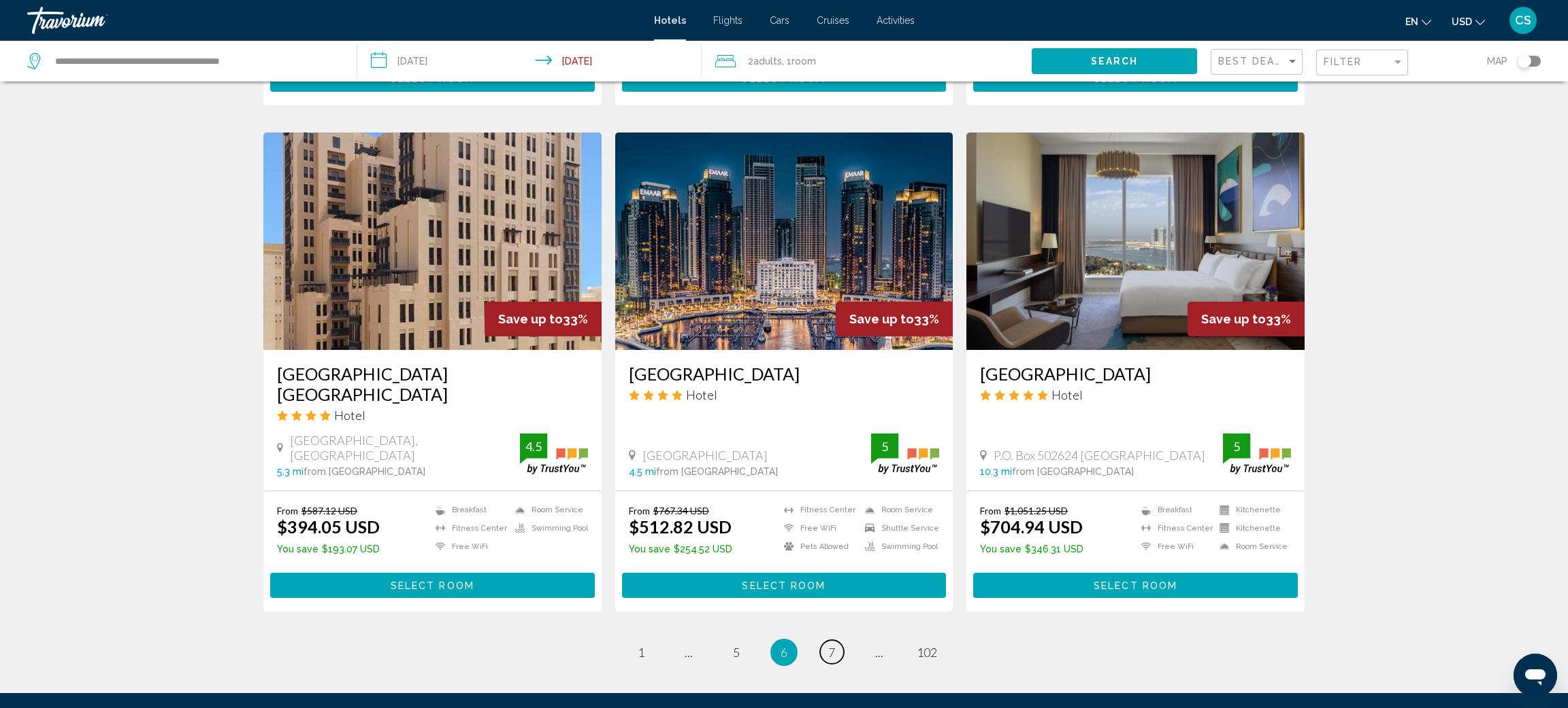
scroll to position [1509, 0]
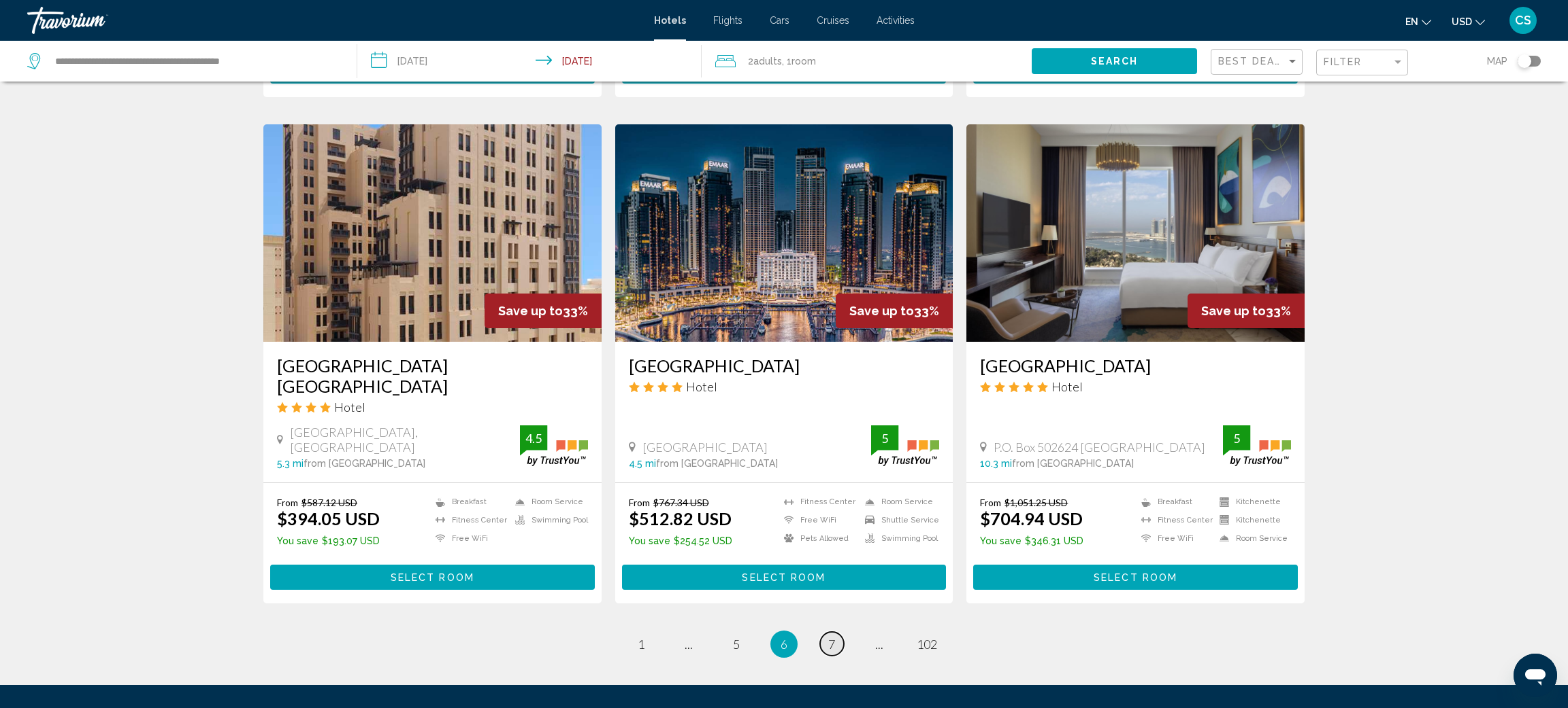
click at [830, 637] on span "7" at bounding box center [831, 644] width 7 height 15
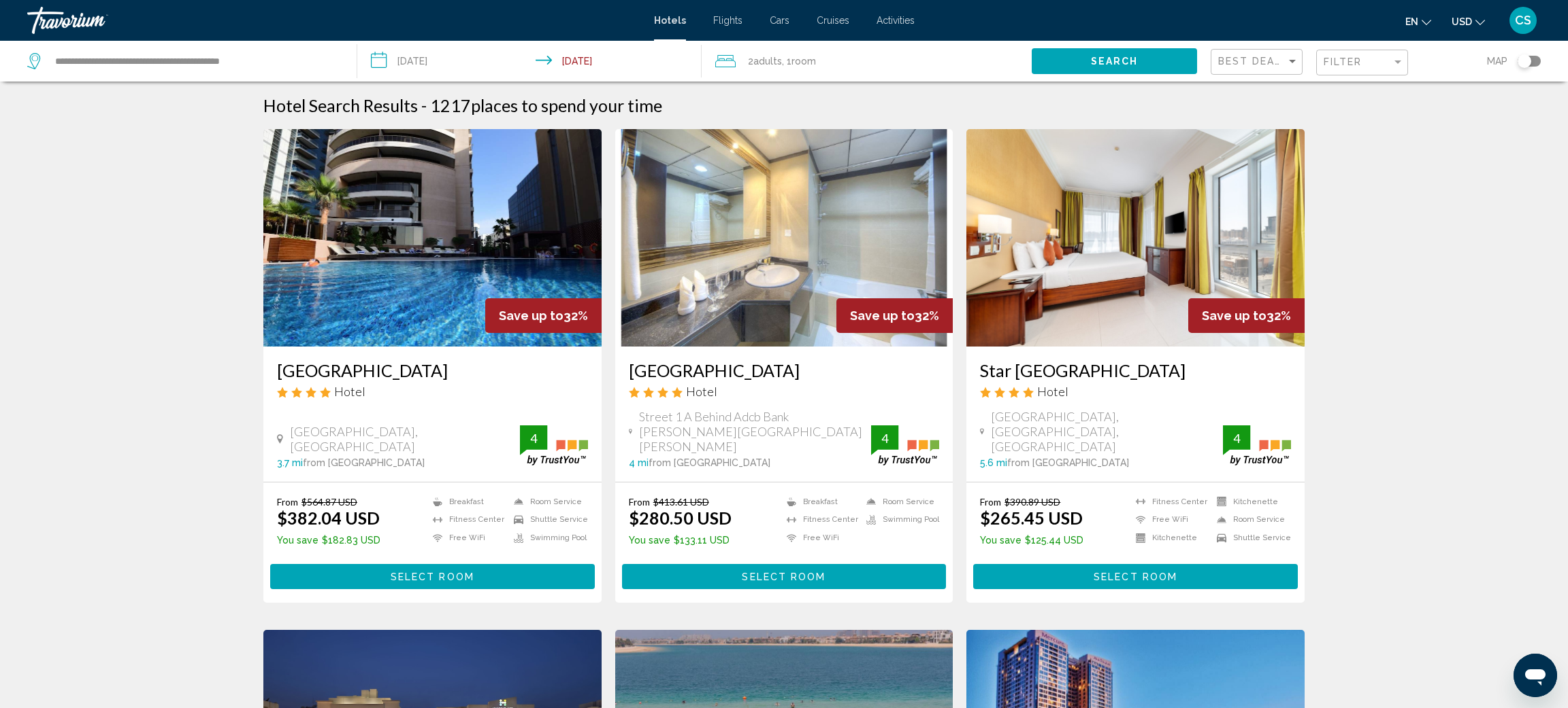
click at [1320, 71] on mat-form-field "Filter" at bounding box center [1361, 63] width 91 height 27
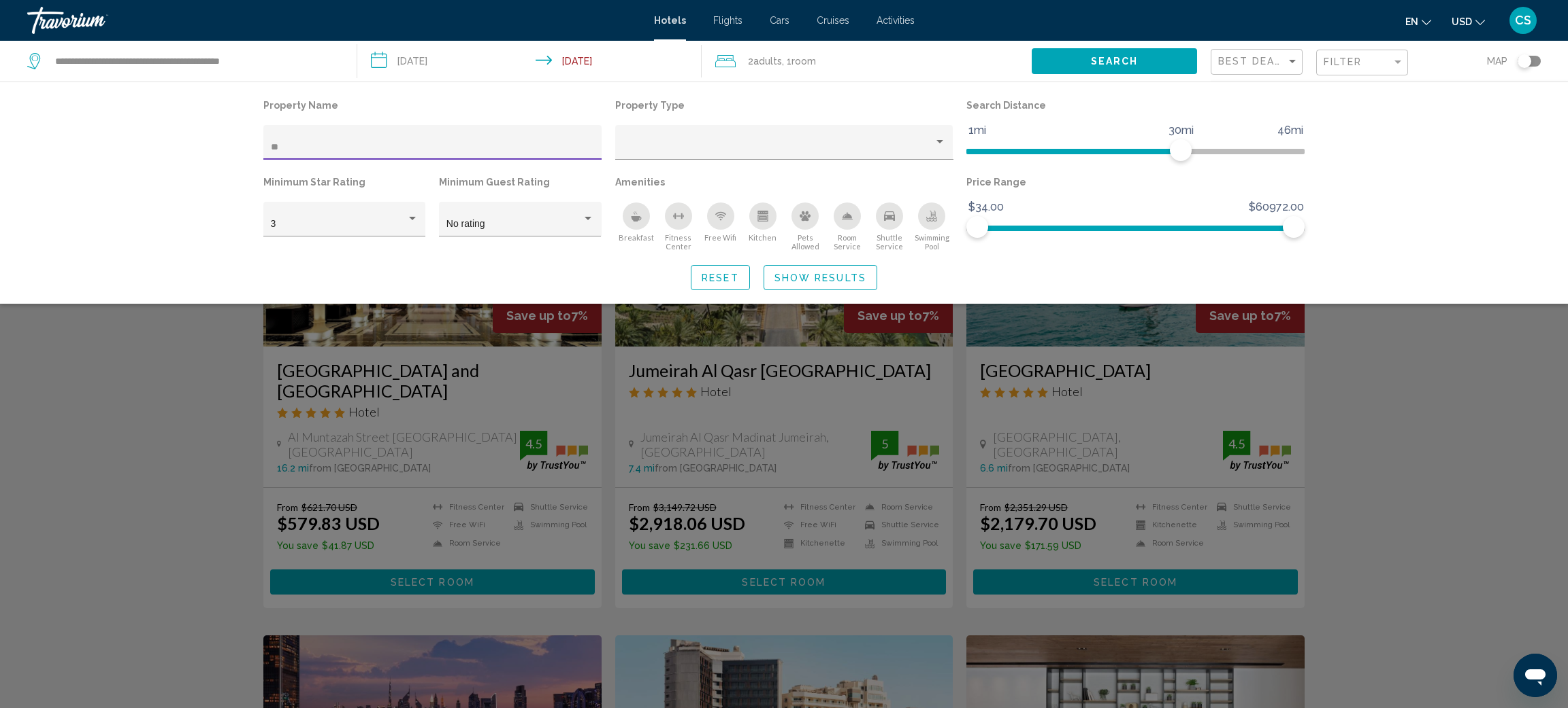
type input "**"
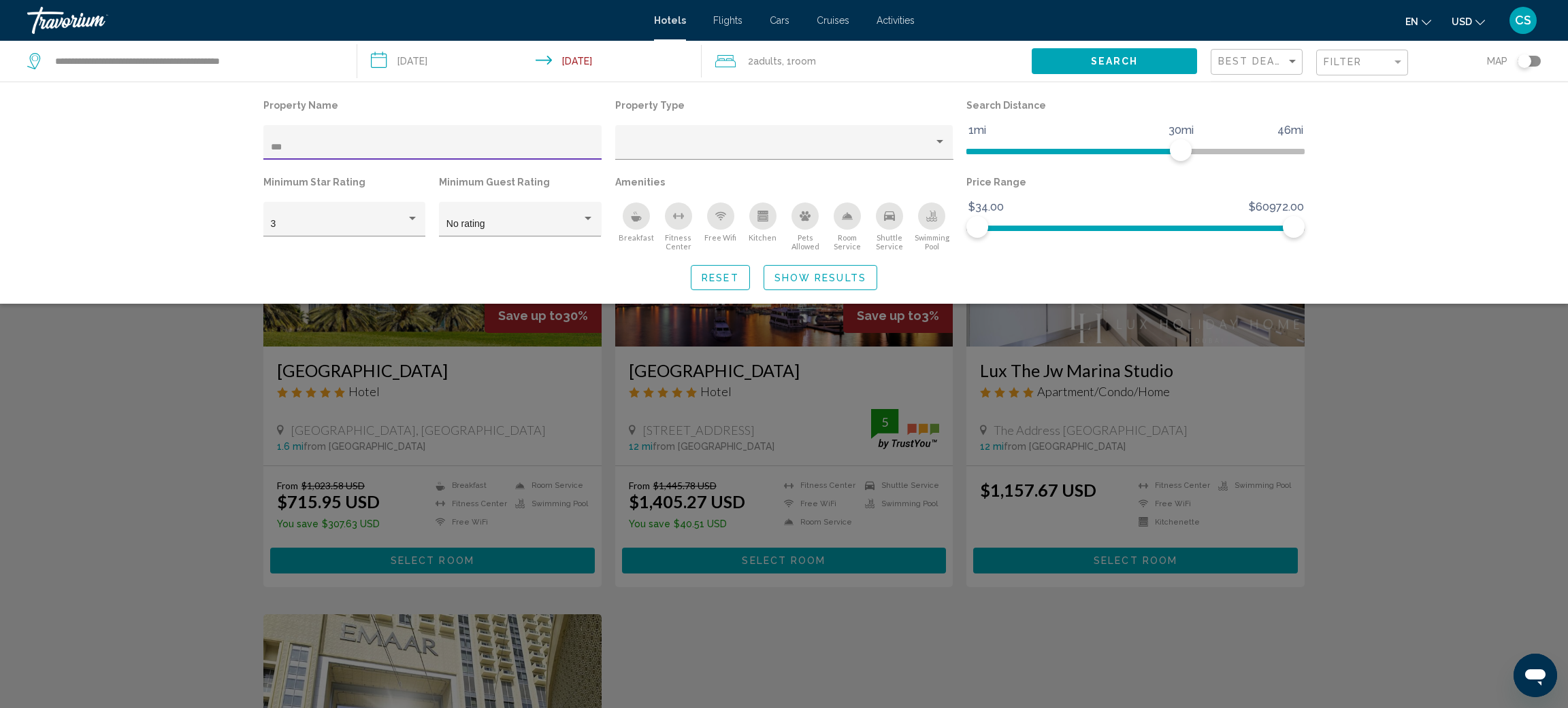
click at [774, 276] on button "Show Results" at bounding box center [820, 277] width 113 height 25
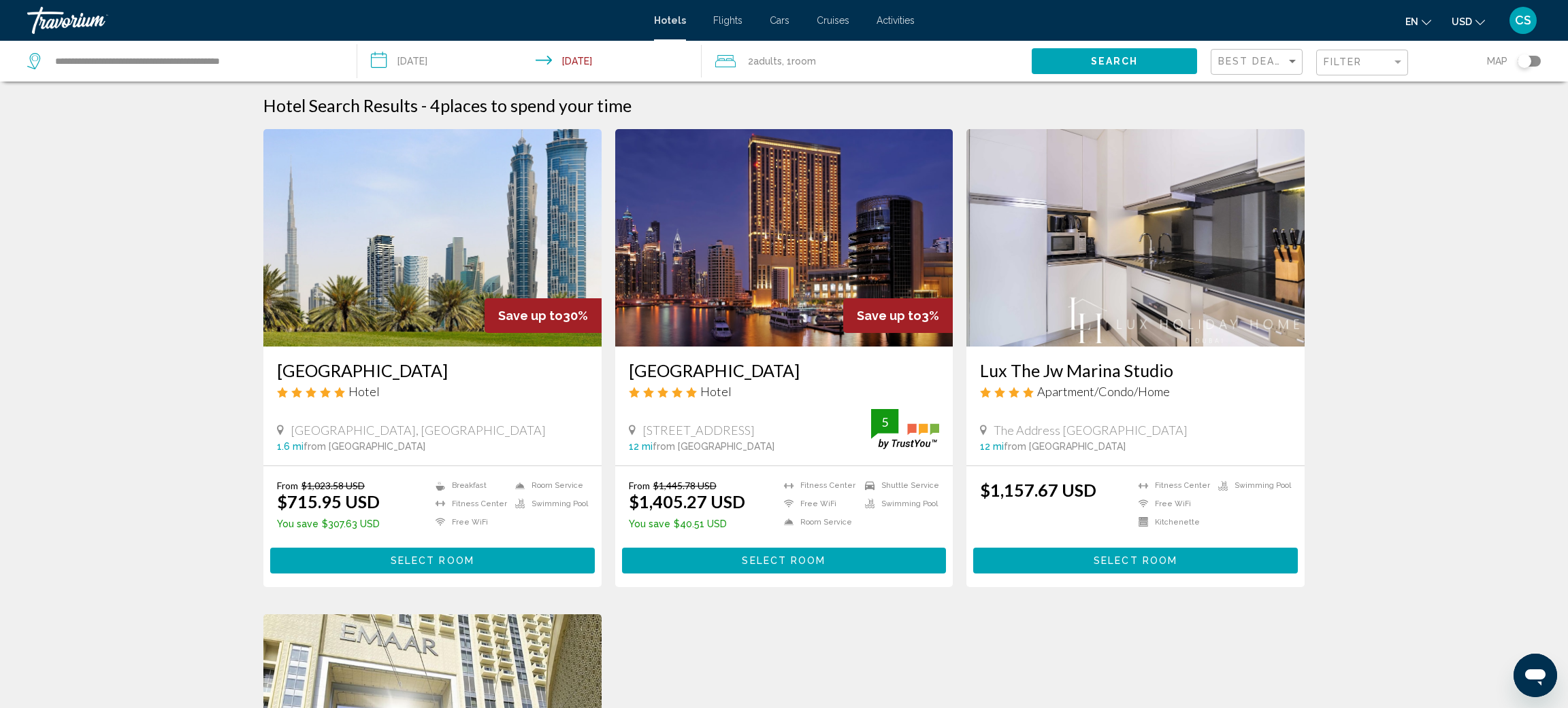
click at [398, 327] on img "Main content" at bounding box center [432, 237] width 338 height 217
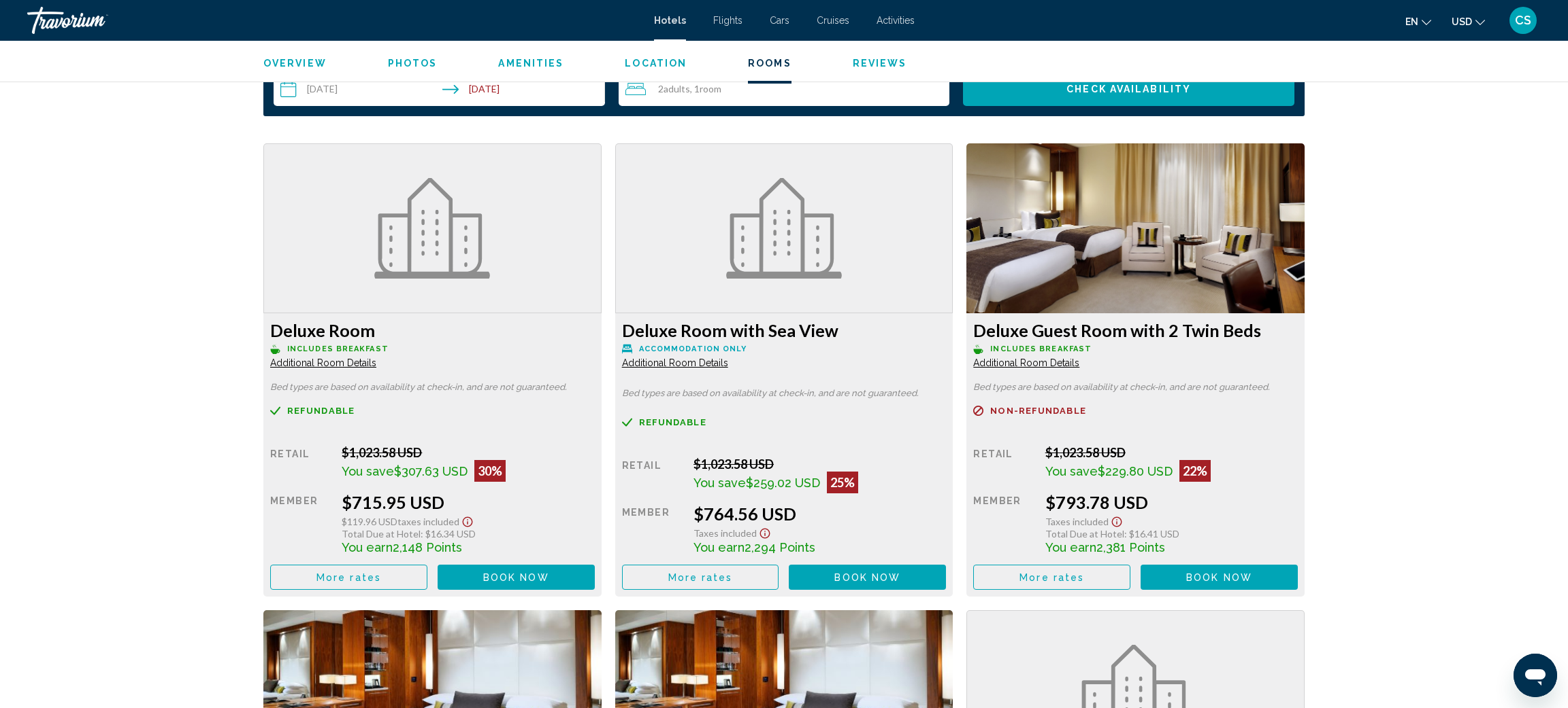
scroll to position [1759, 0]
